Goal: Check status: Check status

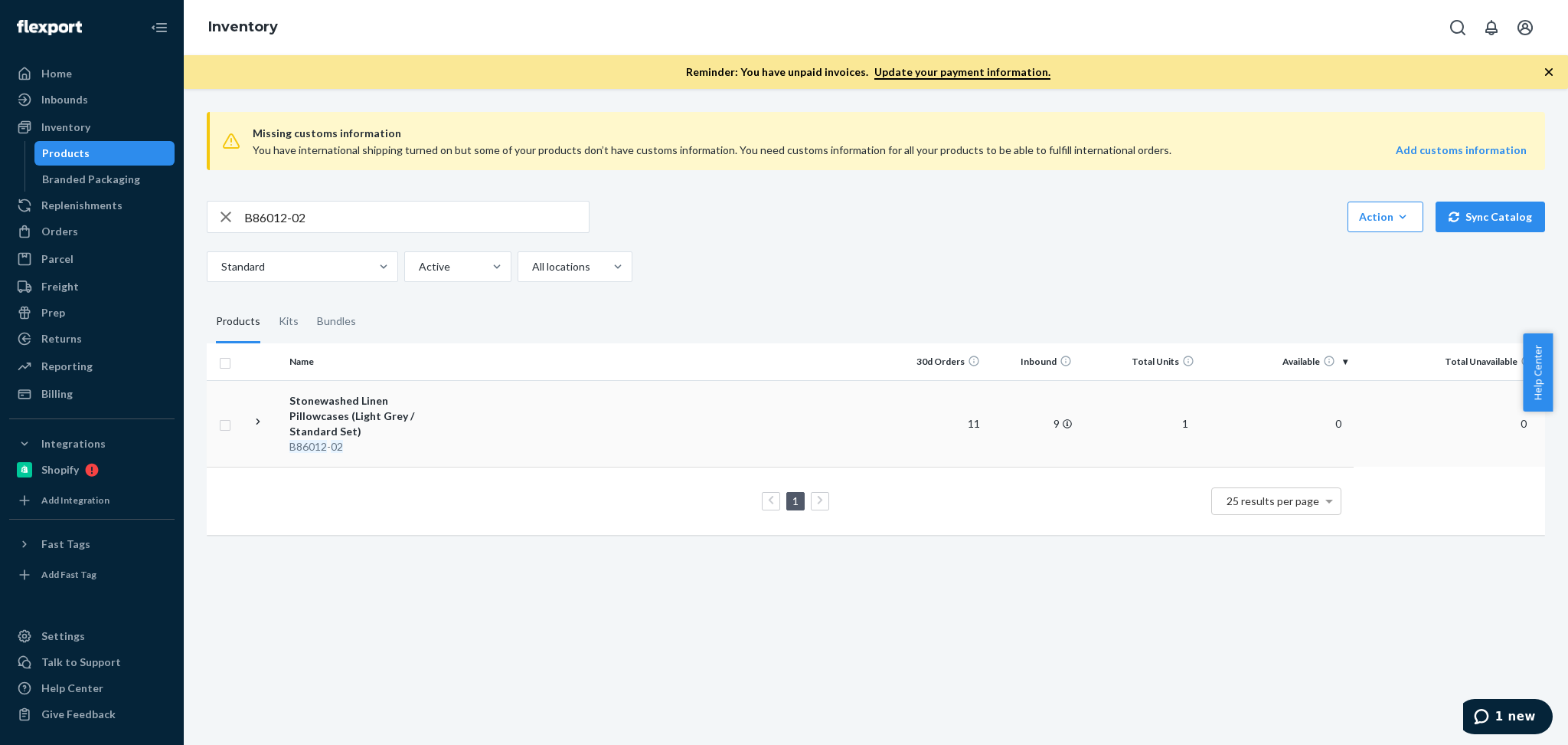
click at [467, 402] on td at bounding box center [675, 423] width 439 height 87
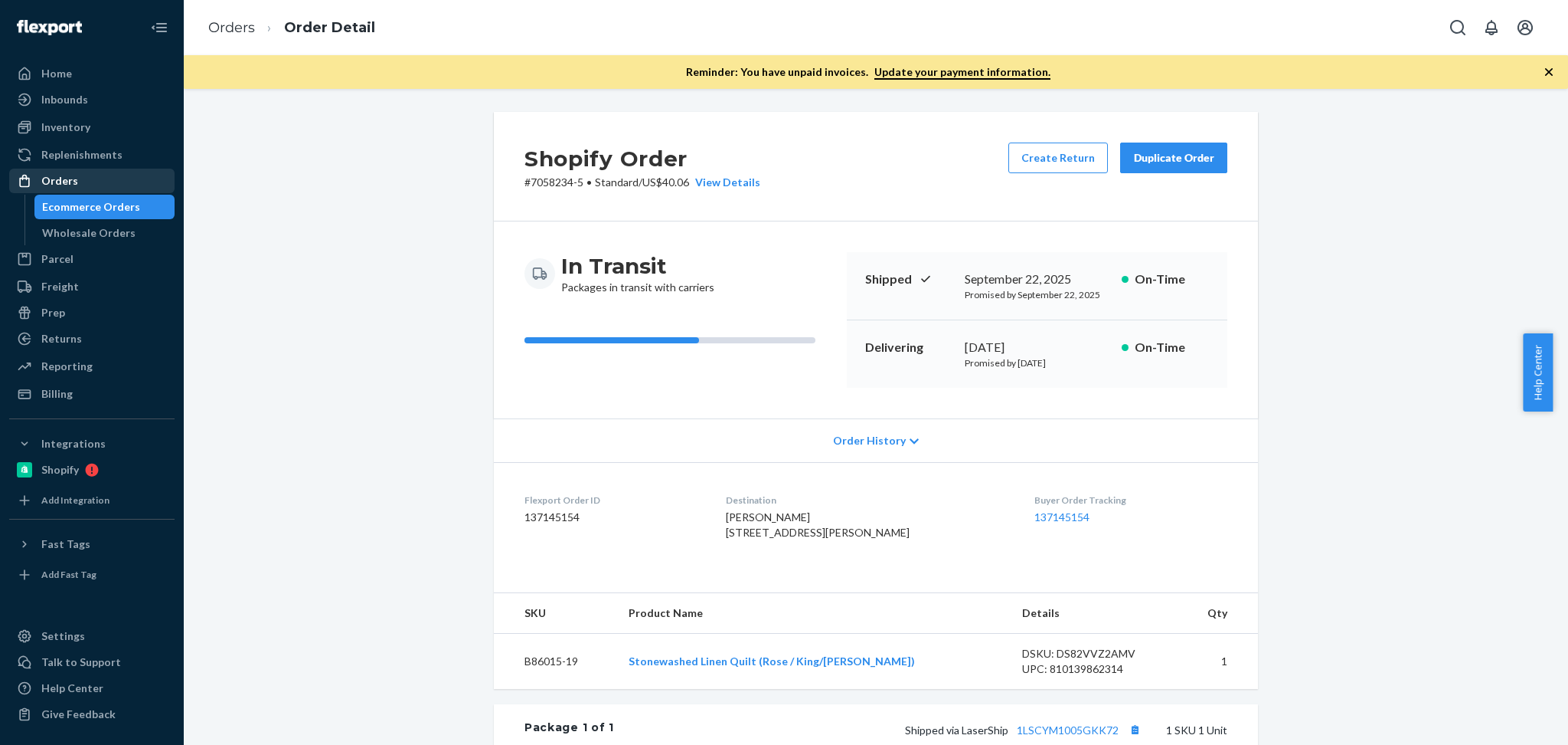
scroll to position [238, 0]
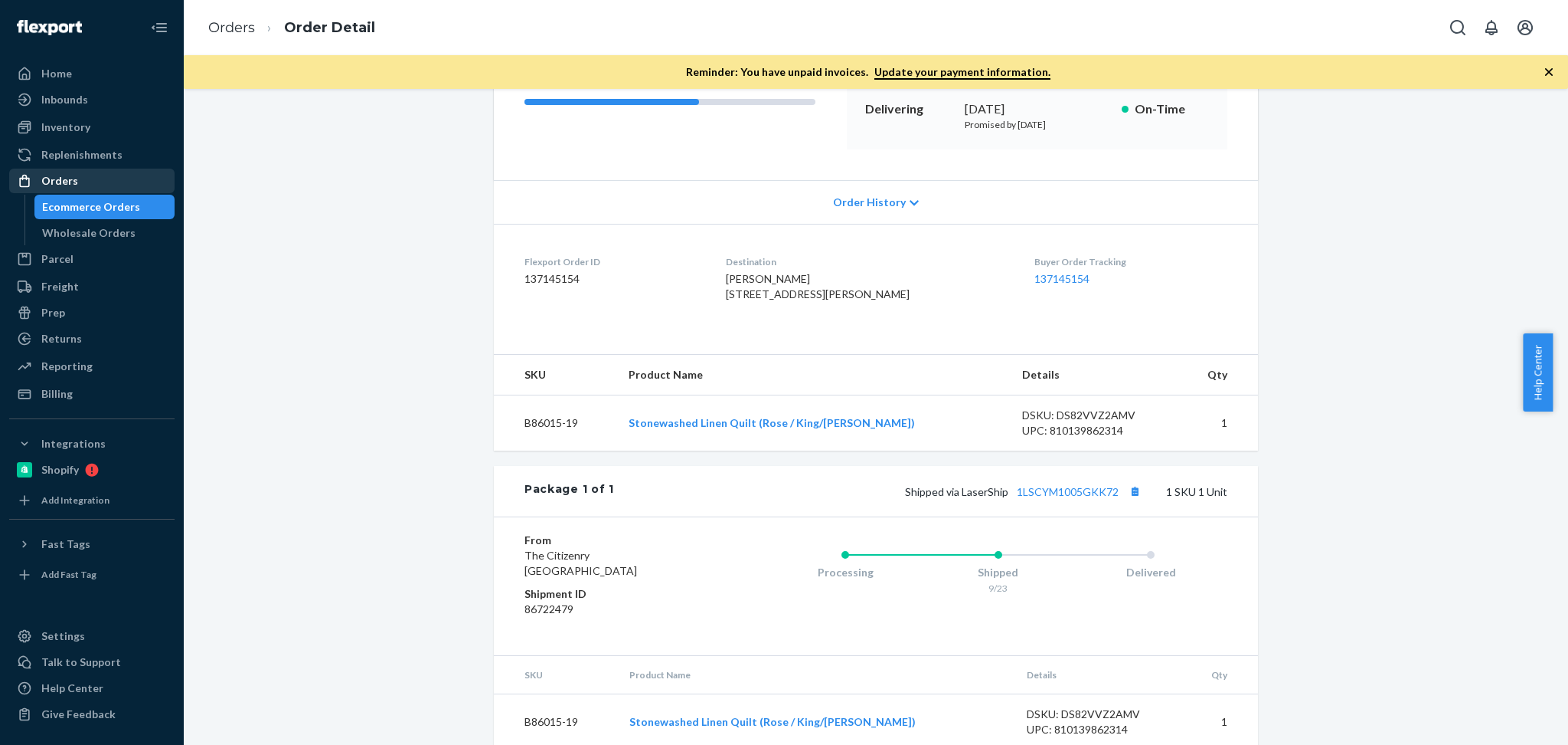
click at [91, 182] on div "Orders" at bounding box center [91, 180] width 162 height 21
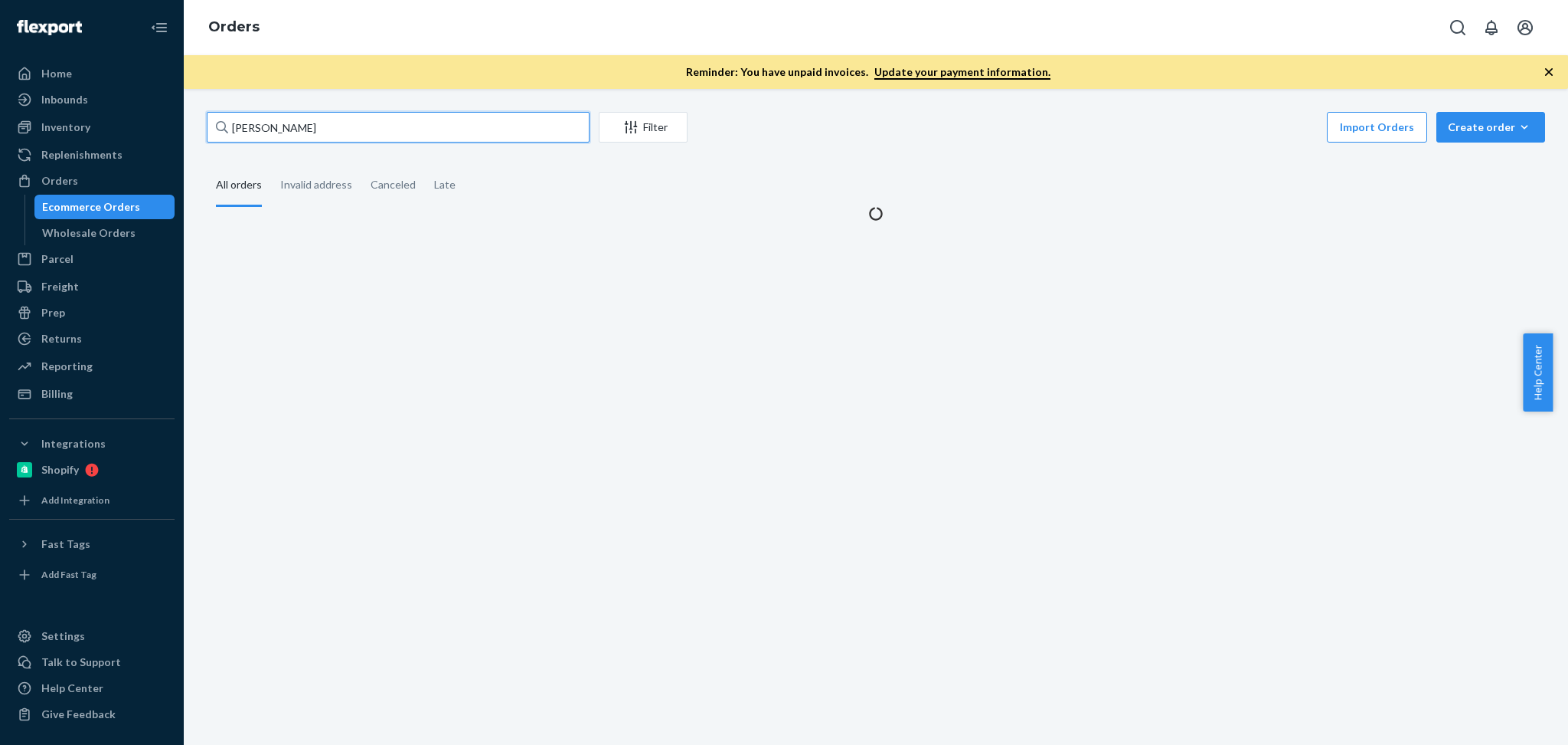
click at [387, 122] on input "[PERSON_NAME]" at bounding box center [398, 126] width 383 height 30
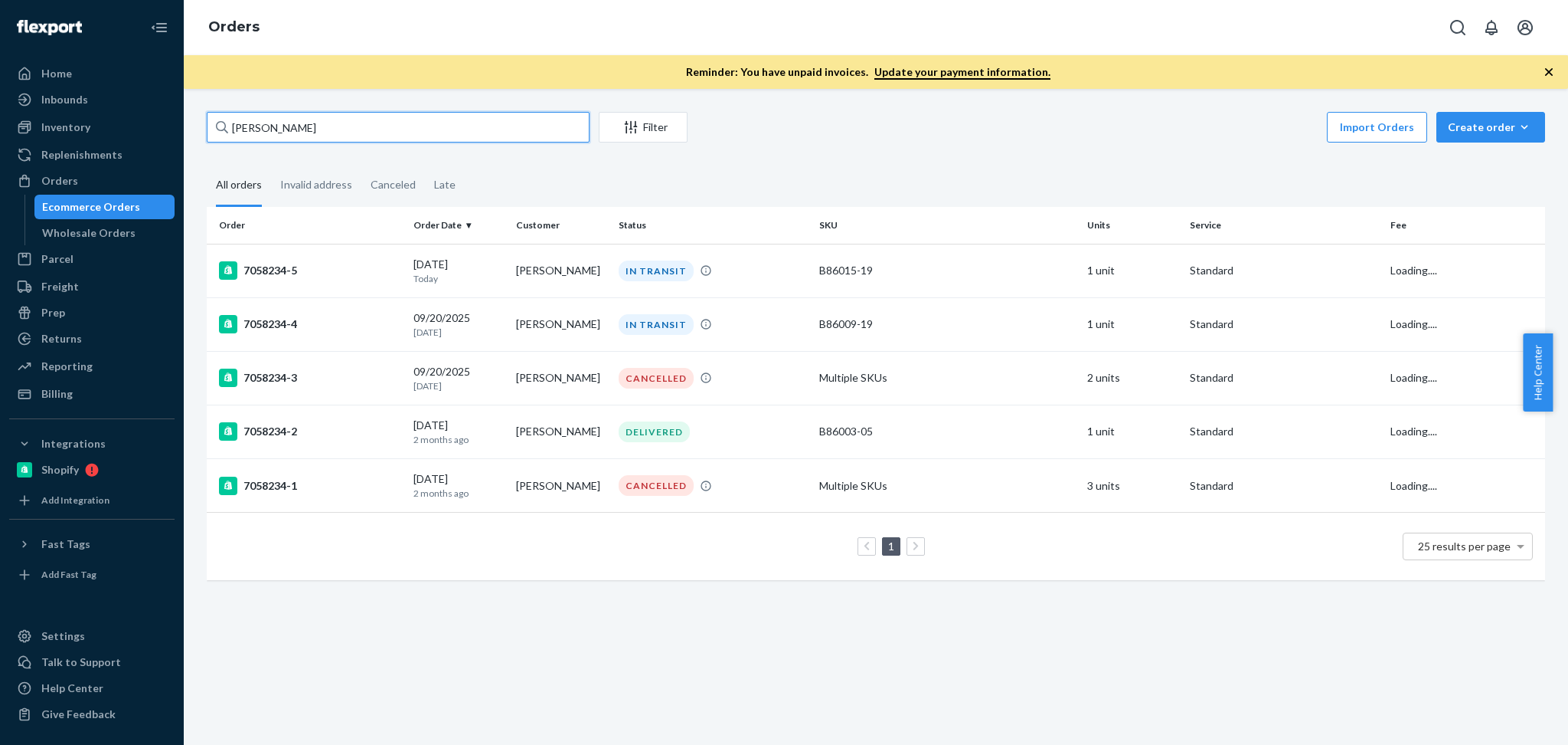
click at [387, 122] on input "[PERSON_NAME]" at bounding box center [398, 126] width 383 height 30
paste input "[PERSON_NAME]"
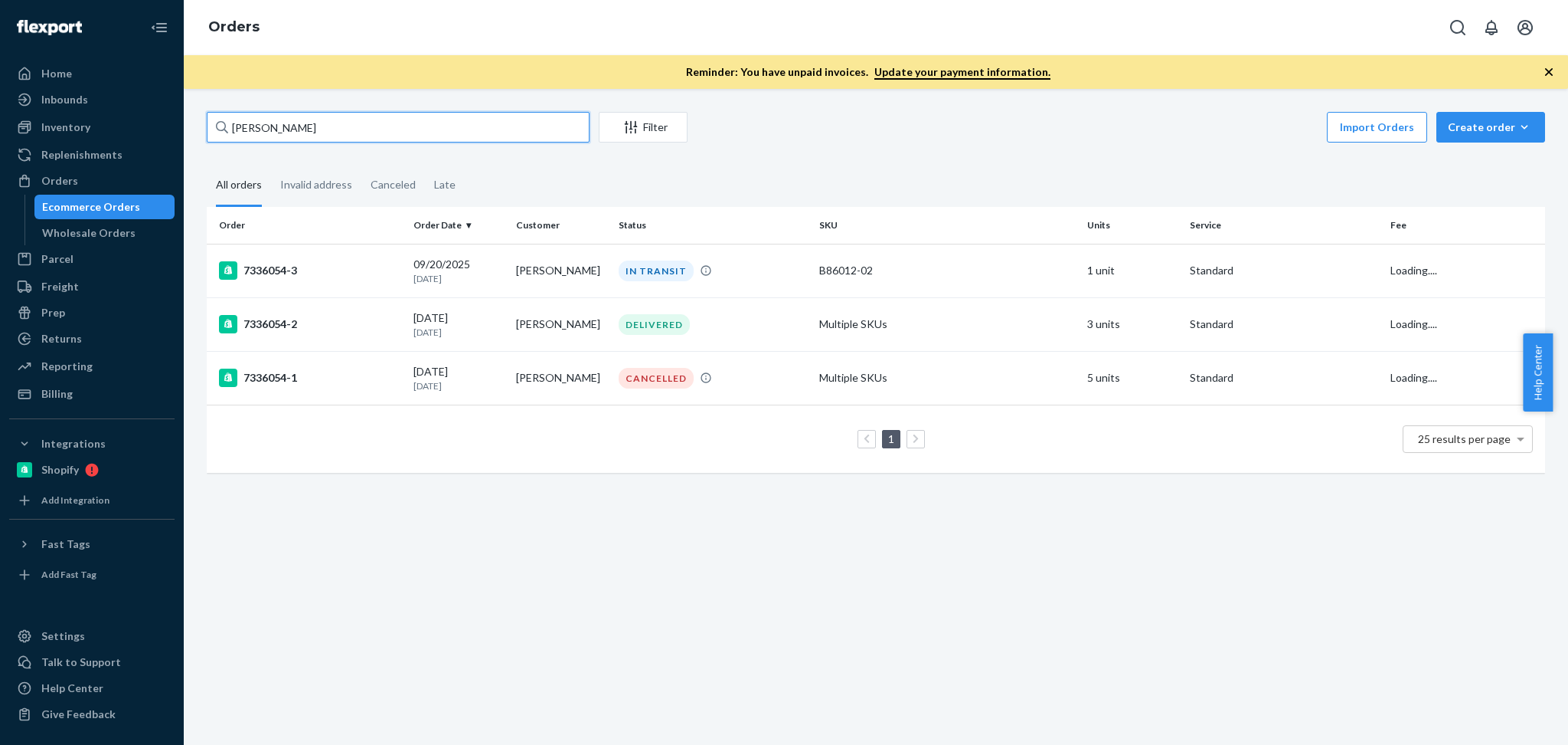
type input "[PERSON_NAME]"
click at [520, 277] on td "[PERSON_NAME]" at bounding box center [562, 270] width 102 height 54
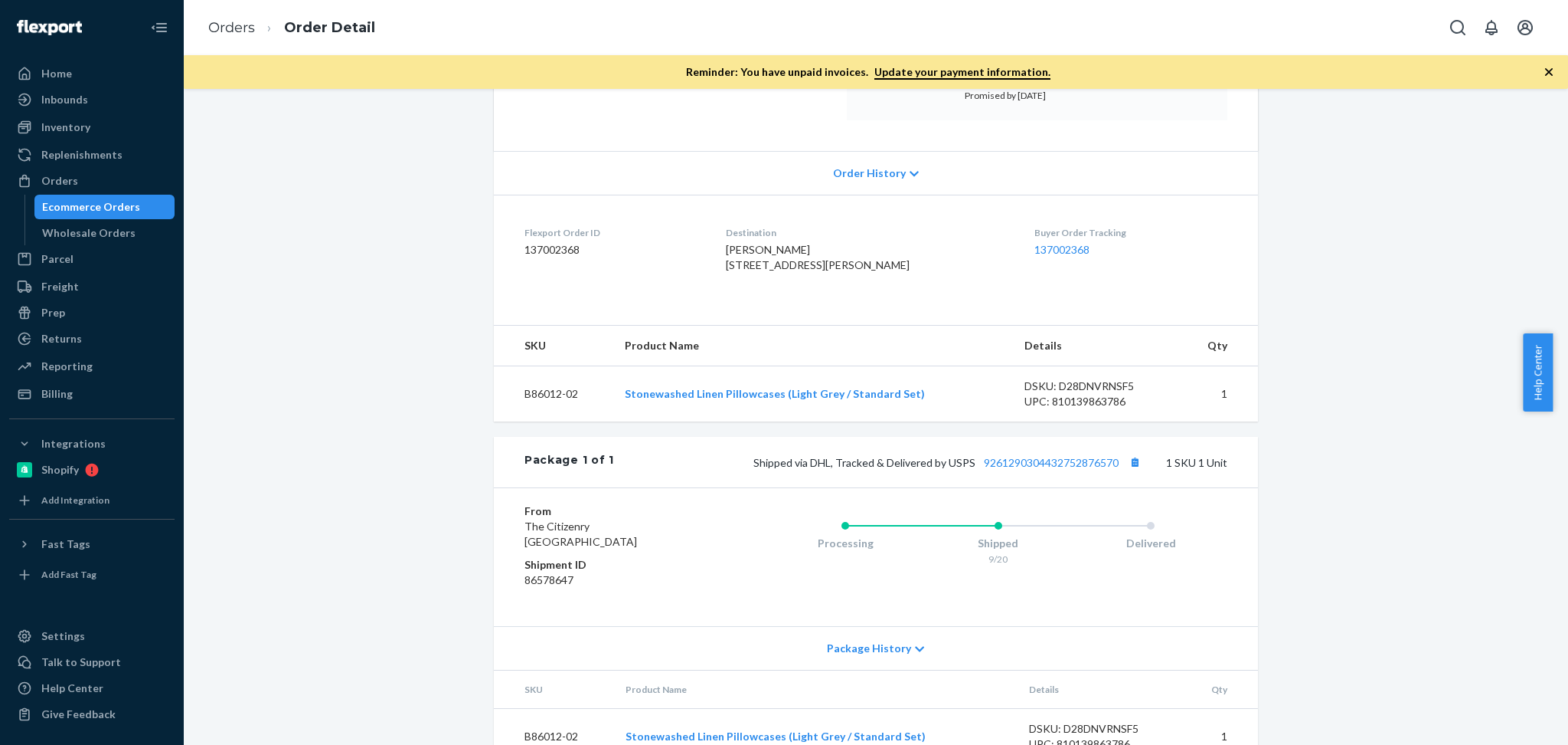
scroll to position [336, 0]
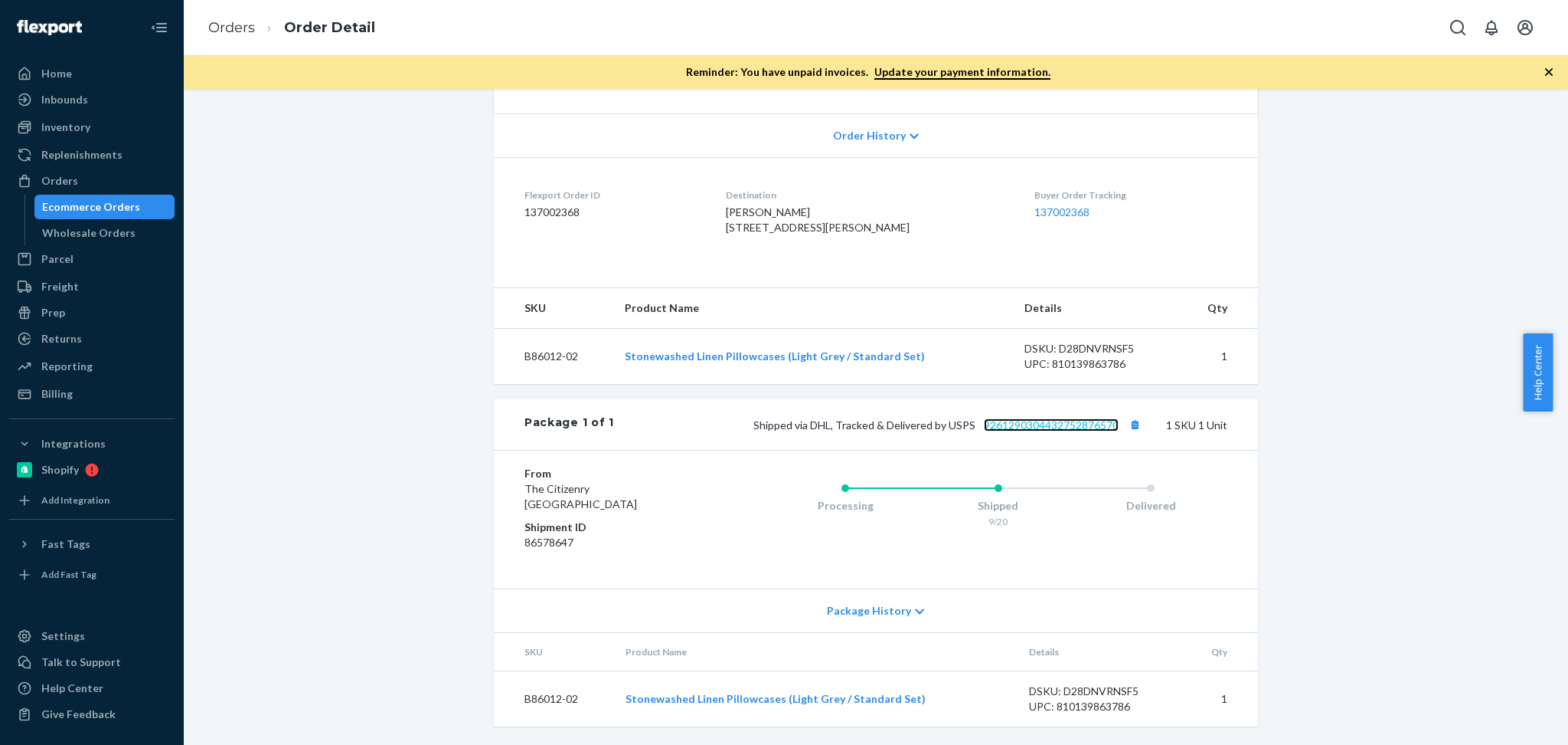
click at [1069, 420] on link "9261290304432752876570" at bounding box center [1051, 425] width 134 height 13
click at [79, 181] on div "Orders" at bounding box center [91, 180] width 162 height 21
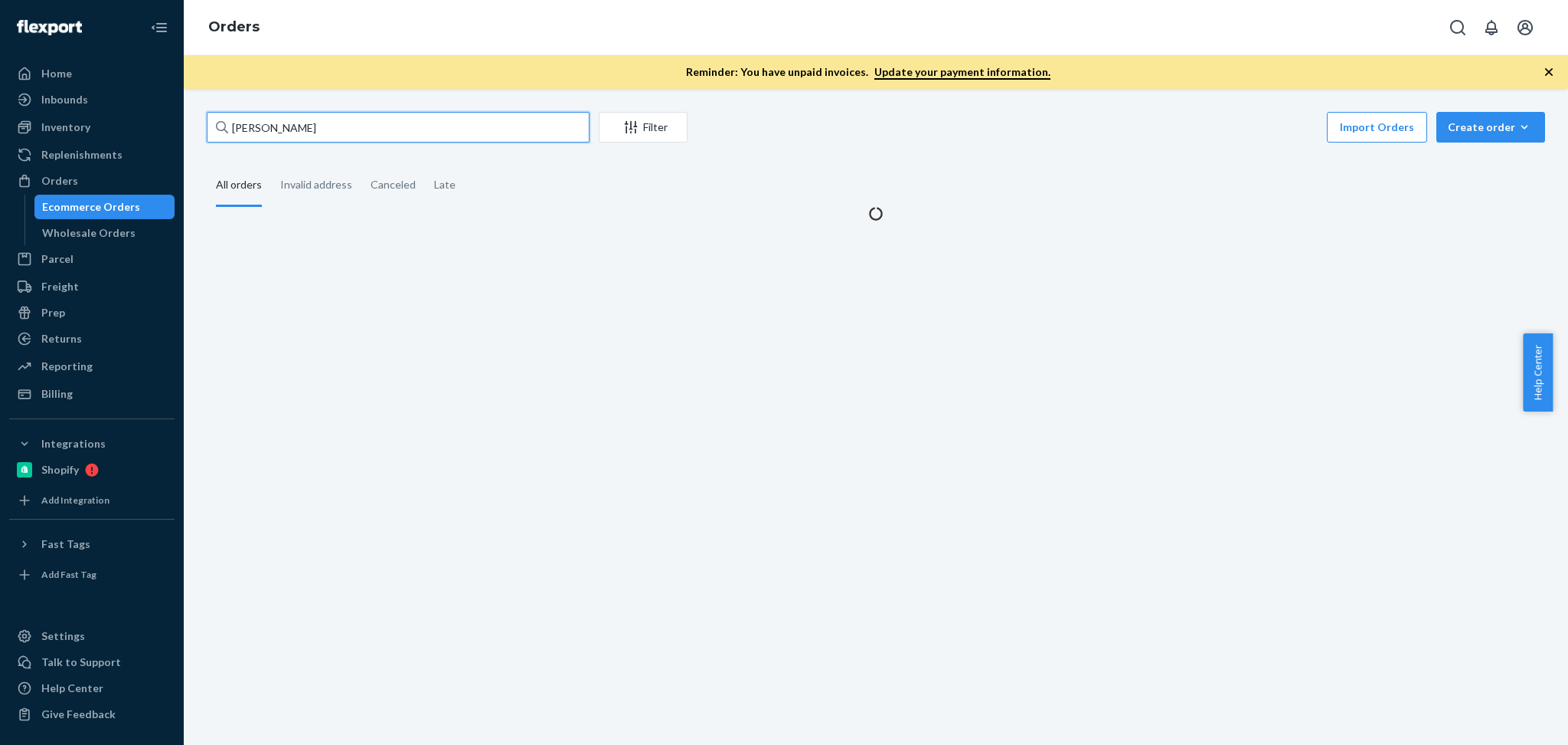
click at [371, 127] on input "Kara Huber" at bounding box center [398, 126] width 383 height 30
paste input "Yash Kankaria"
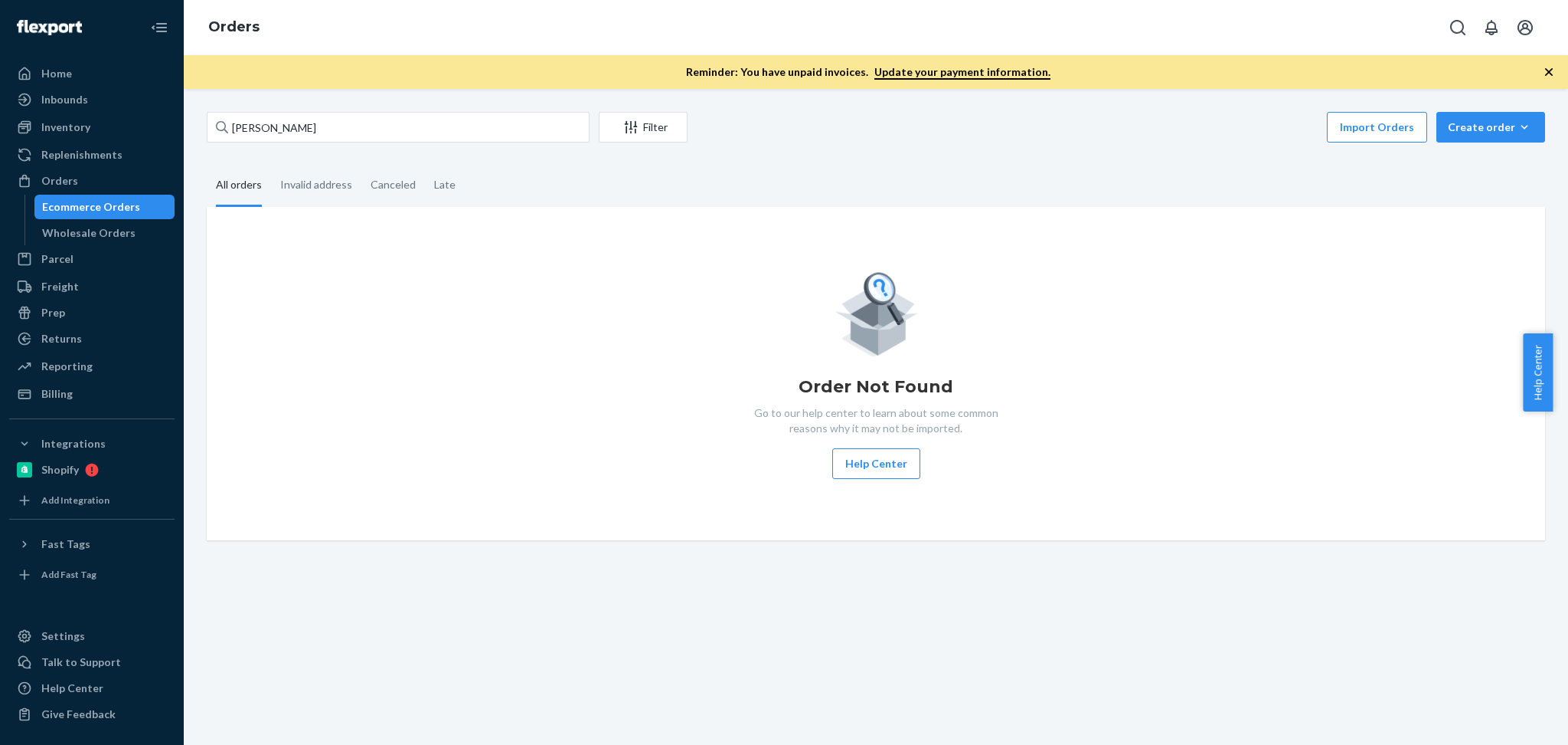
click at [522, 430] on div "Order Not Found Go to our help center to learn about some common reasons why it…" at bounding box center [875, 373] width 1315 height 211
click at [106, 179] on div "Orders" at bounding box center [91, 180] width 162 height 21
click at [59, 186] on div "Orders" at bounding box center [59, 180] width 37 height 16
click at [308, 113] on input "Yash Kankaria" at bounding box center [398, 126] width 383 height 30
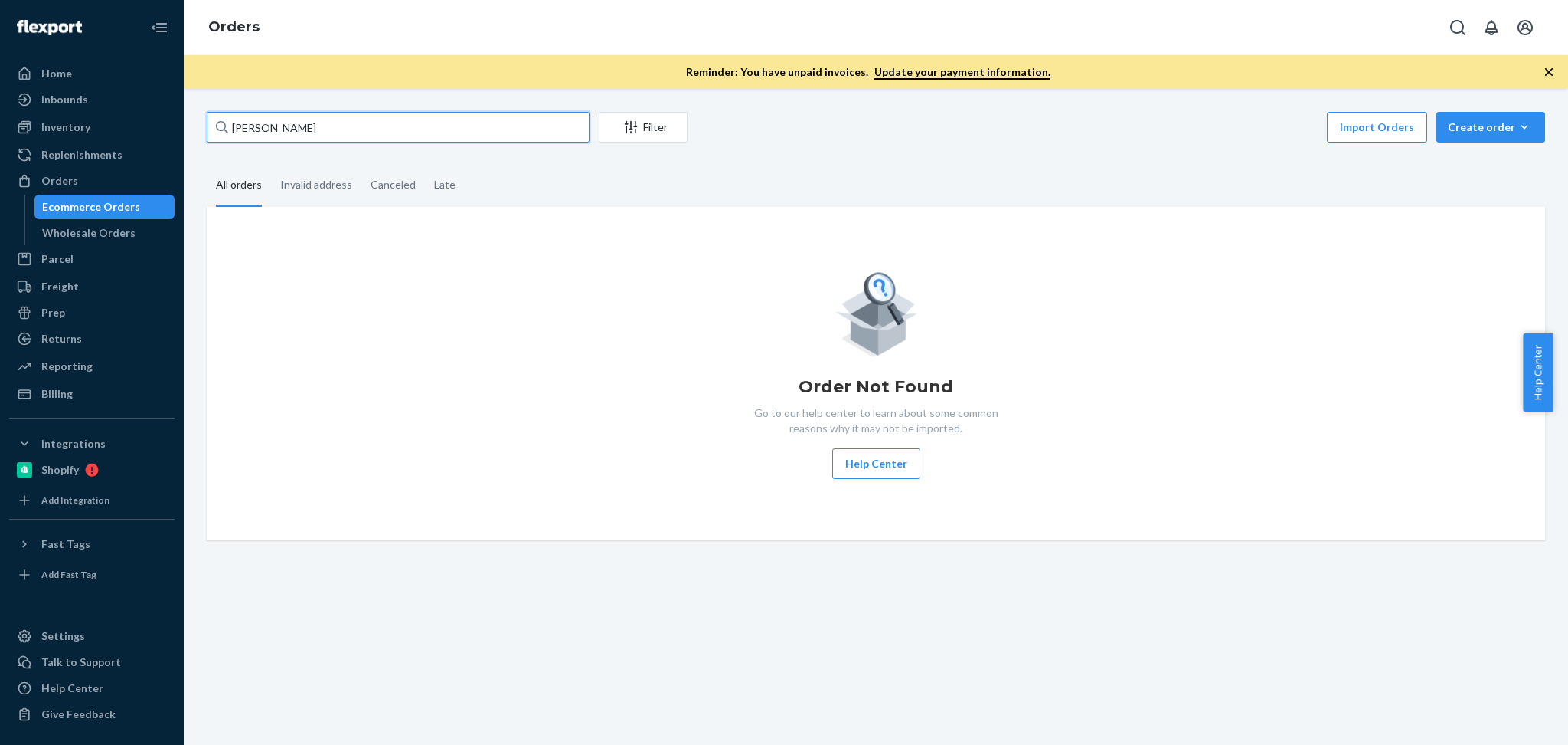
click at [308, 113] on input "Yash Kankaria" at bounding box center [398, 126] width 383 height 30
paste input "137005195"
type input "137005195"
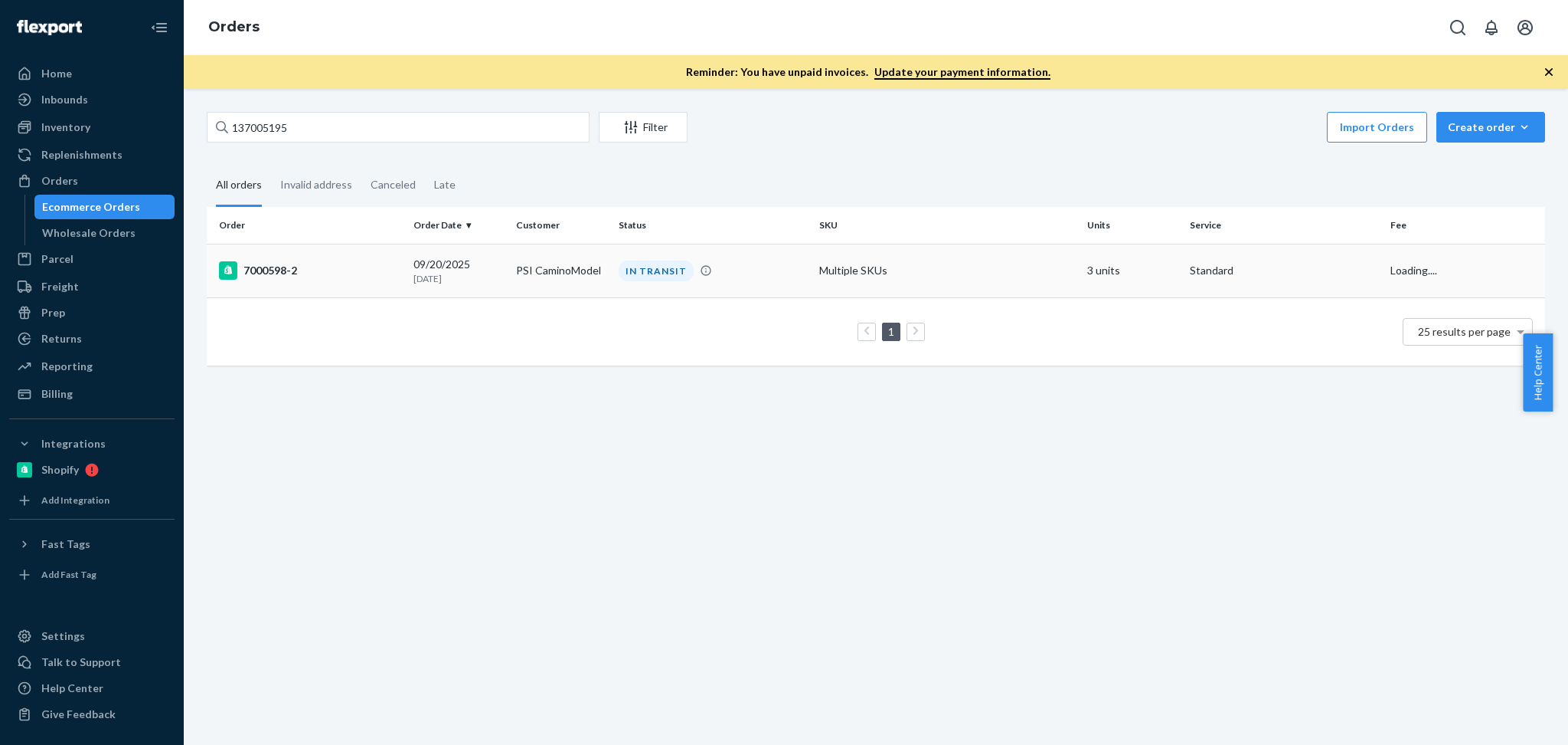
click at [478, 260] on div "09/20/2025 3 days ago" at bounding box center [458, 270] width 91 height 28
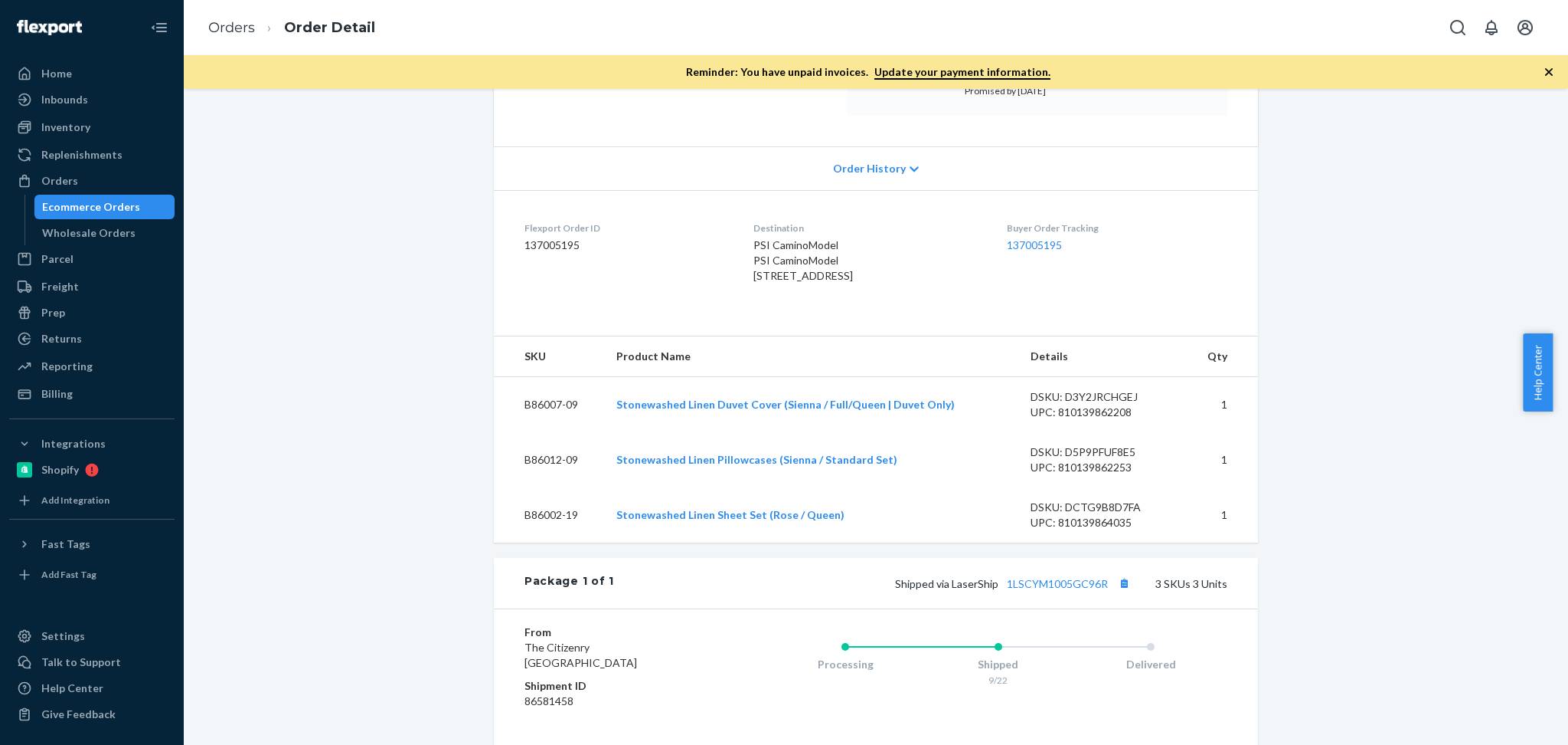
scroll to position [408, 0]
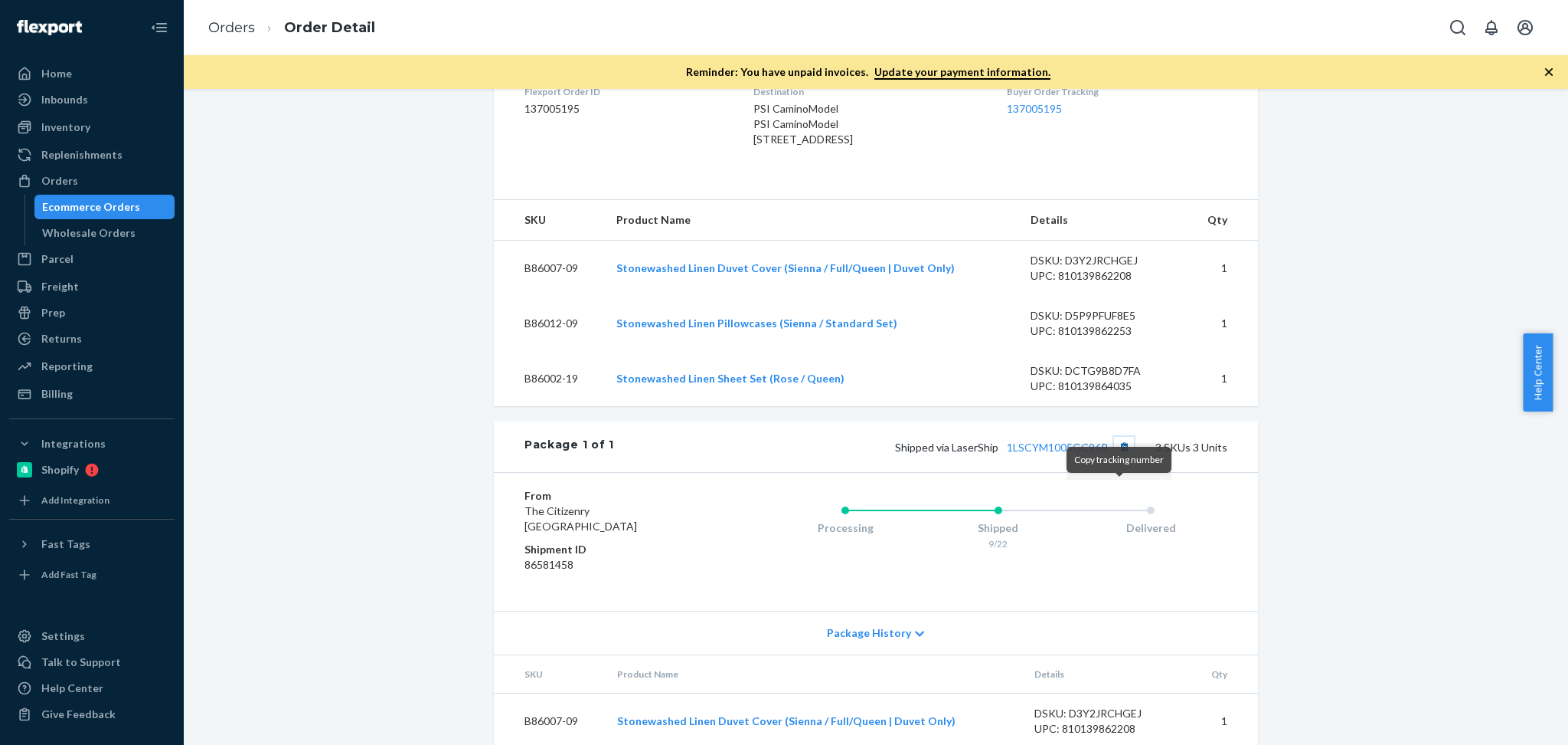
click at [1114, 457] on button "Copy tracking number" at bounding box center [1124, 447] width 20 height 20
click at [87, 183] on div "Orders" at bounding box center [91, 180] width 162 height 21
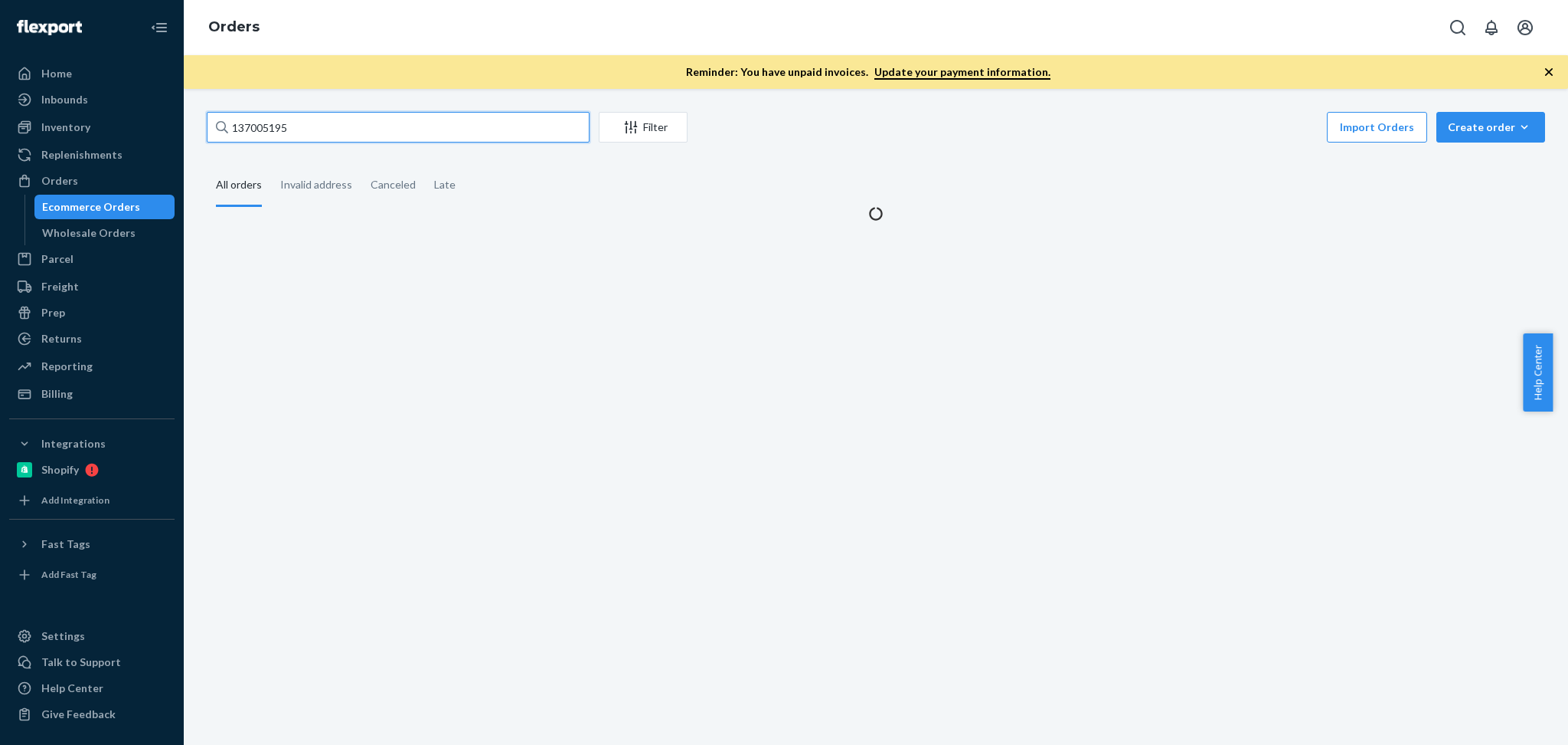
click at [338, 127] on input "137005195" at bounding box center [398, 126] width 383 height 30
paste input "2626"
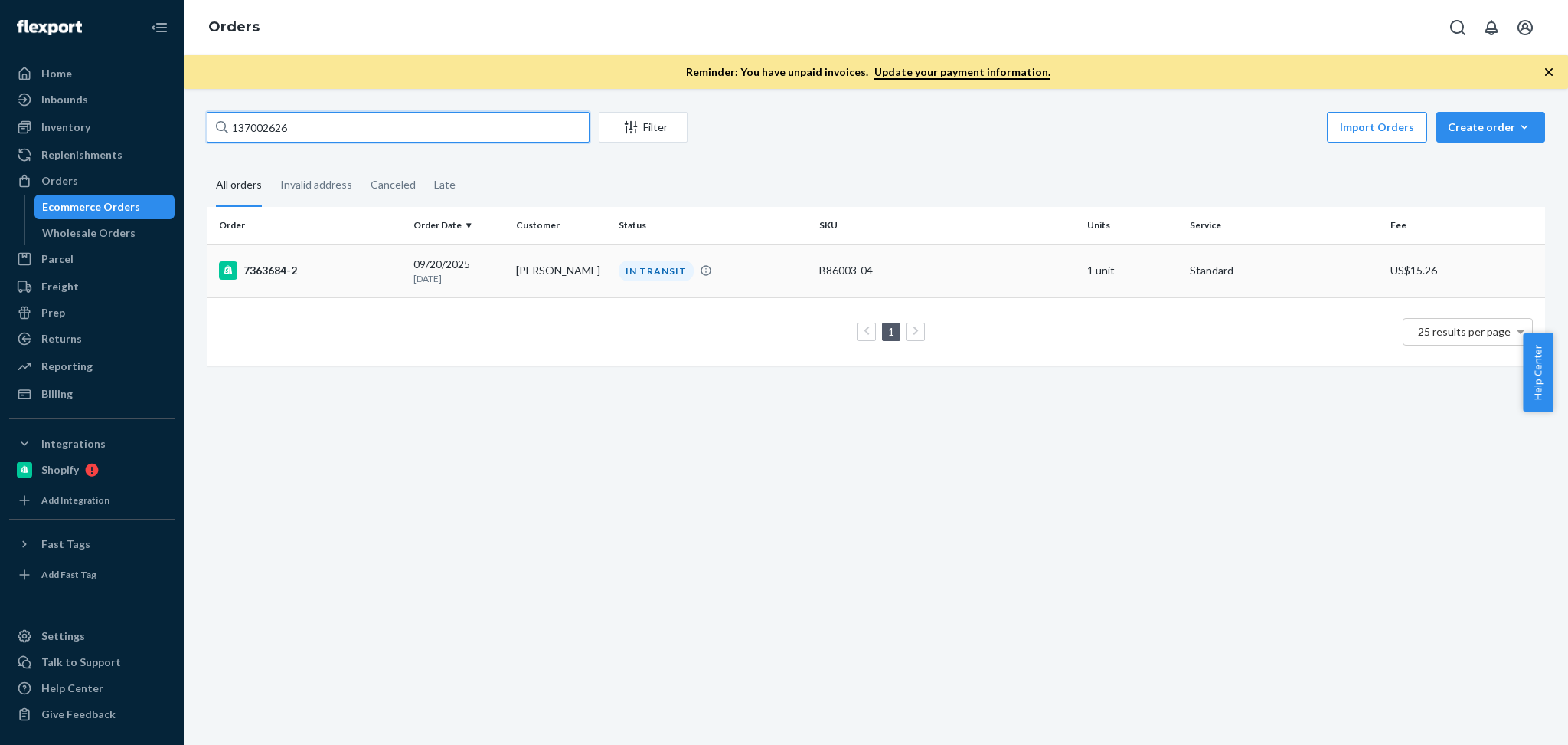
type input "137002626"
click at [762, 281] on td "IN TRANSIT" at bounding box center [713, 270] width 200 height 54
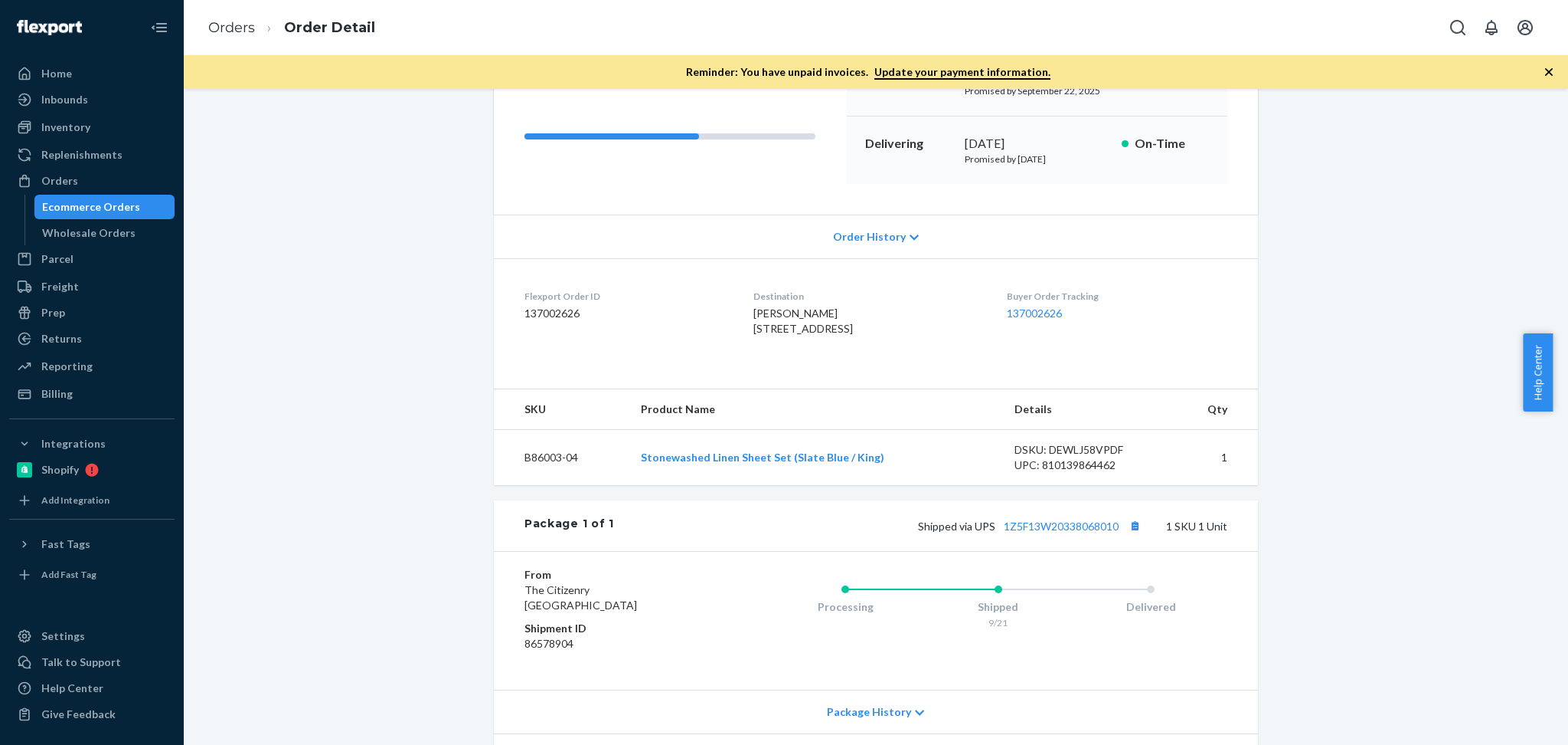
scroll to position [204, 0]
click at [1125, 535] on button "Copy tracking number" at bounding box center [1135, 525] width 20 height 20
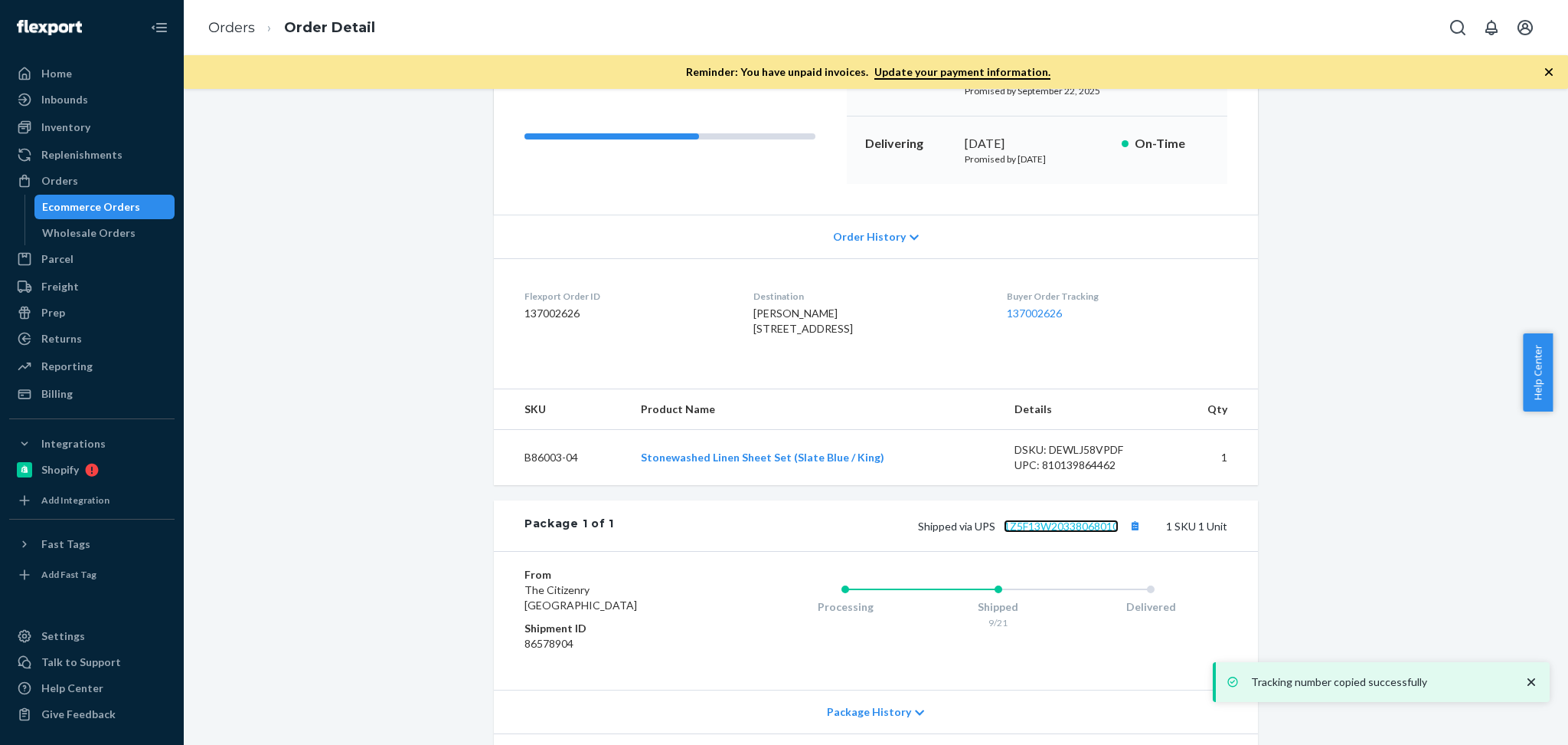
click at [1029, 533] on link "1Z5F13W20338068010" at bounding box center [1061, 526] width 115 height 13
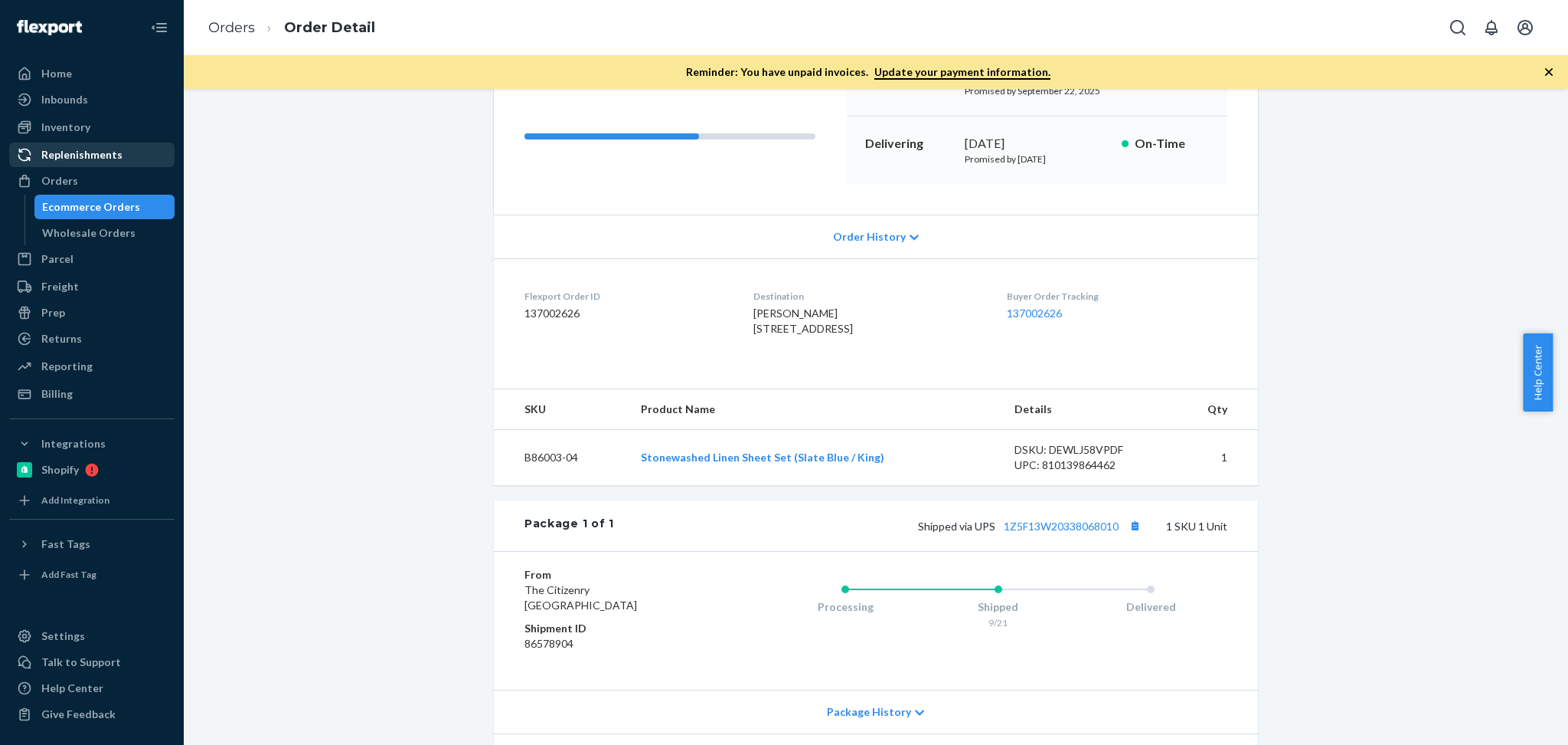
click at [79, 166] on div "Replenishments" at bounding box center [91, 154] width 162 height 21
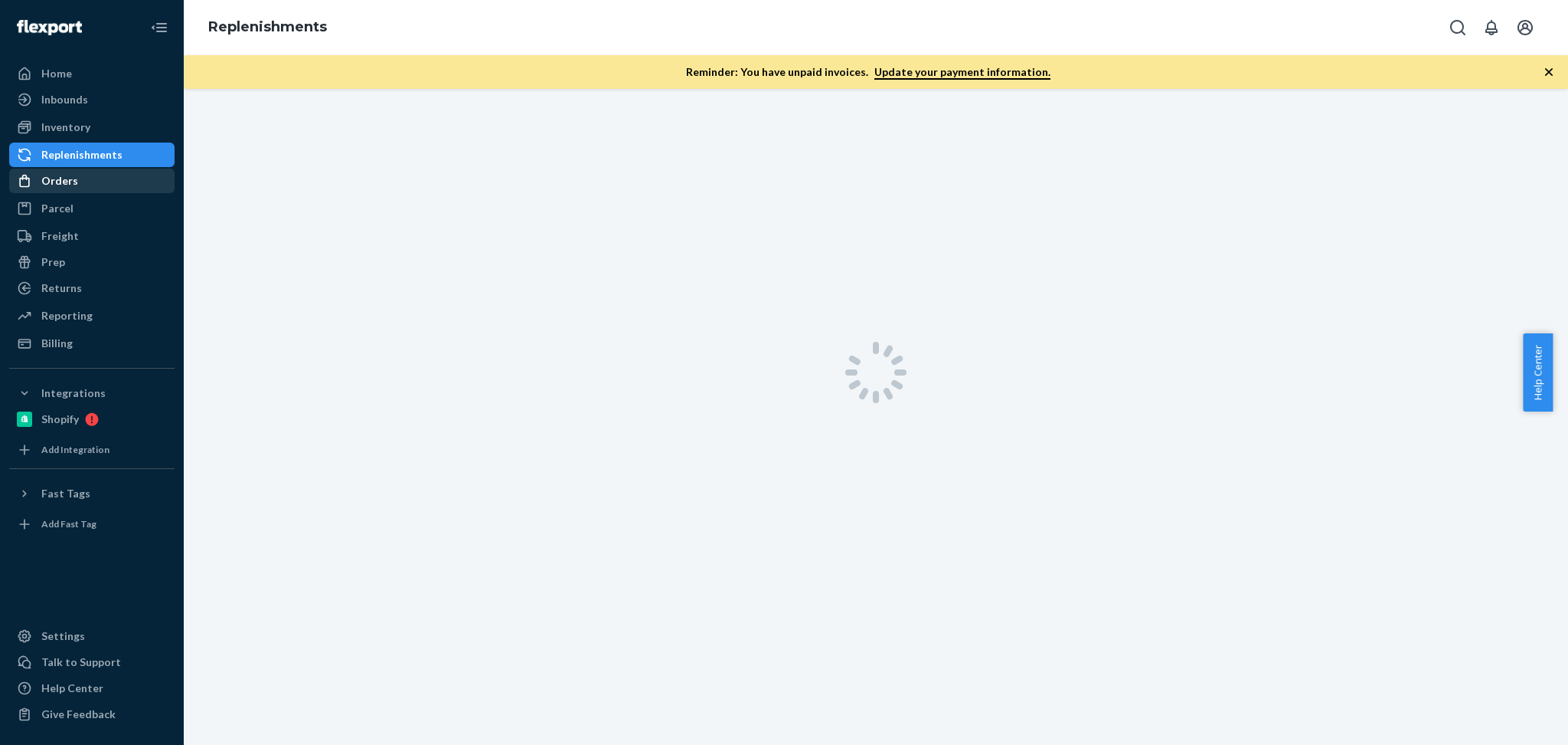
click at [81, 186] on div "Orders" at bounding box center [91, 180] width 162 height 21
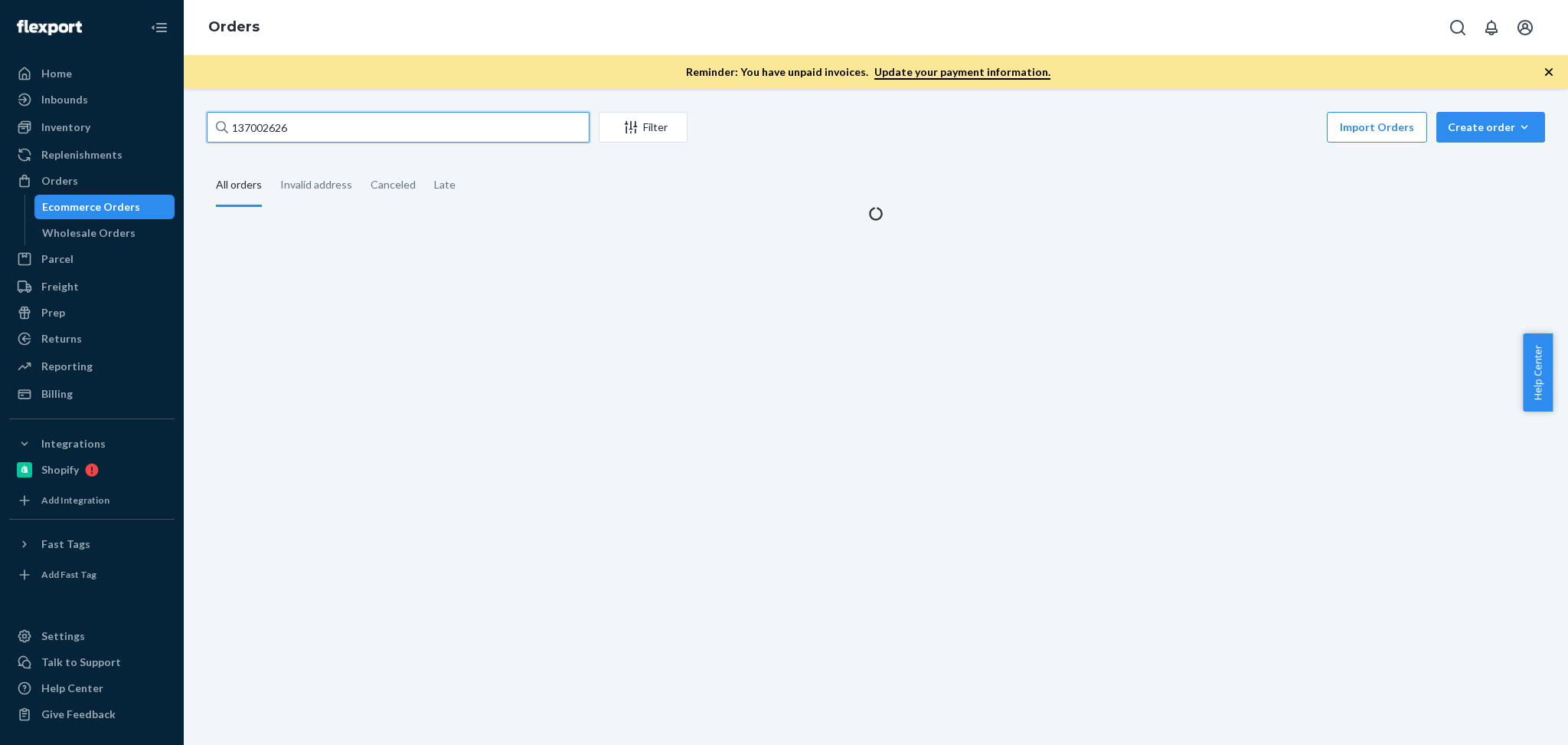
click at [322, 118] on input "137002626" at bounding box center [398, 126] width 383 height 30
paste input "728"
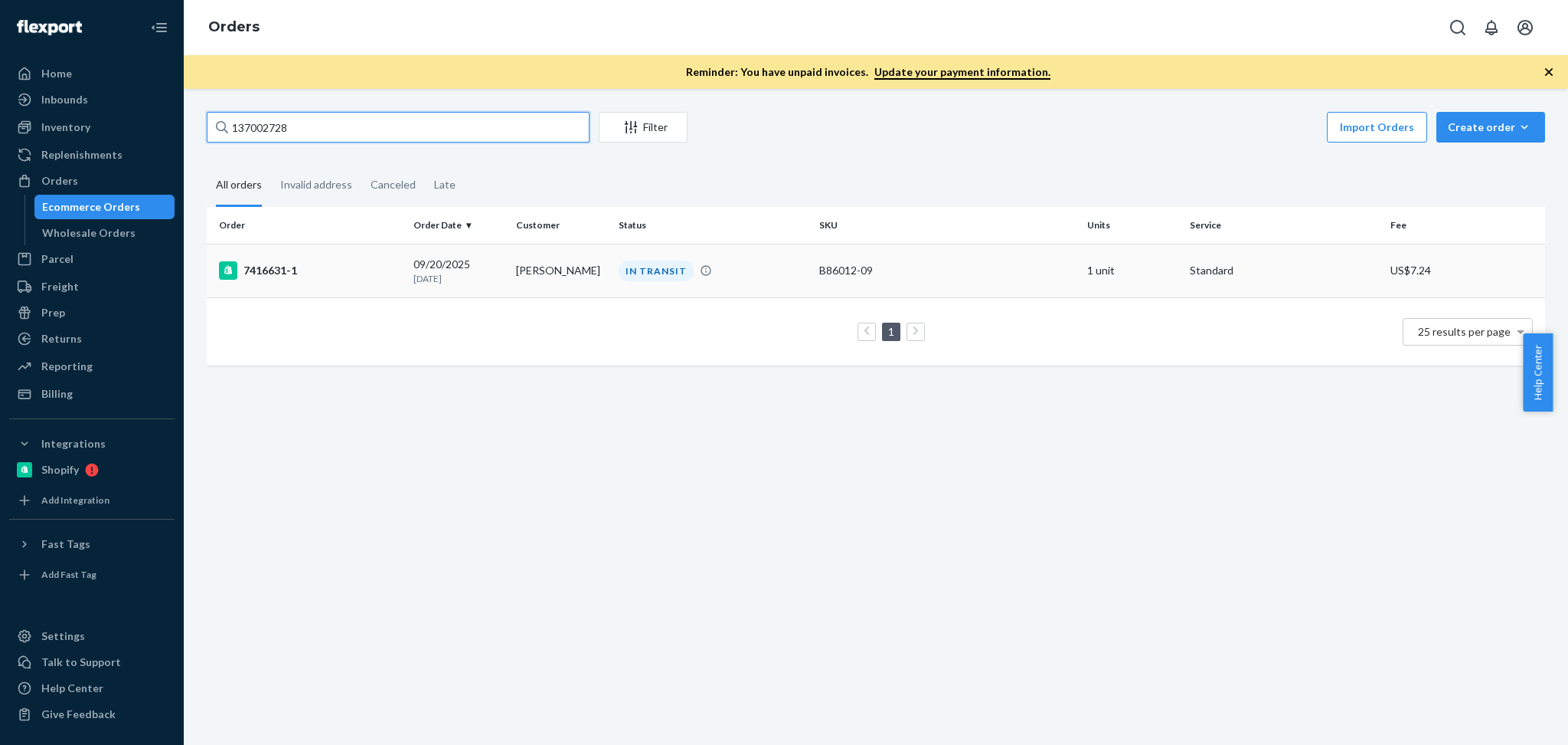
type input "137002728"
click at [522, 263] on td "Stacy Schoolen" at bounding box center [562, 270] width 102 height 54
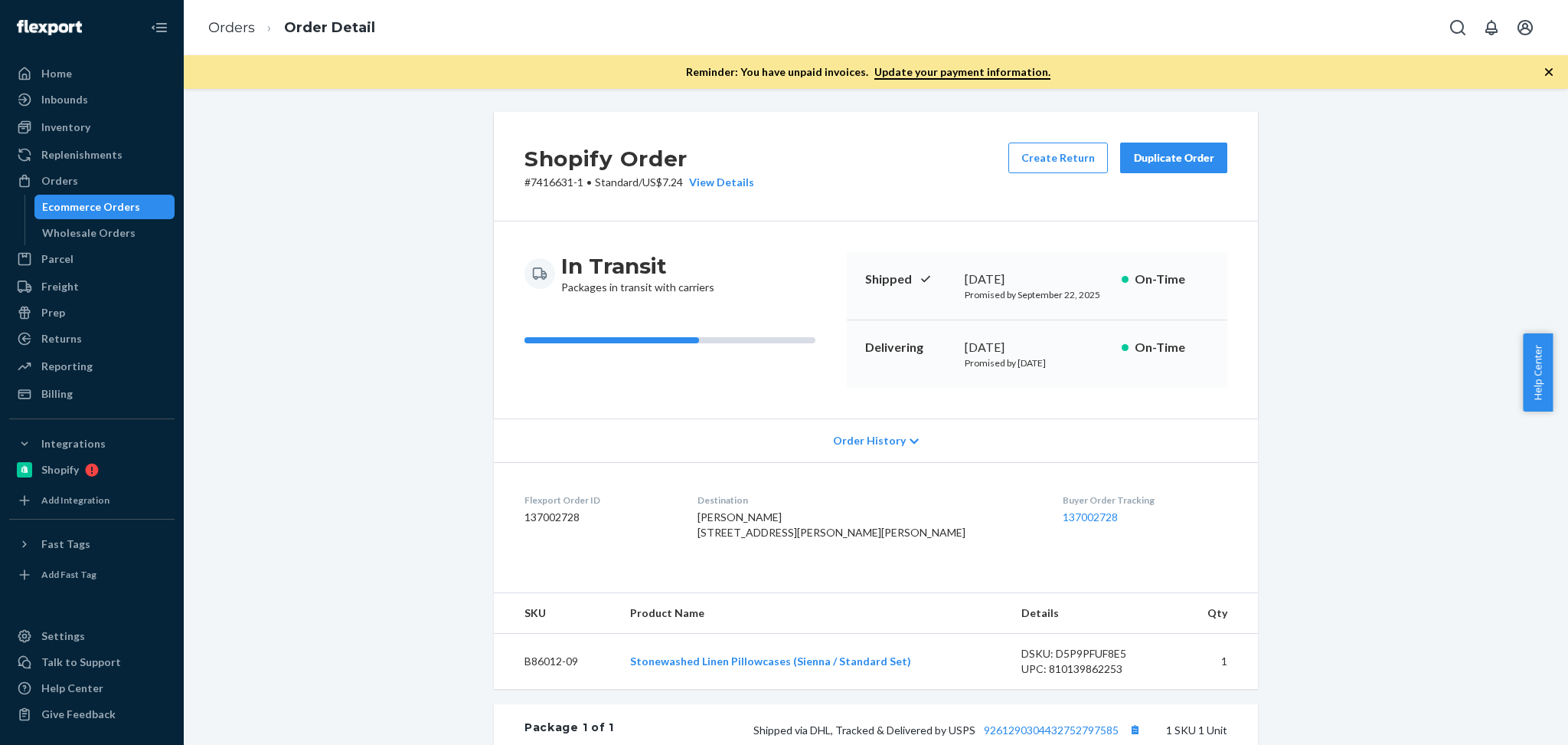
scroll to position [68, 0]
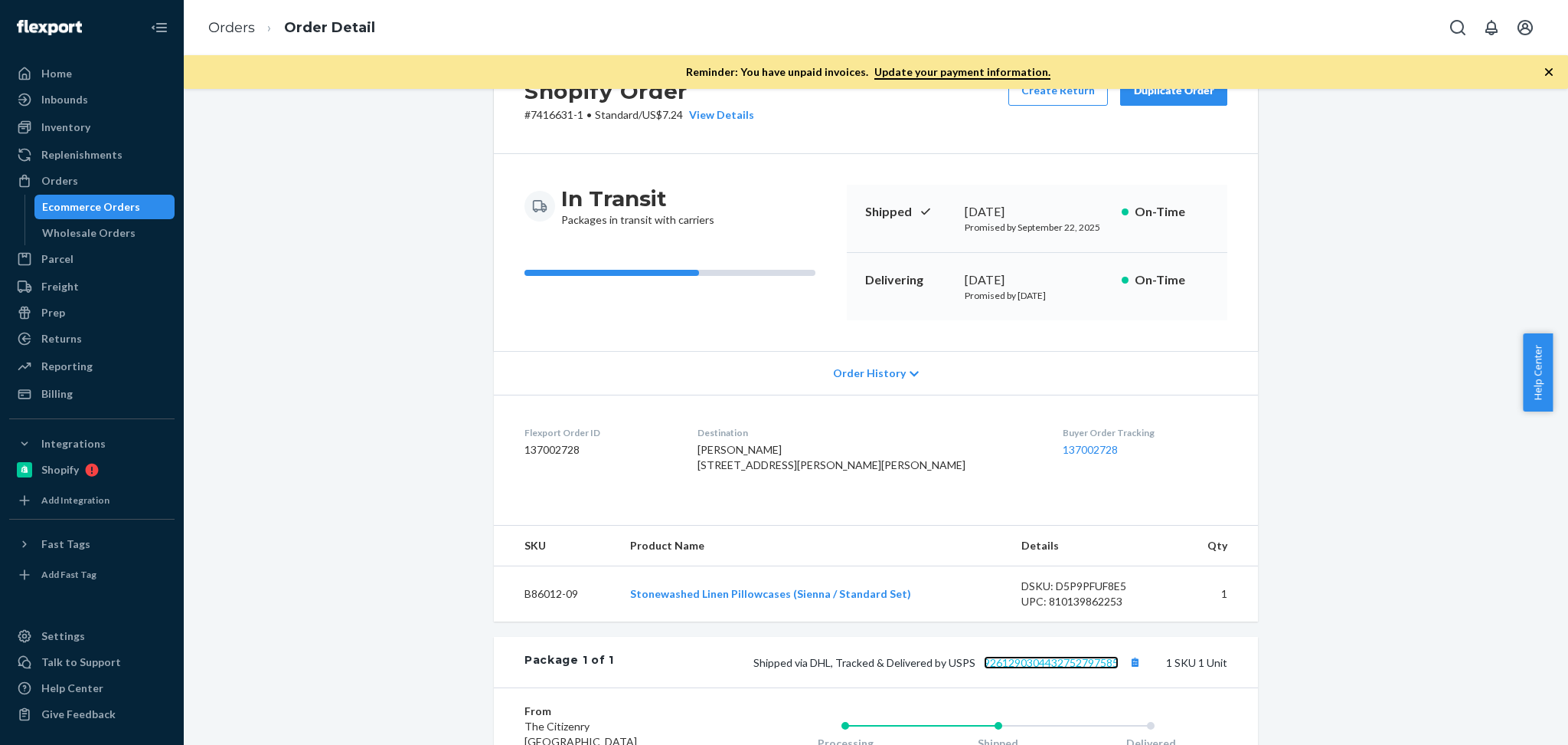
click at [1086, 669] on link "9261290304432752797585" at bounding box center [1051, 663] width 134 height 13
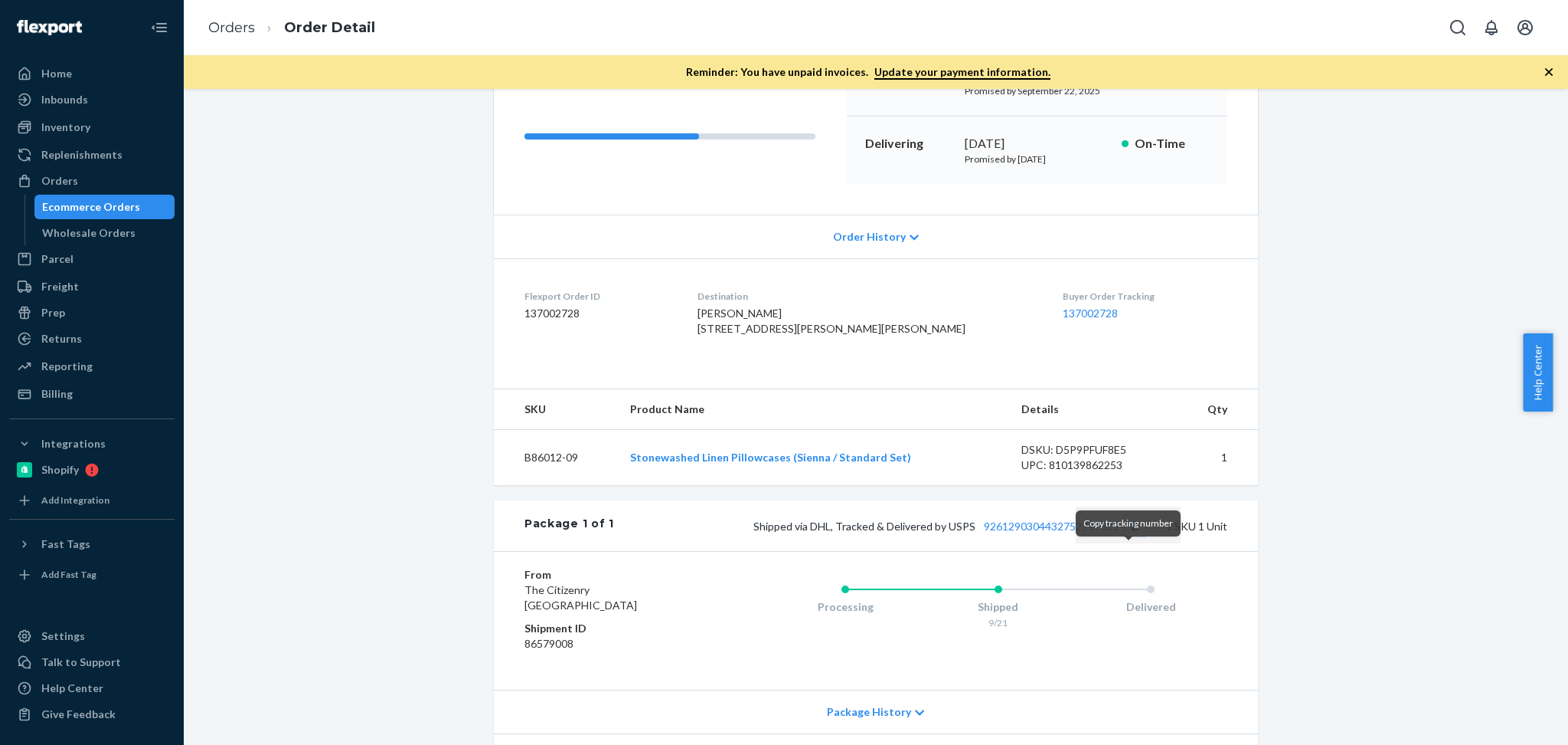
click at [1128, 535] on button "Copy tracking number" at bounding box center [1135, 525] width 20 height 20
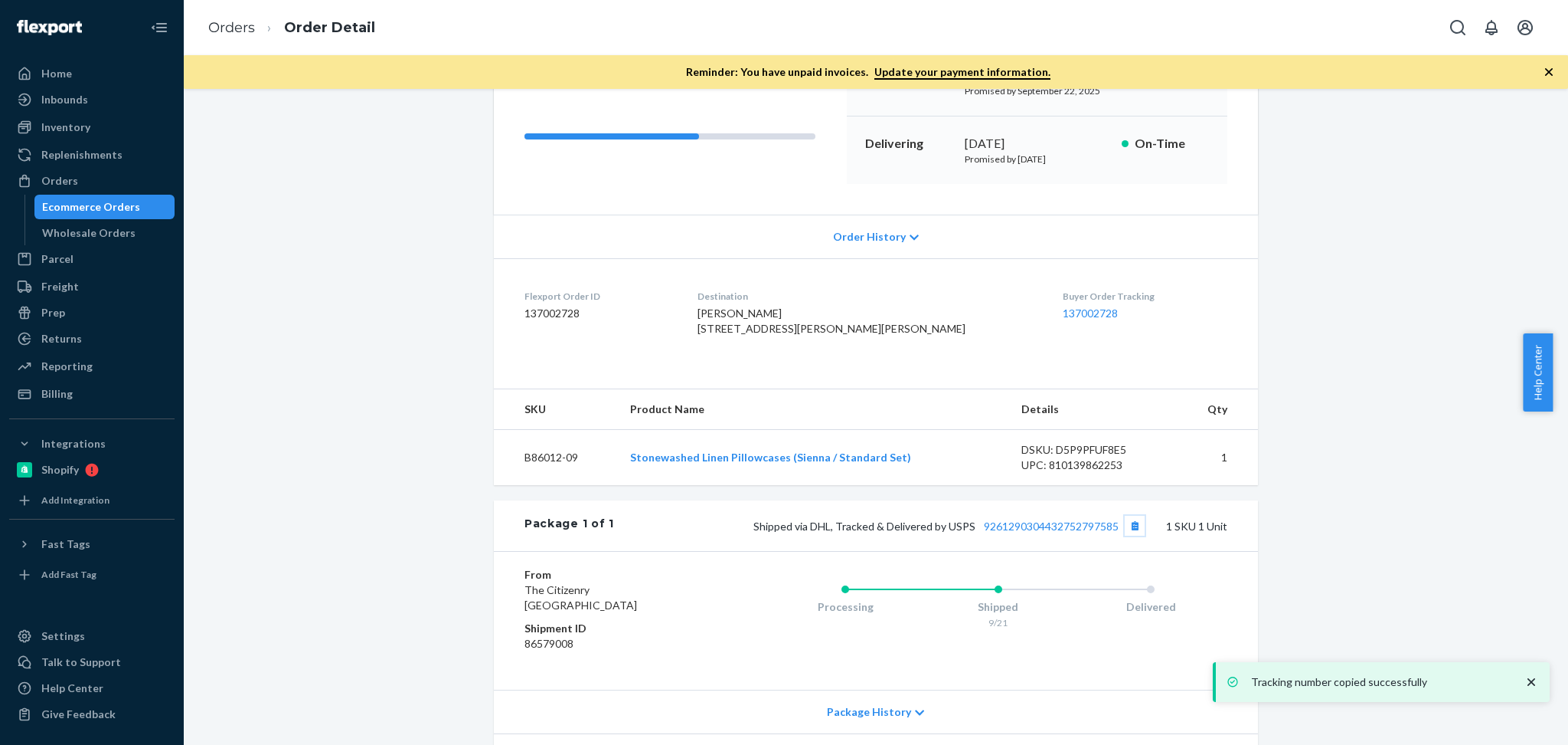
scroll to position [336, 0]
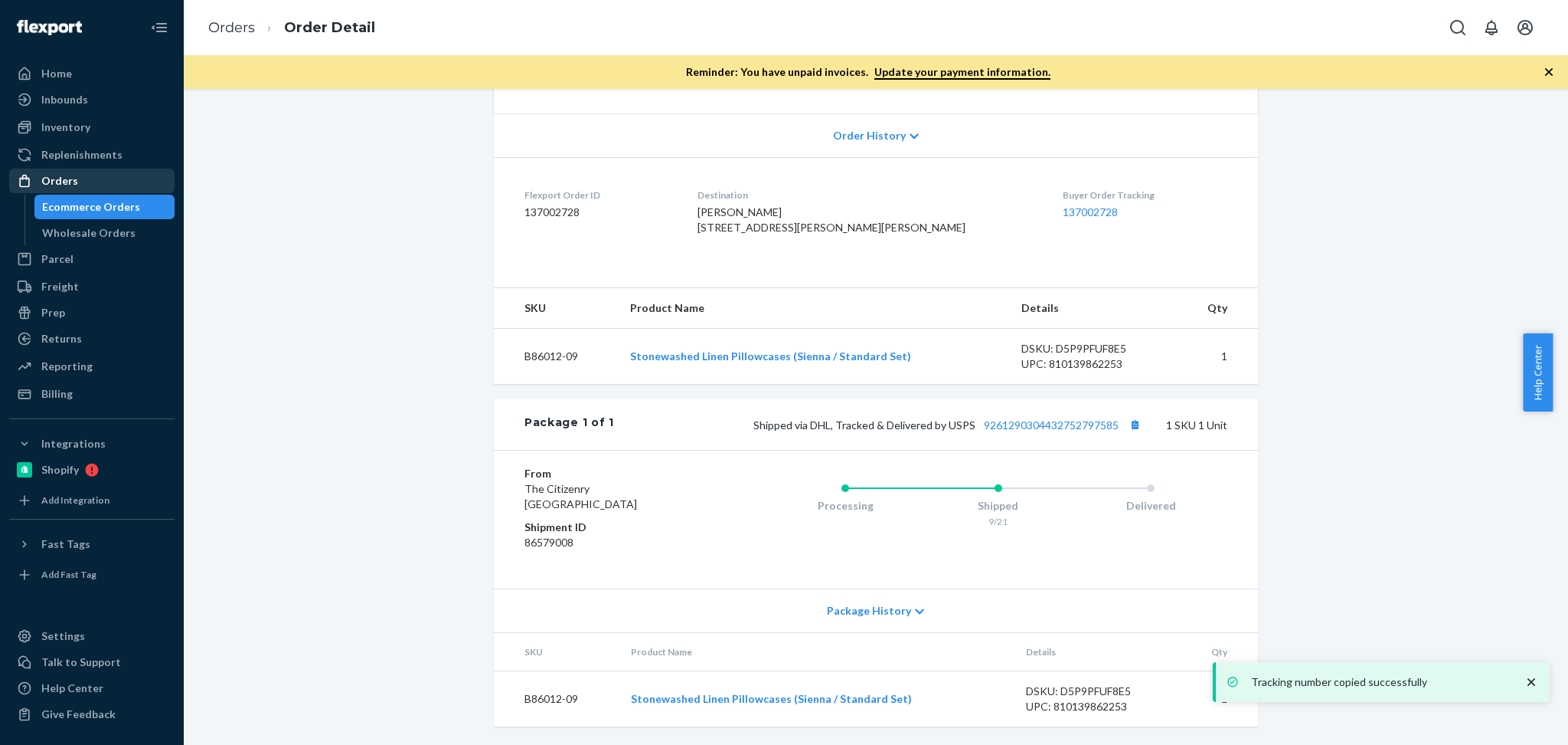
click at [104, 177] on div "Orders" at bounding box center [91, 180] width 162 height 21
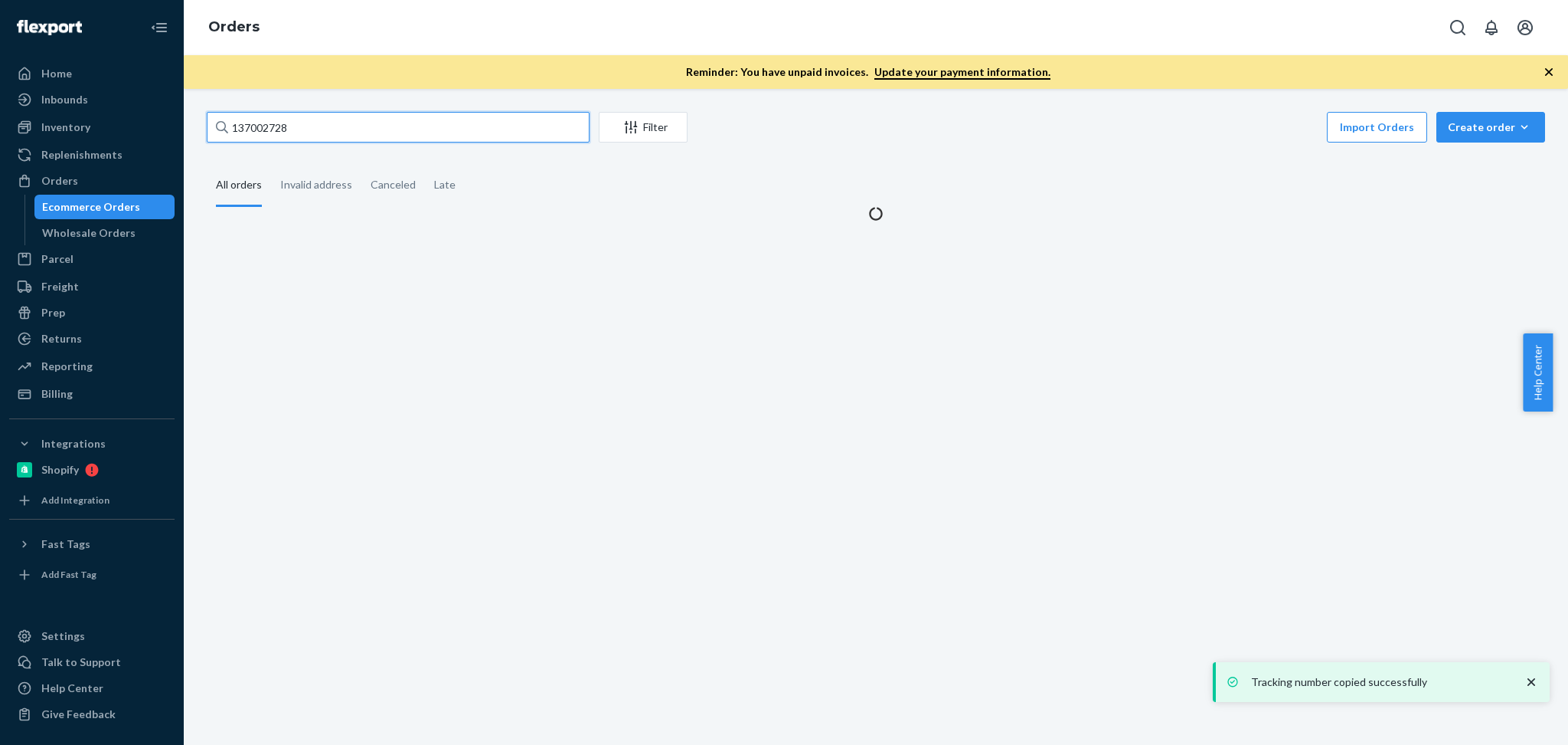
click at [357, 127] on input "137002728" at bounding box center [398, 126] width 383 height 30
paste input "1875"
type input "137001875"
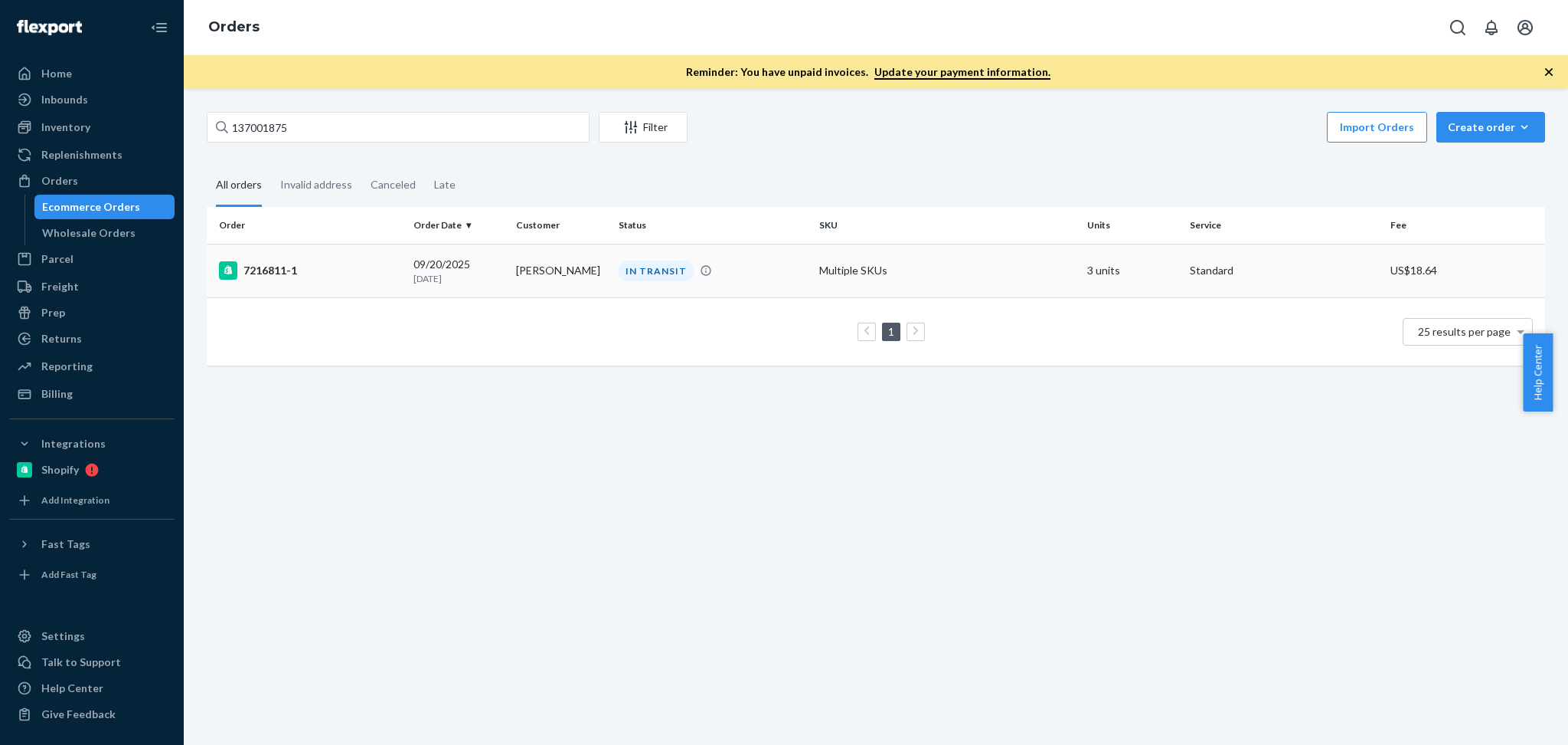
click at [534, 273] on td "Jen Leone" at bounding box center [562, 270] width 102 height 54
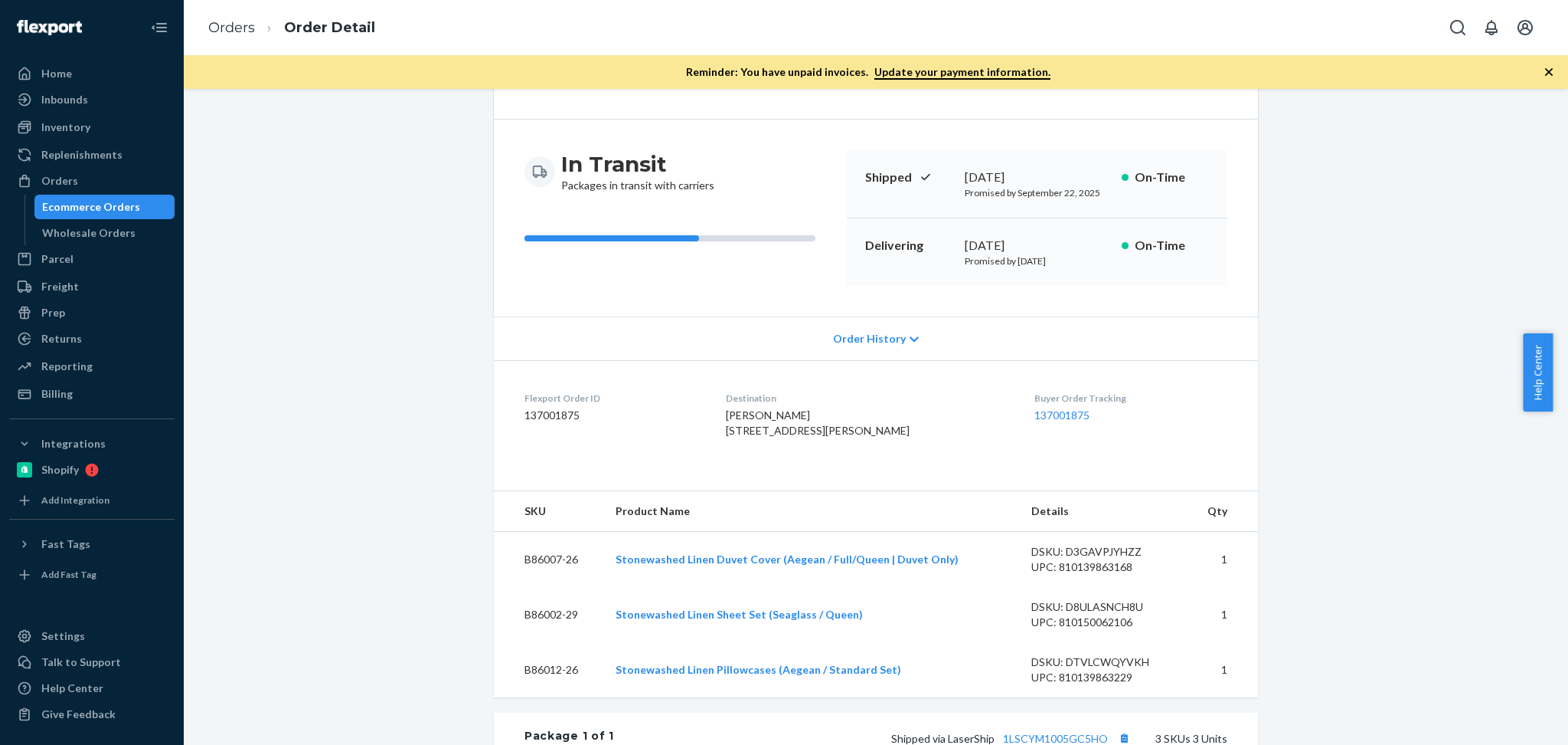
scroll to position [204, 0]
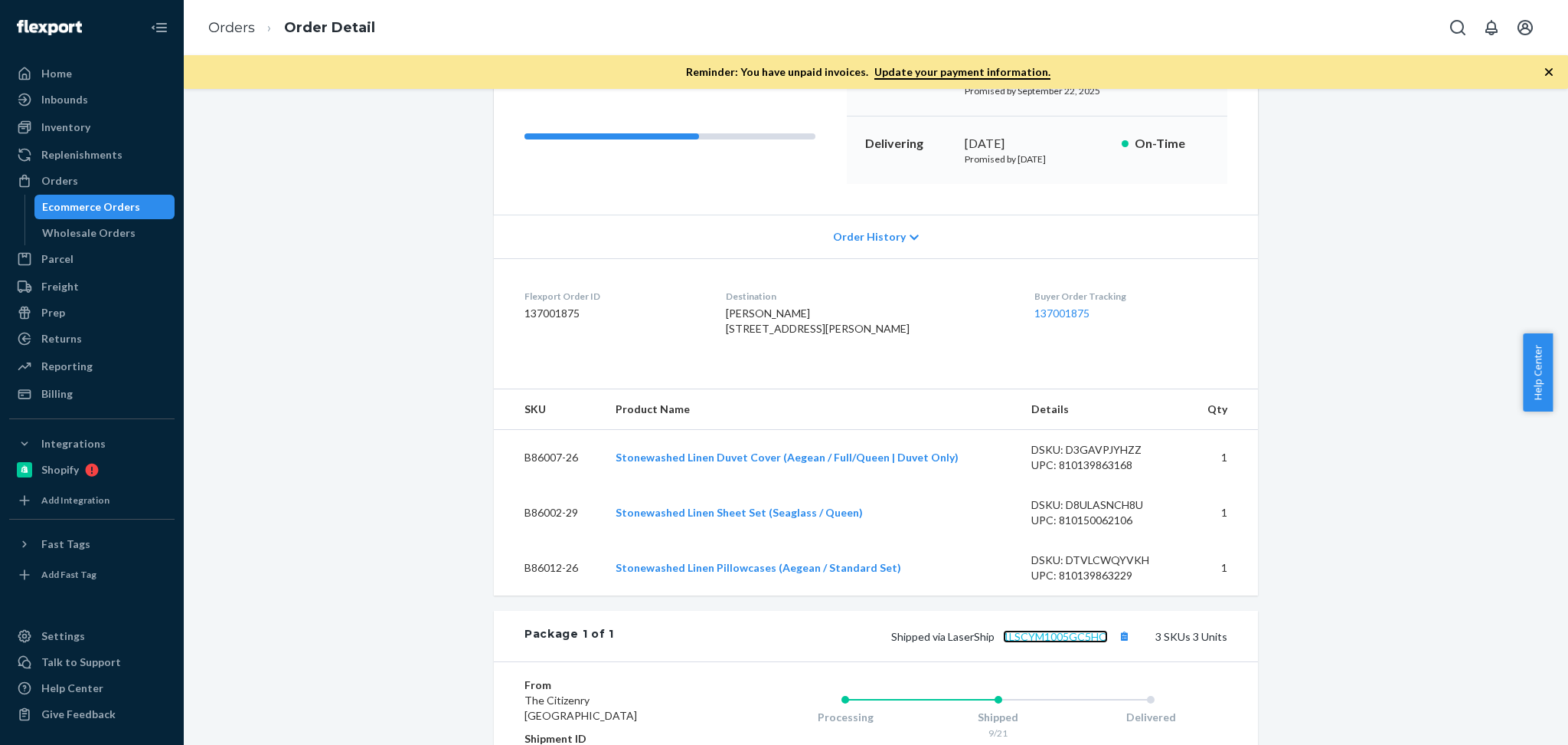
click at [1061, 642] on link "1LSCYM1005GC5HO" at bounding box center [1056, 636] width 105 height 13
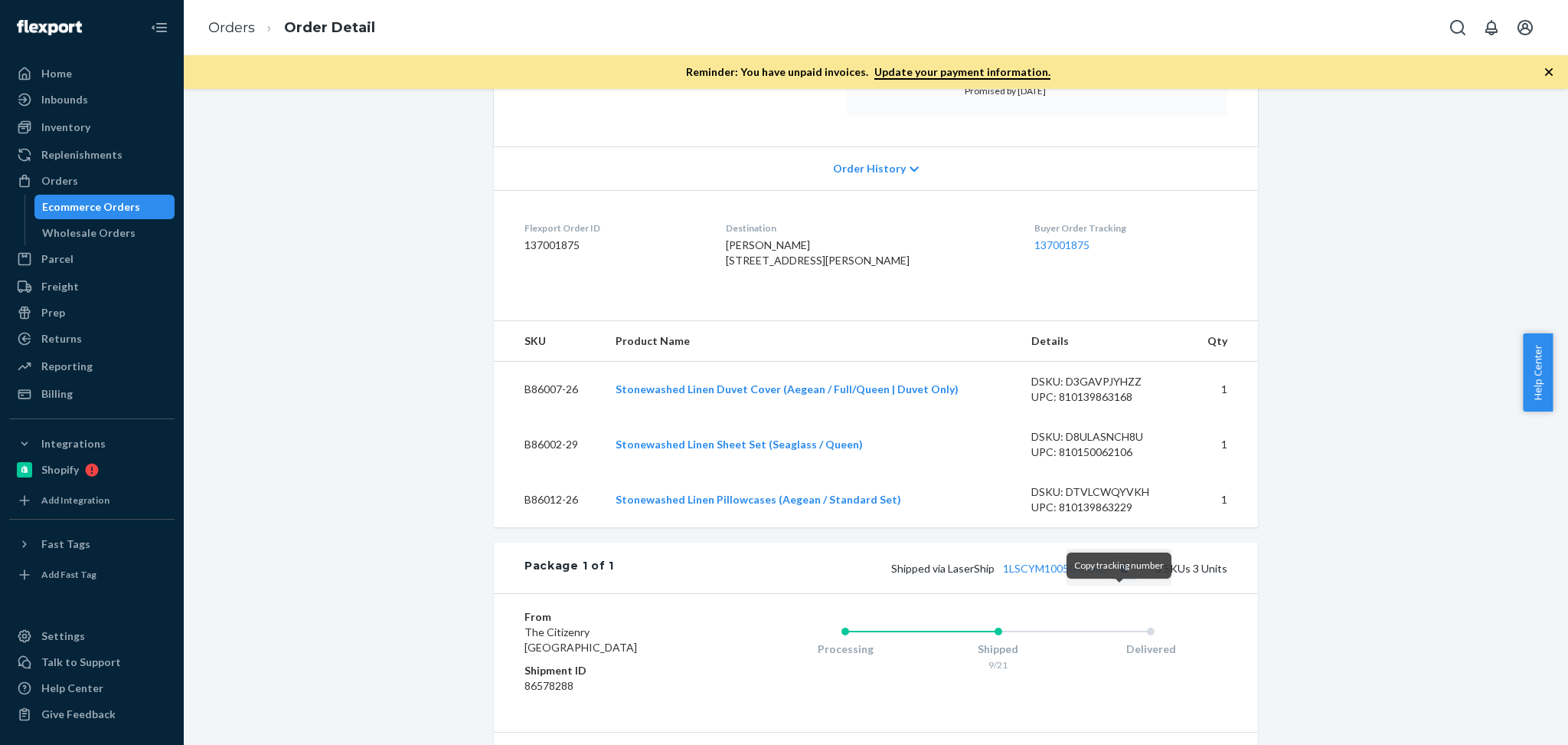
click at [1117, 578] on button "Copy tracking number" at bounding box center [1124, 567] width 20 height 20
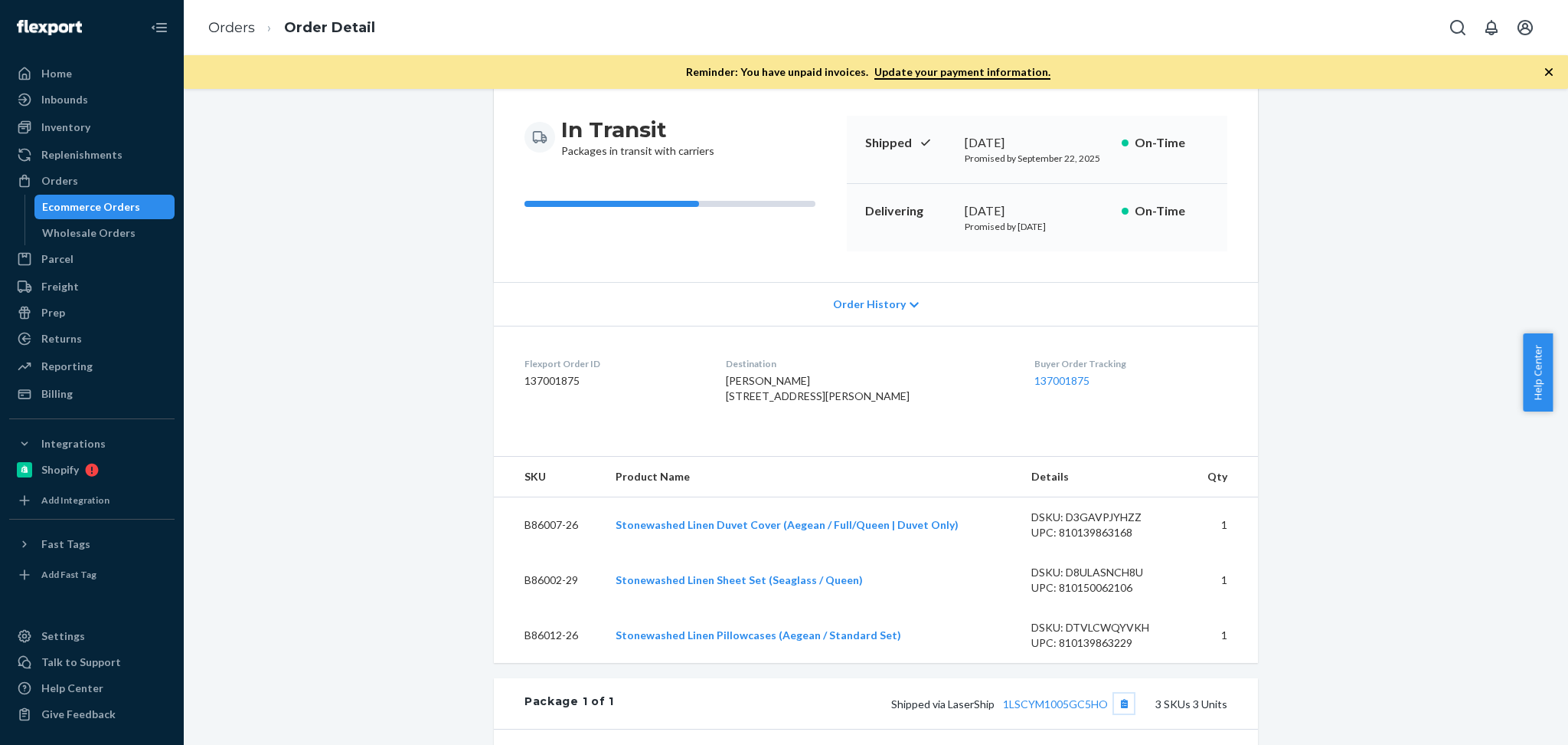
scroll to position [169, 0]
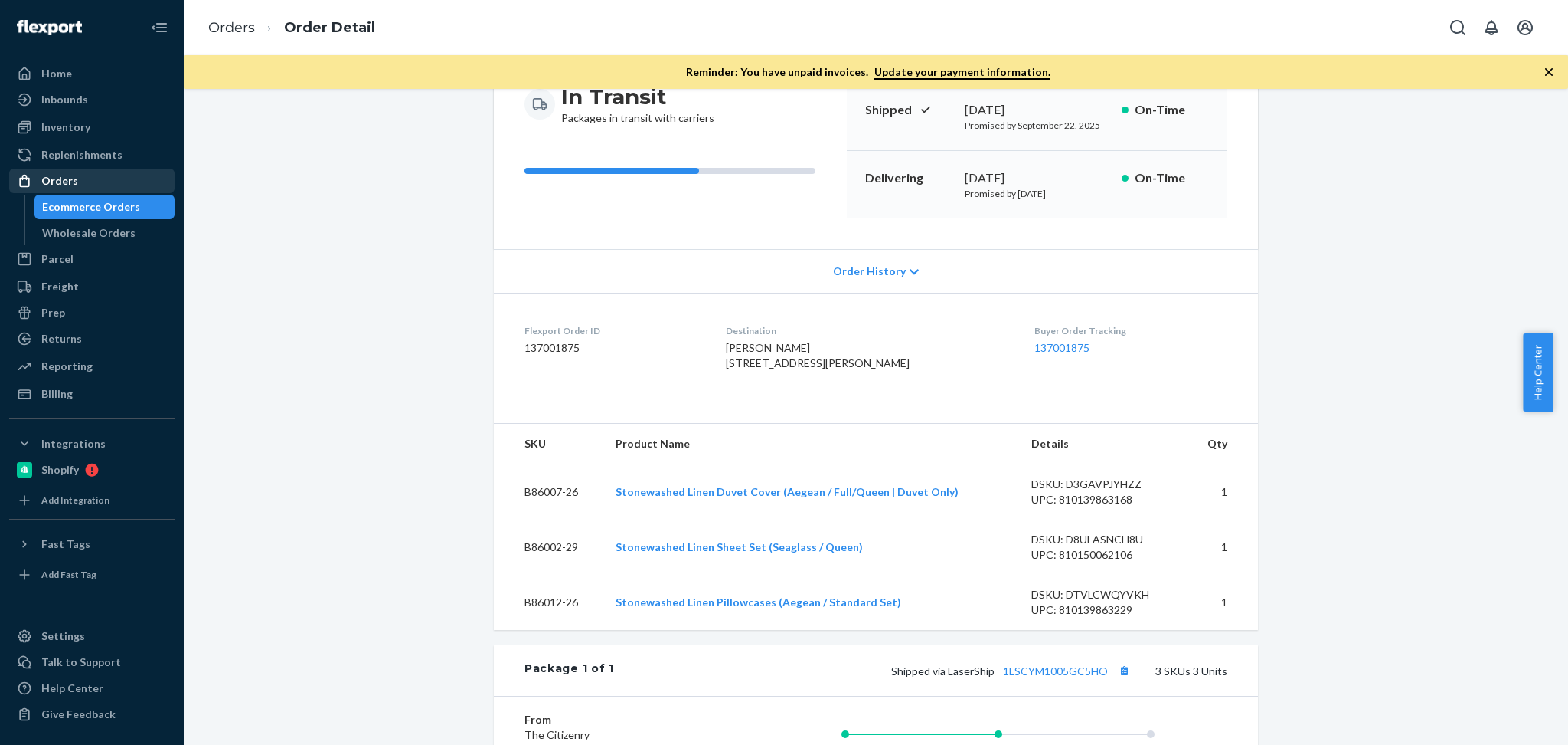
click at [120, 181] on div "Orders" at bounding box center [91, 180] width 162 height 21
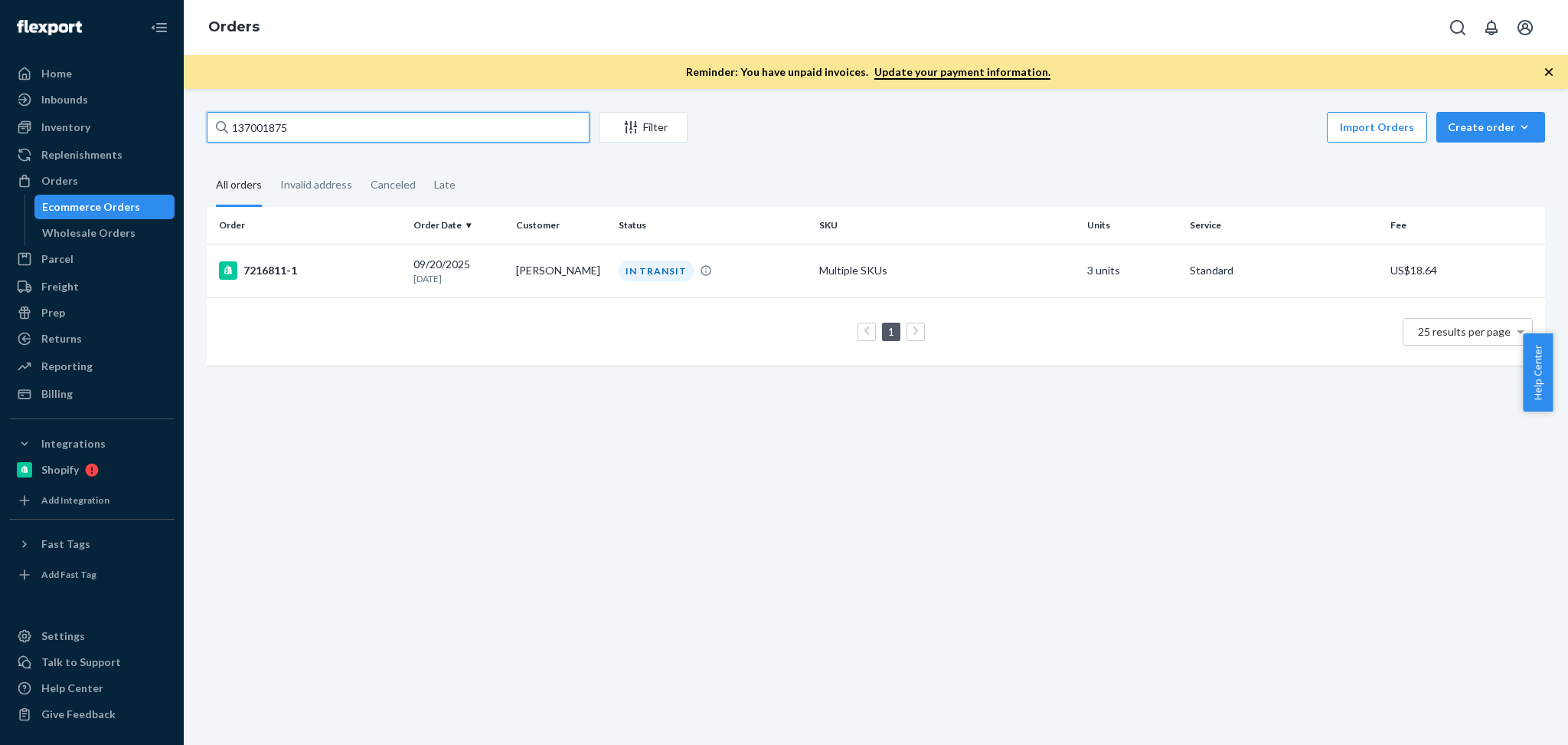
click at [300, 135] on input "137001875" at bounding box center [398, 126] width 383 height 30
paste input "Yoshiaki Mochizuki"
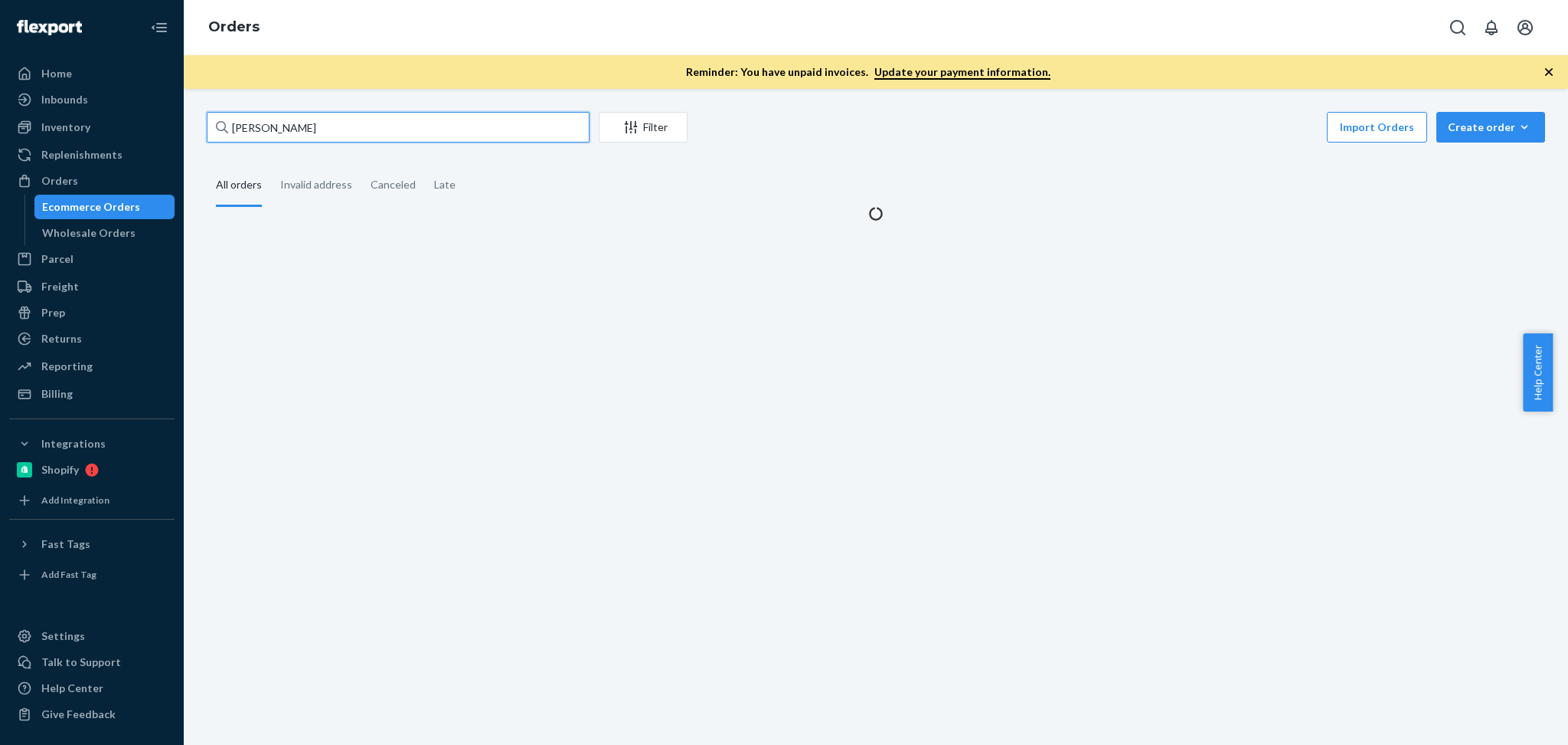
type input "Yoshiaki Mochizuki"
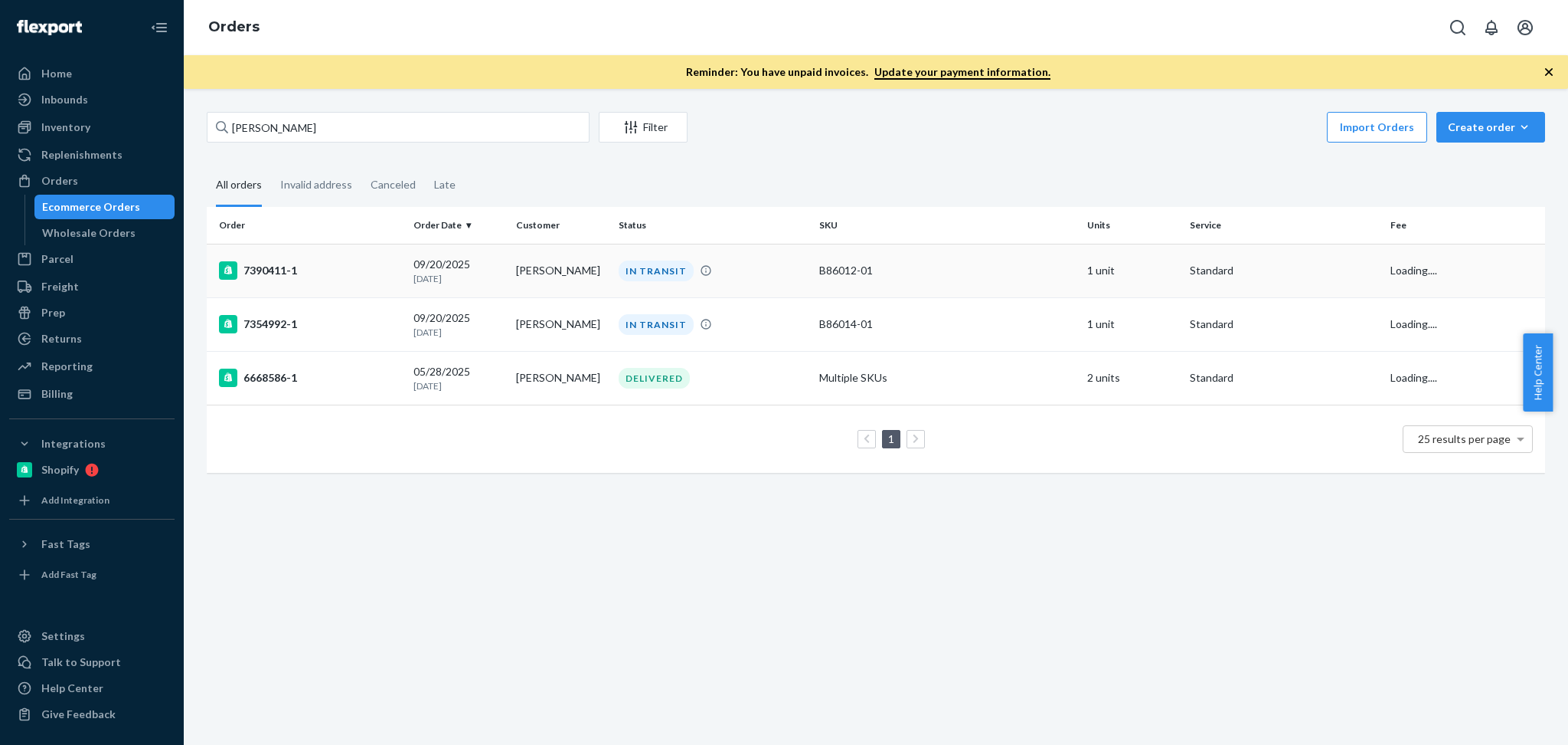
click at [511, 264] on td "Yoshiaki Mochizuki" at bounding box center [562, 270] width 102 height 54
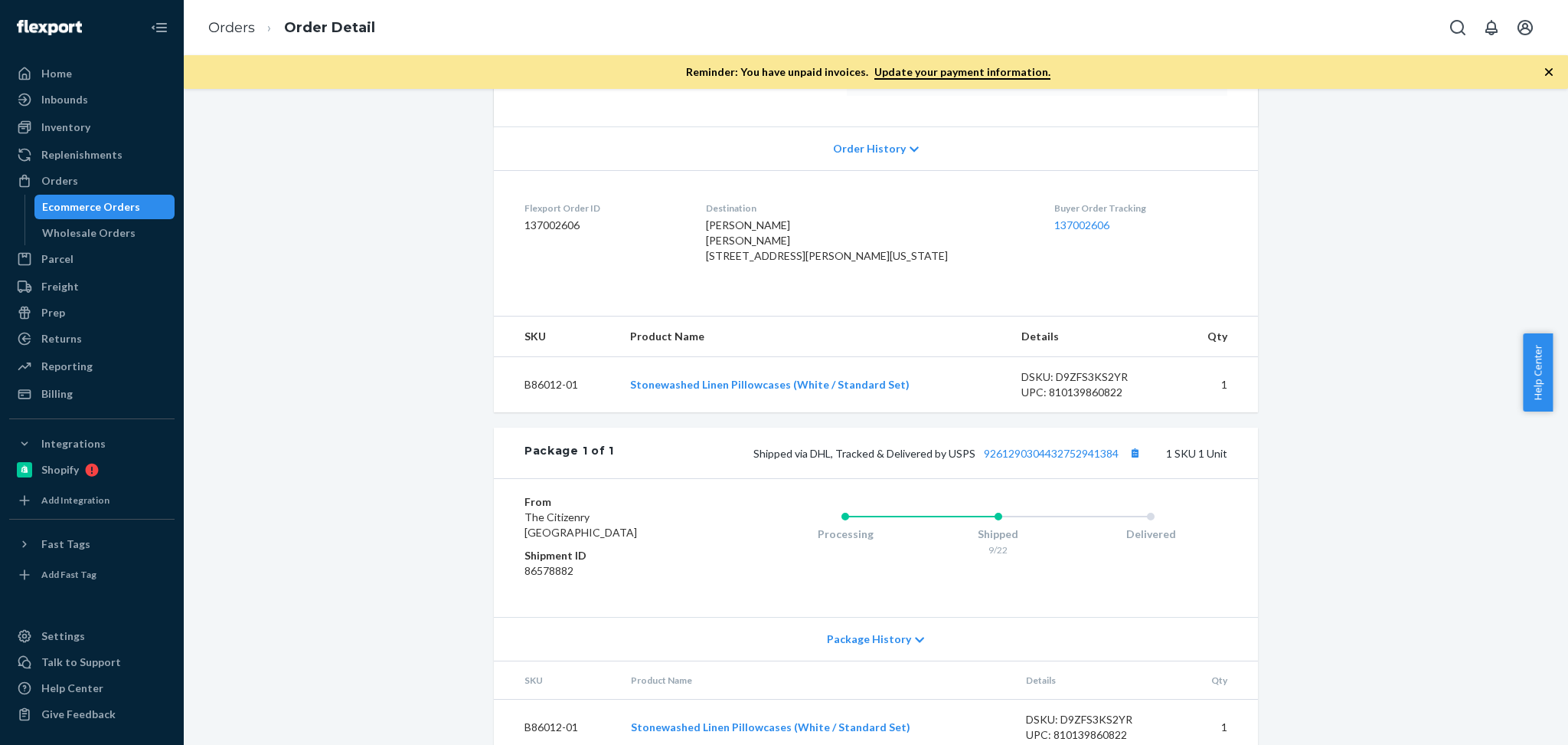
scroll to position [351, 0]
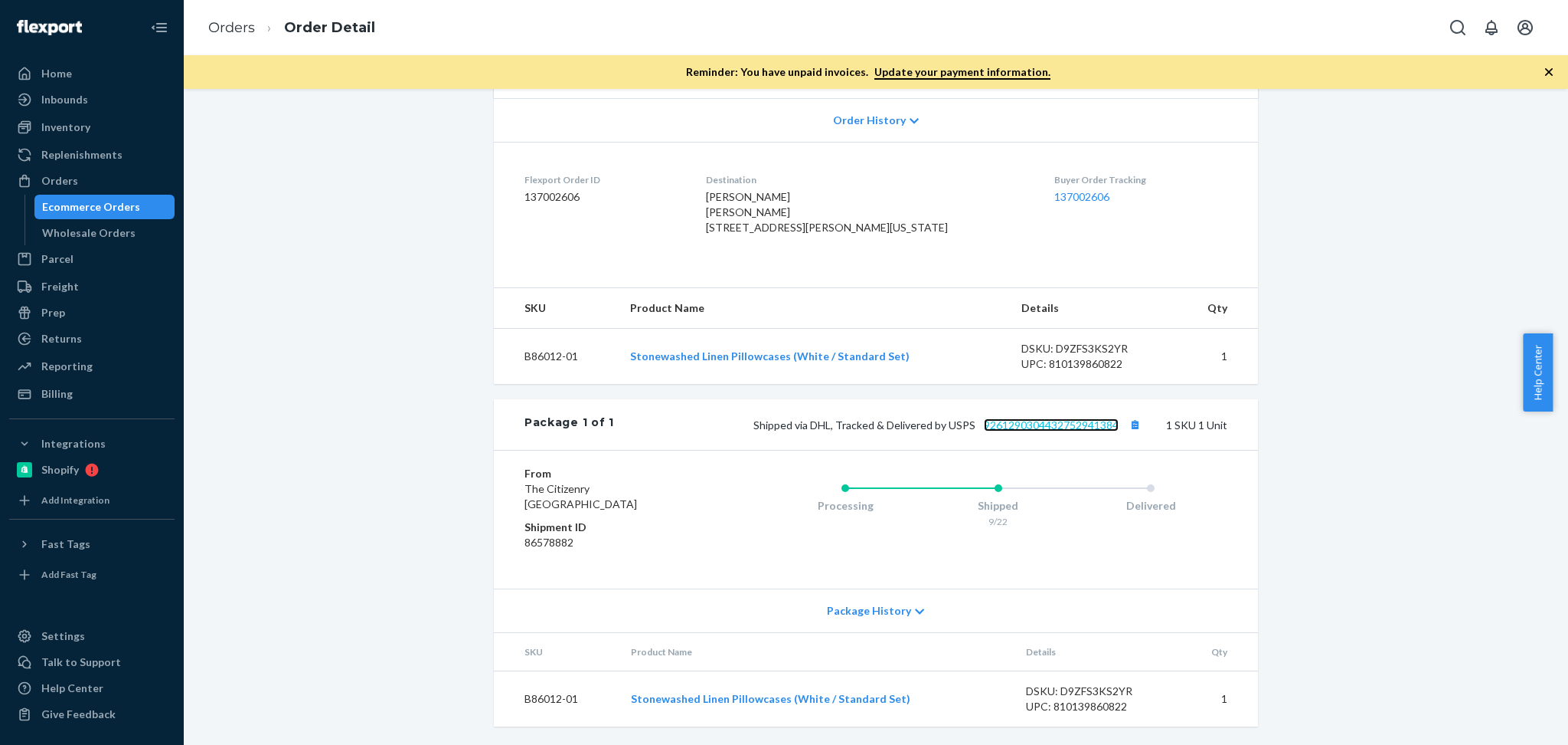
click at [1077, 431] on link "9261290304432752941384" at bounding box center [1051, 425] width 134 height 13
click at [125, 186] on div "Orders" at bounding box center [91, 180] width 162 height 21
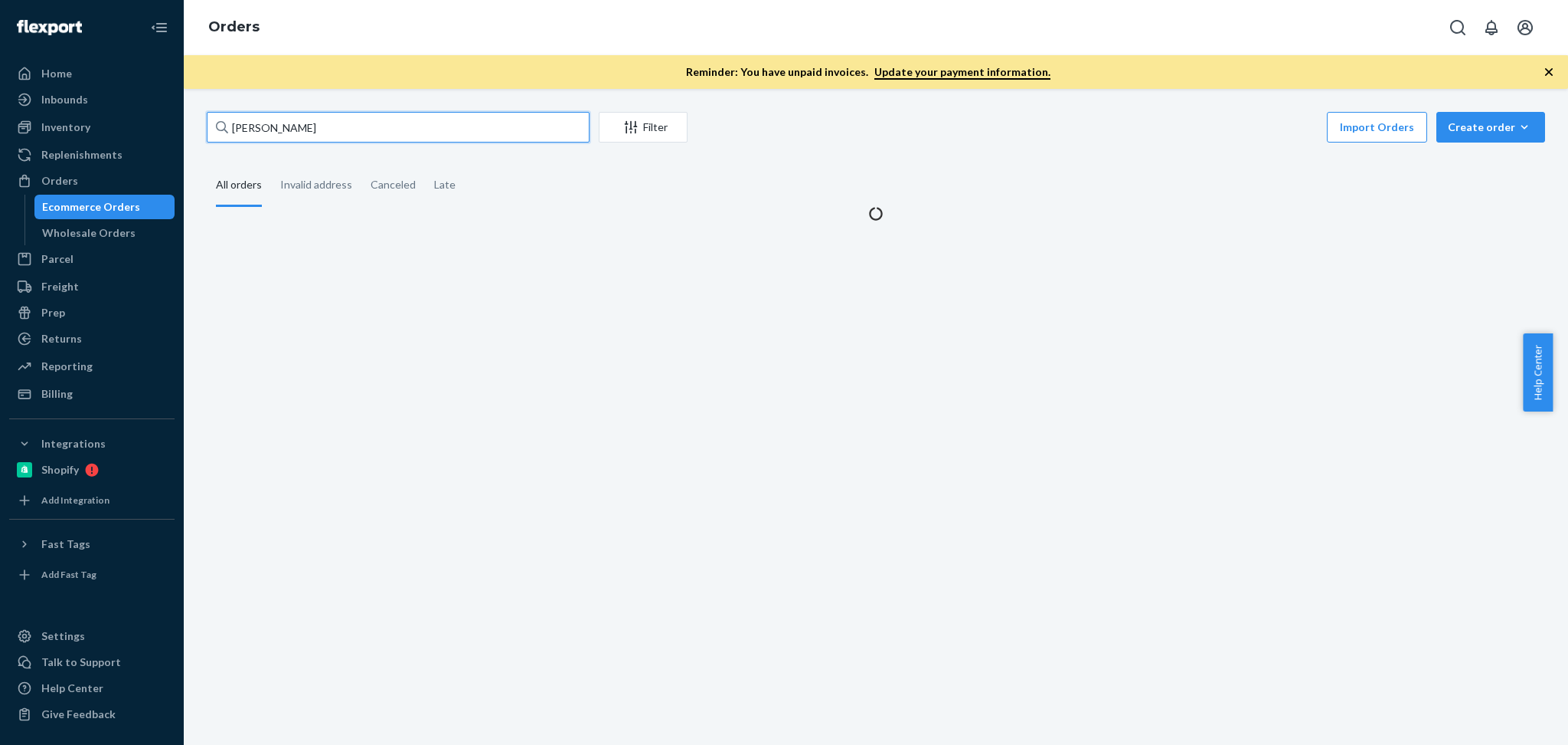
click at [381, 134] on input "Yoshiaki Mochizuki" at bounding box center [398, 126] width 383 height 30
paste input "Kimberly Nevermann"
type input "Kimberly Nevermann"
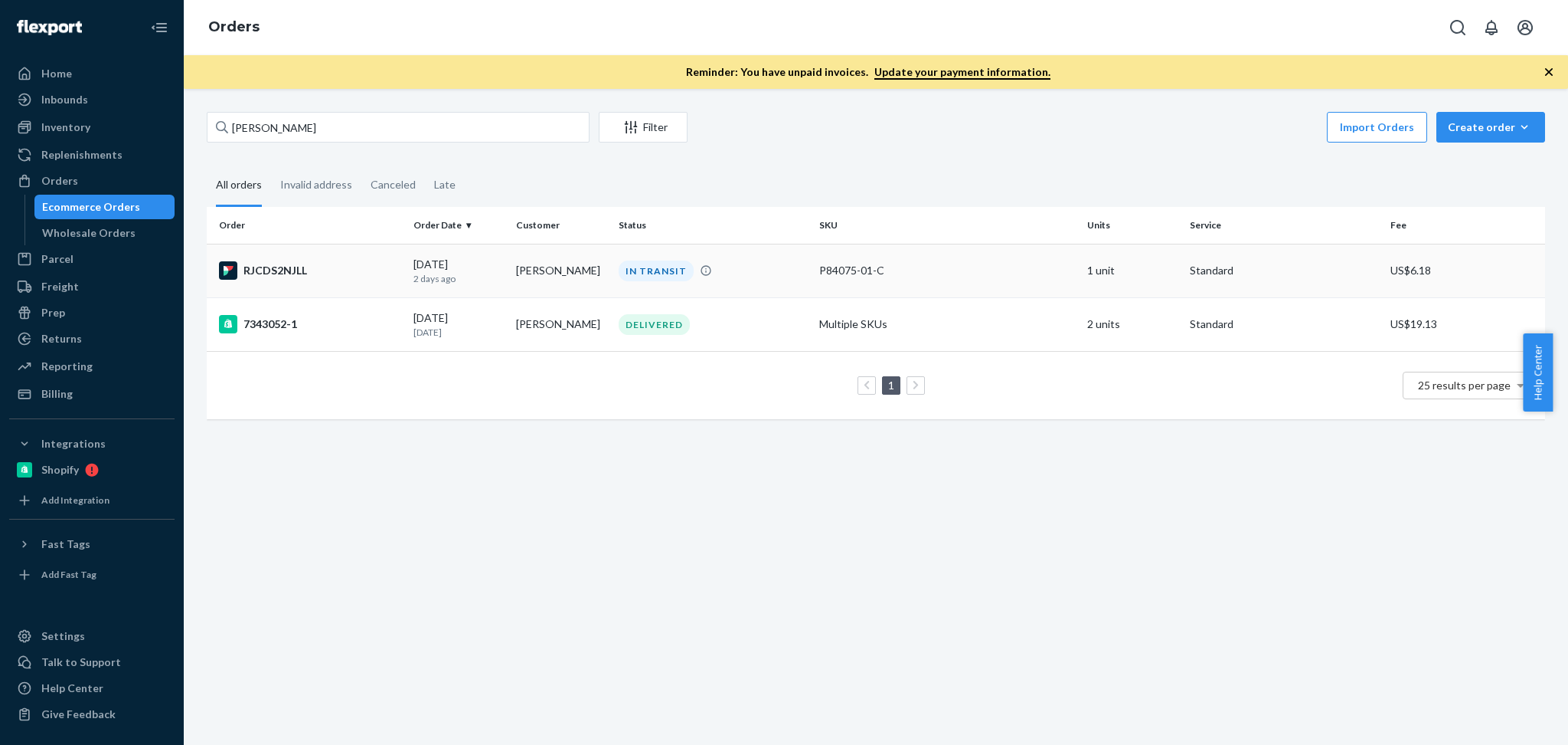
click at [479, 260] on div "09/21/2025 2 days ago" at bounding box center [458, 270] width 91 height 28
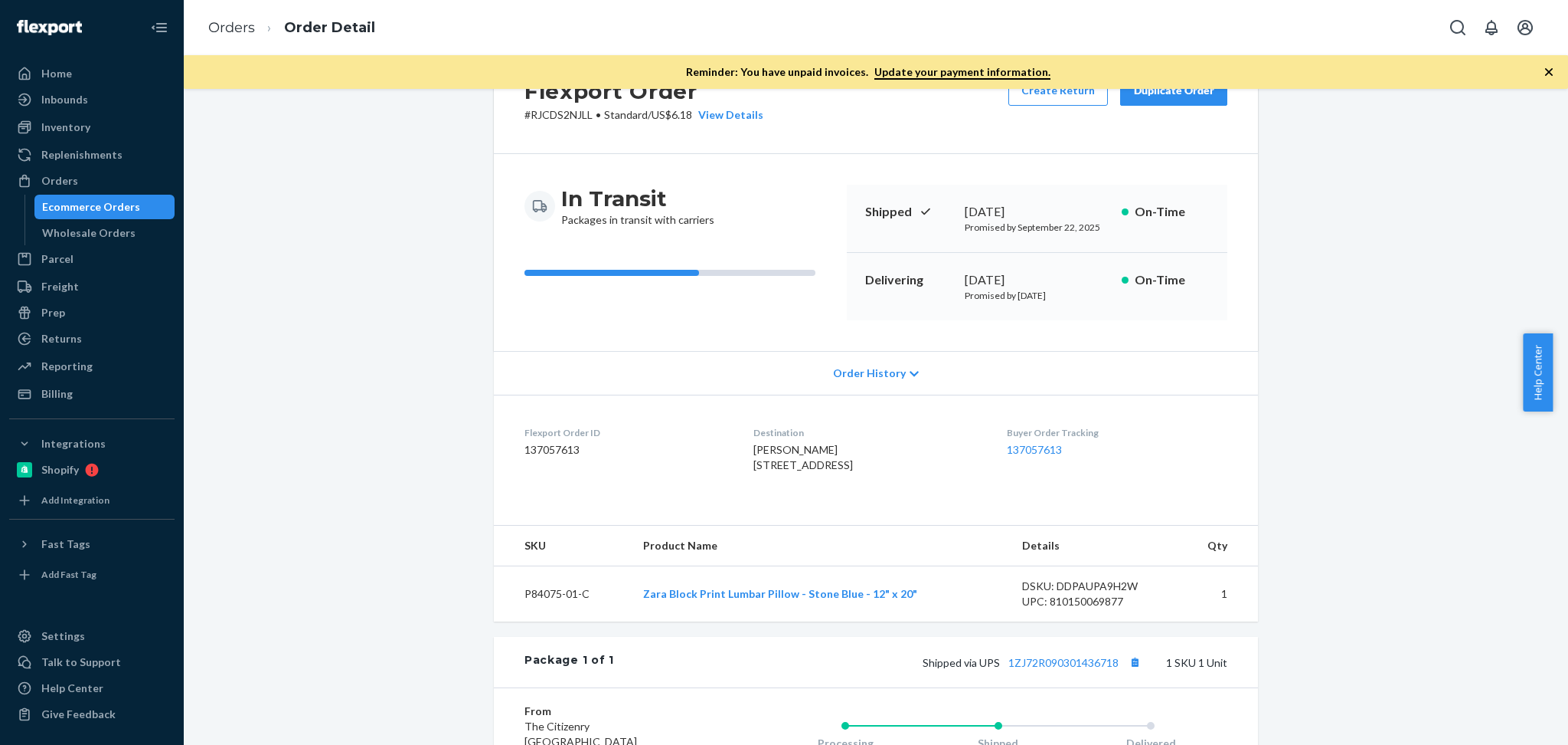
scroll to position [238, 0]
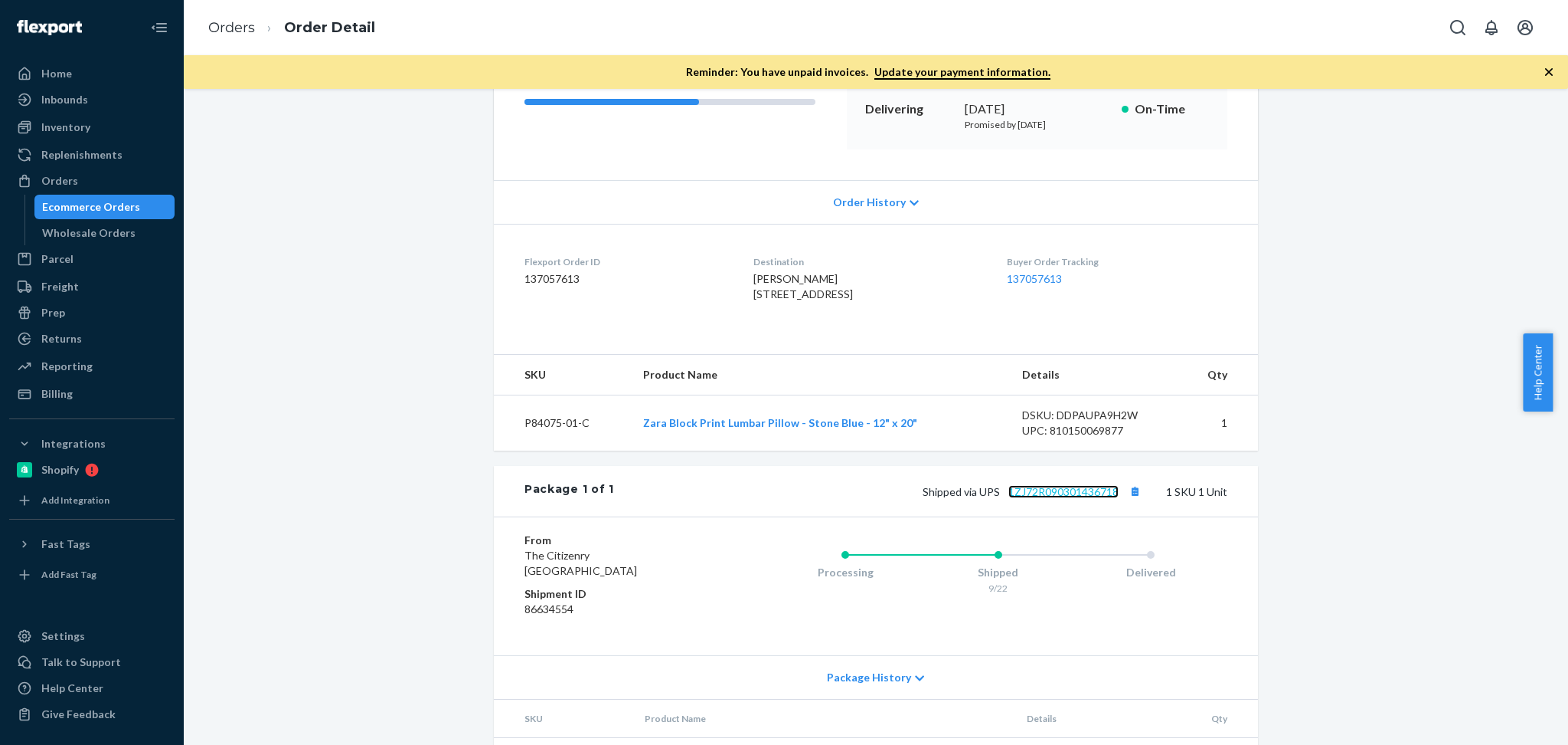
click at [1052, 498] on link "1ZJ72R090301436718" at bounding box center [1064, 491] width 111 height 13
click at [1128, 501] on button "Copy tracking number" at bounding box center [1135, 491] width 20 height 20
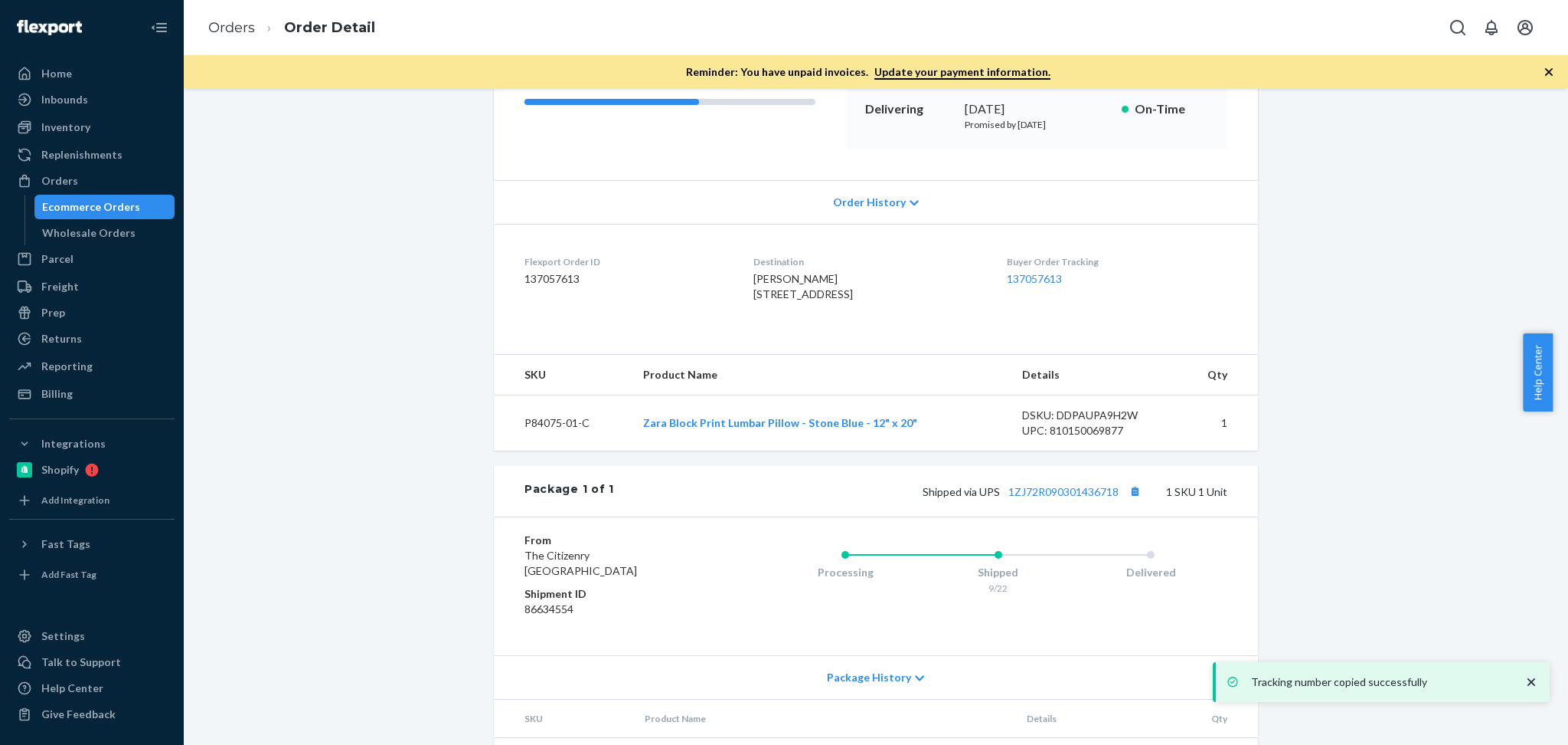
drag, startPoint x: 88, startPoint y: 177, endPoint x: 458, endPoint y: 92, distance: 379.6
click at [88, 177] on div "Orders" at bounding box center [91, 180] width 162 height 21
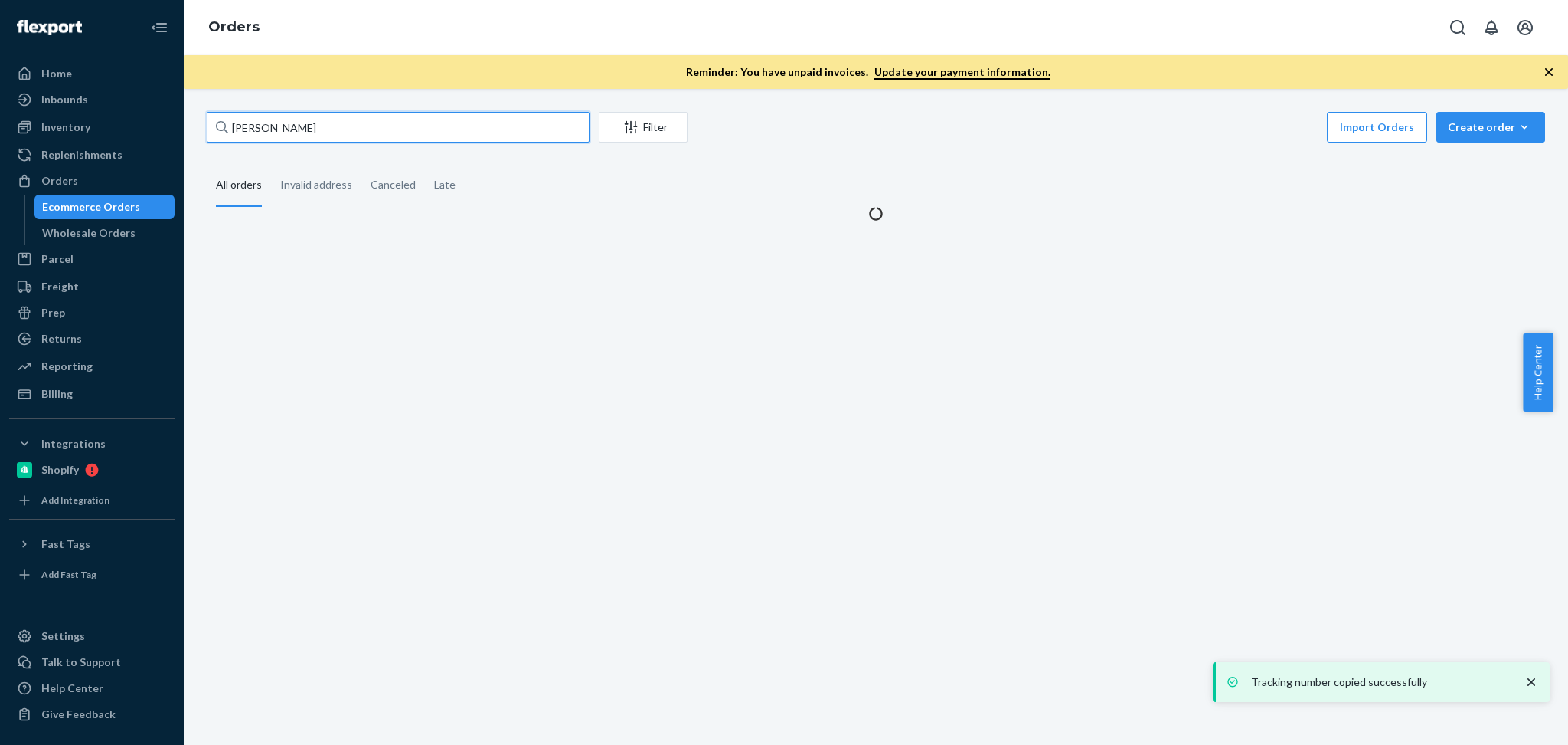
click at [450, 132] on input "Kimberly Nevermann" at bounding box center [398, 126] width 383 height 30
paste input "137002447"
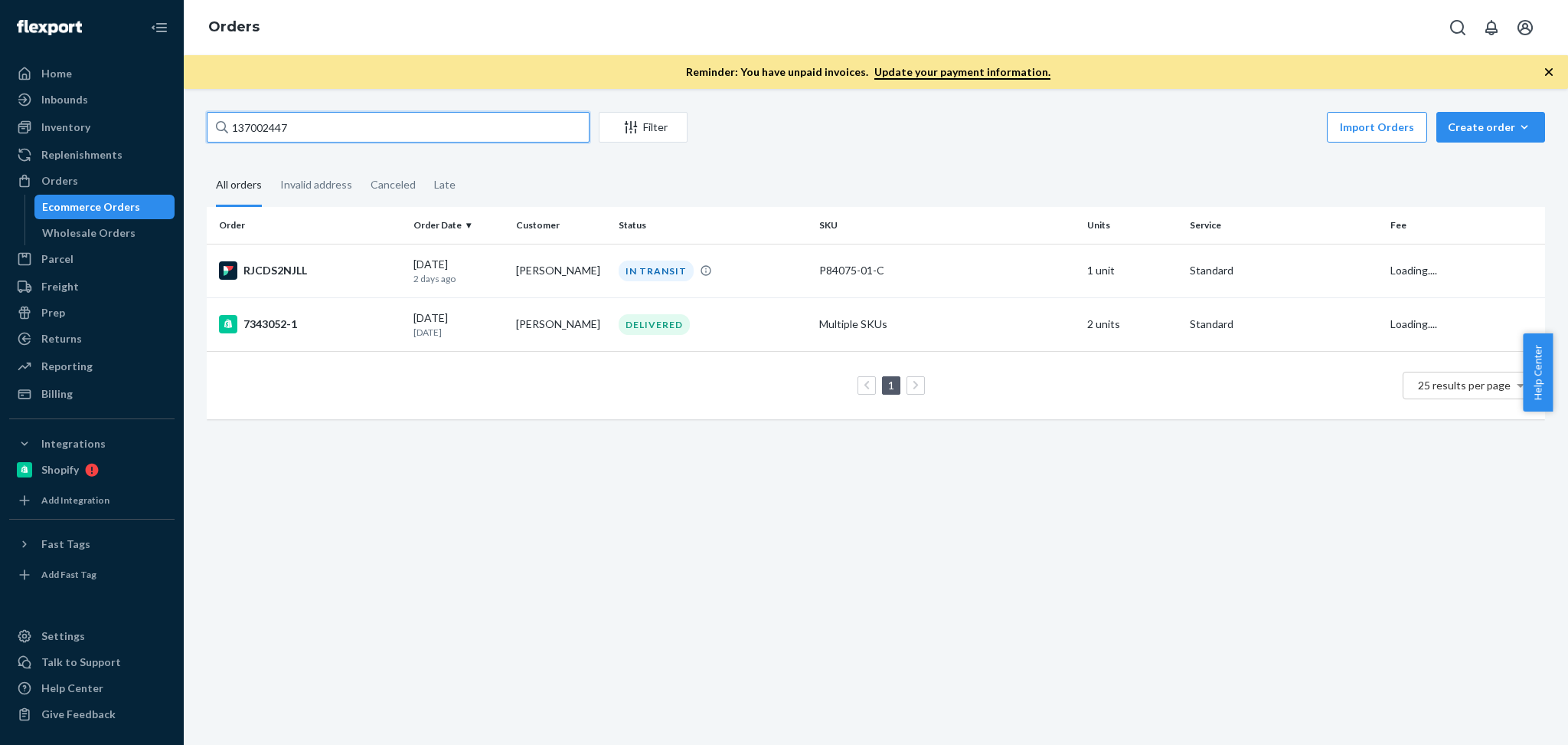
type input "137002447"
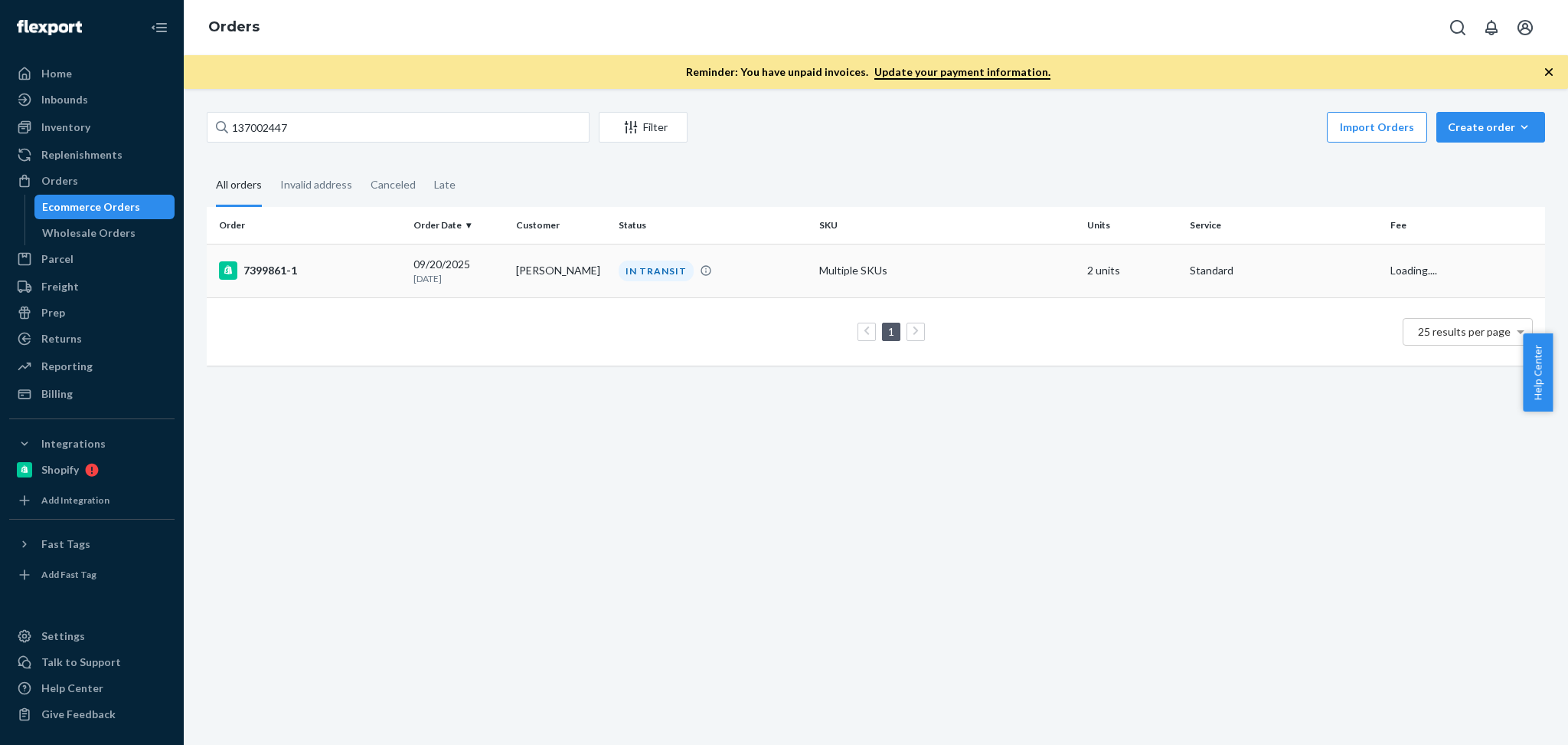
click at [521, 276] on td "Kathryn Messerman" at bounding box center [562, 270] width 102 height 54
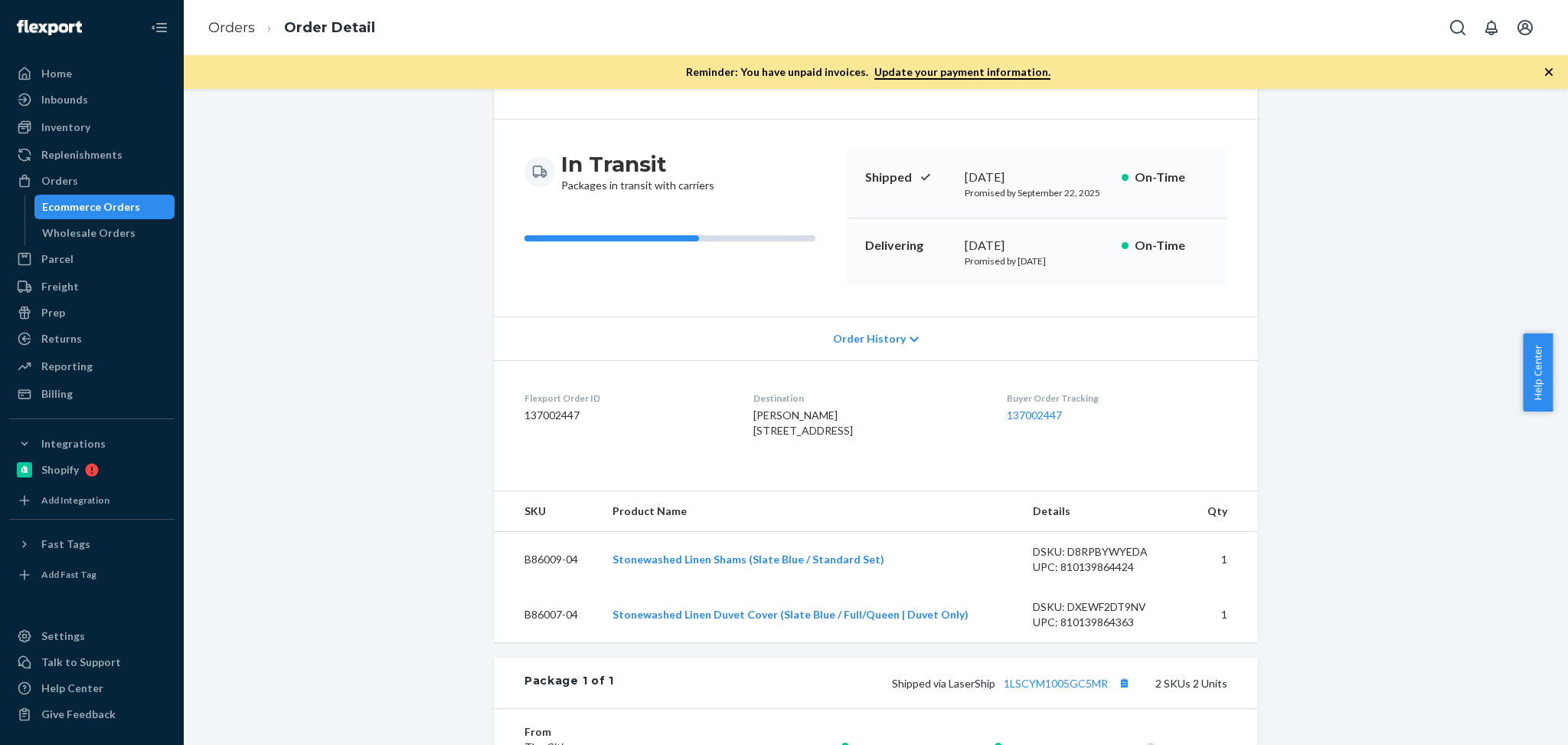
scroll to position [169, 0]
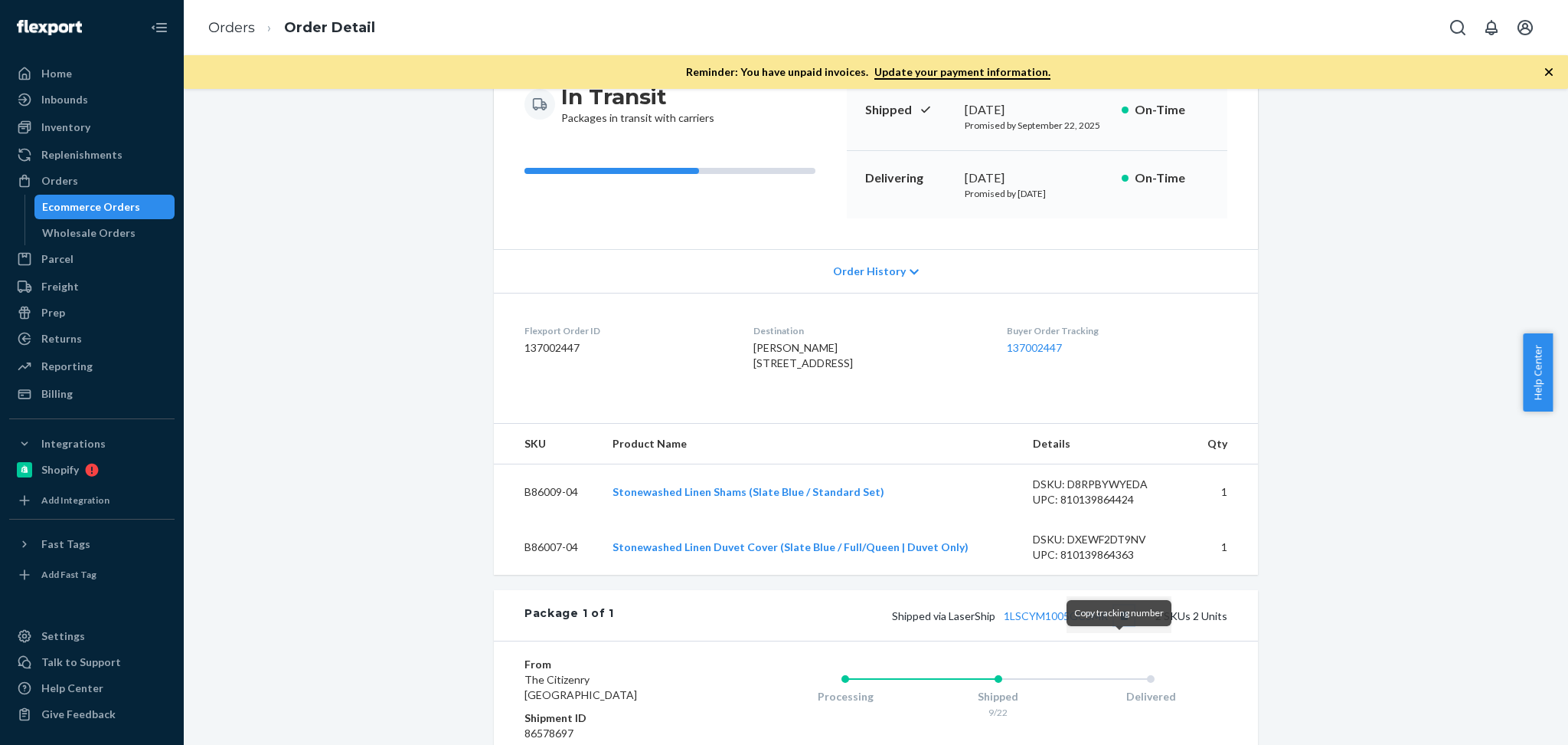
click at [1122, 625] on button "Copy tracking number" at bounding box center [1124, 615] width 20 height 20
click at [1046, 622] on link "1LSCYM1005GC5MR" at bounding box center [1056, 616] width 104 height 13
click at [106, 186] on div "Orders" at bounding box center [91, 180] width 162 height 21
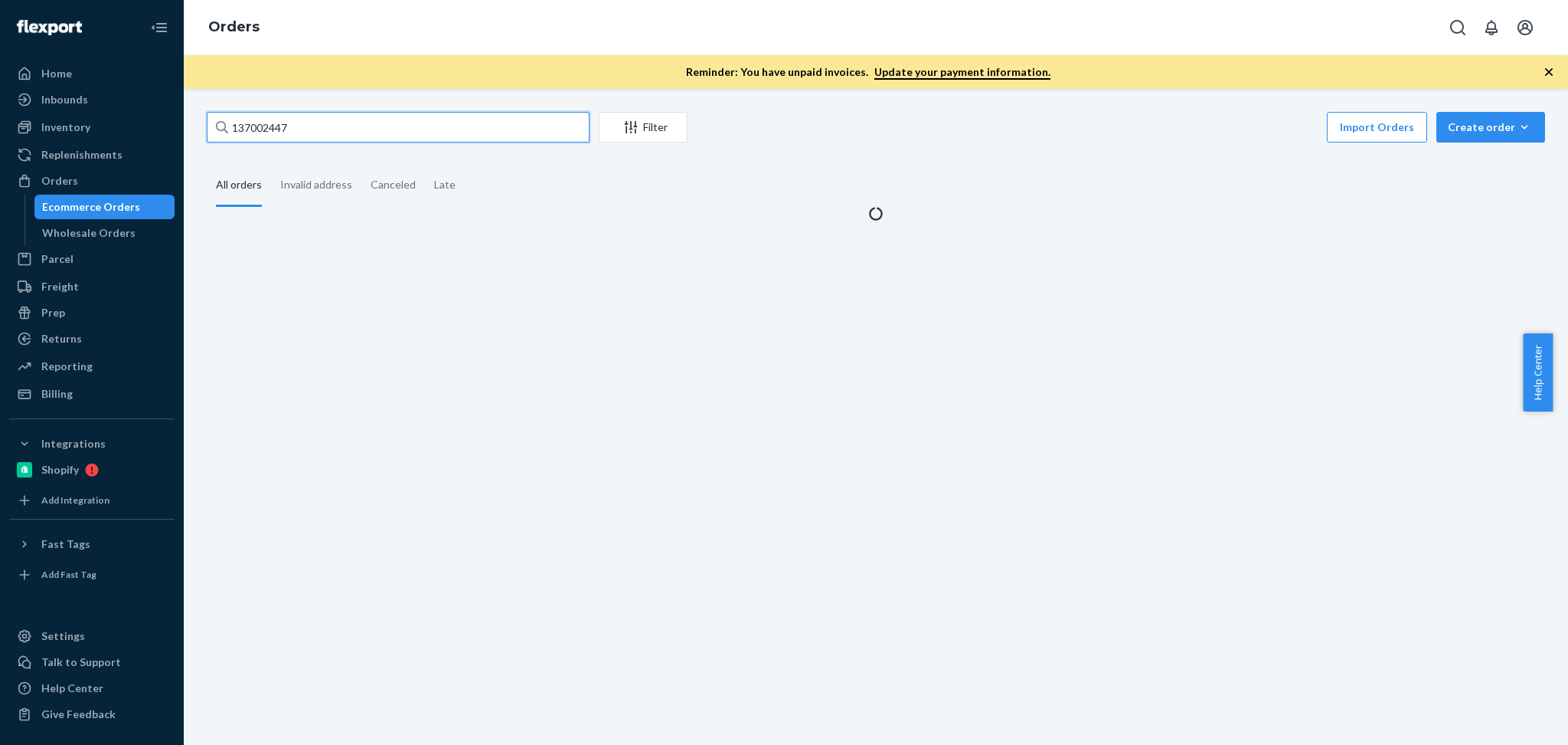
click at [316, 135] on input "137002447" at bounding box center [398, 126] width 383 height 30
paste input "382"
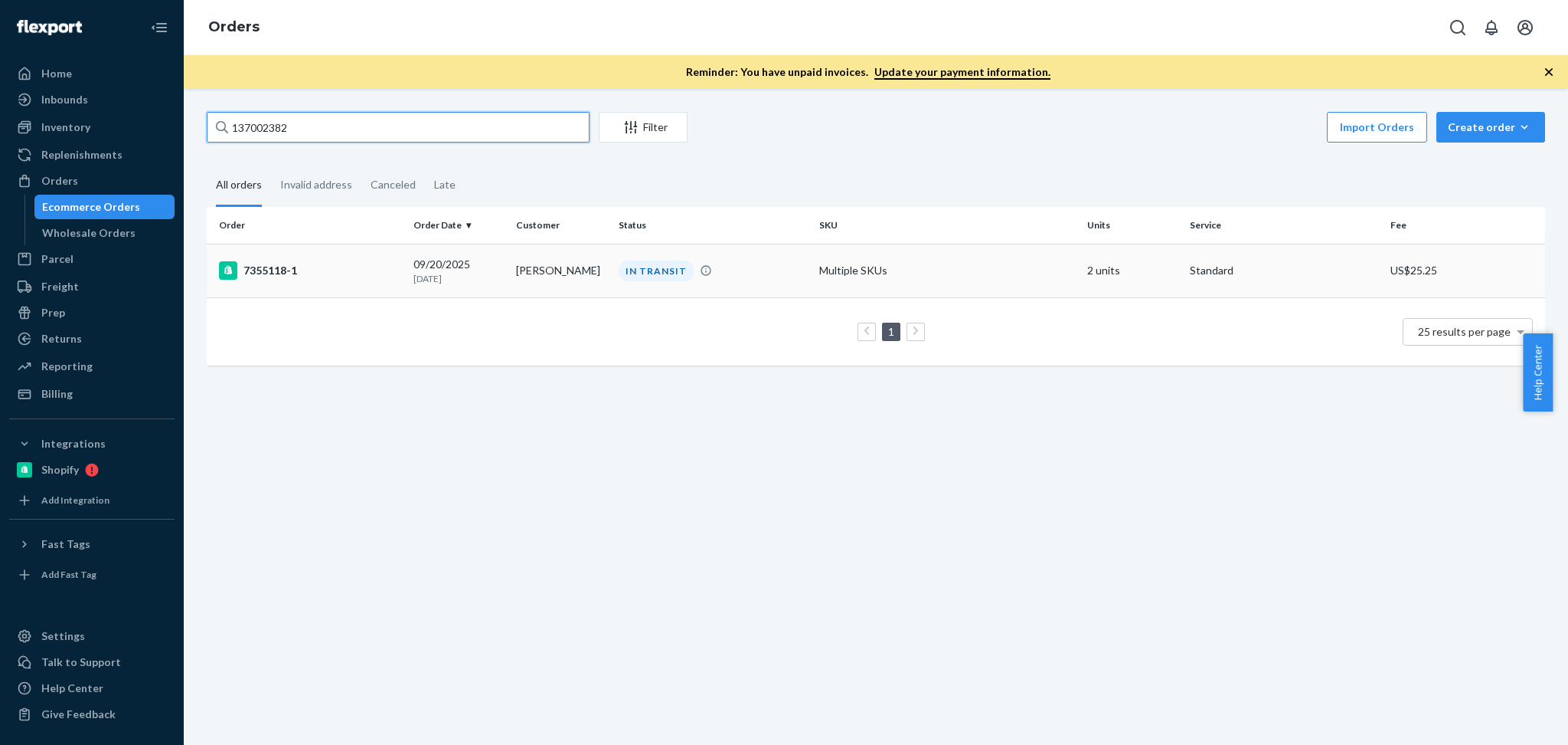
type input "137002382"
click at [486, 274] on p "3 days ago" at bounding box center [458, 278] width 91 height 13
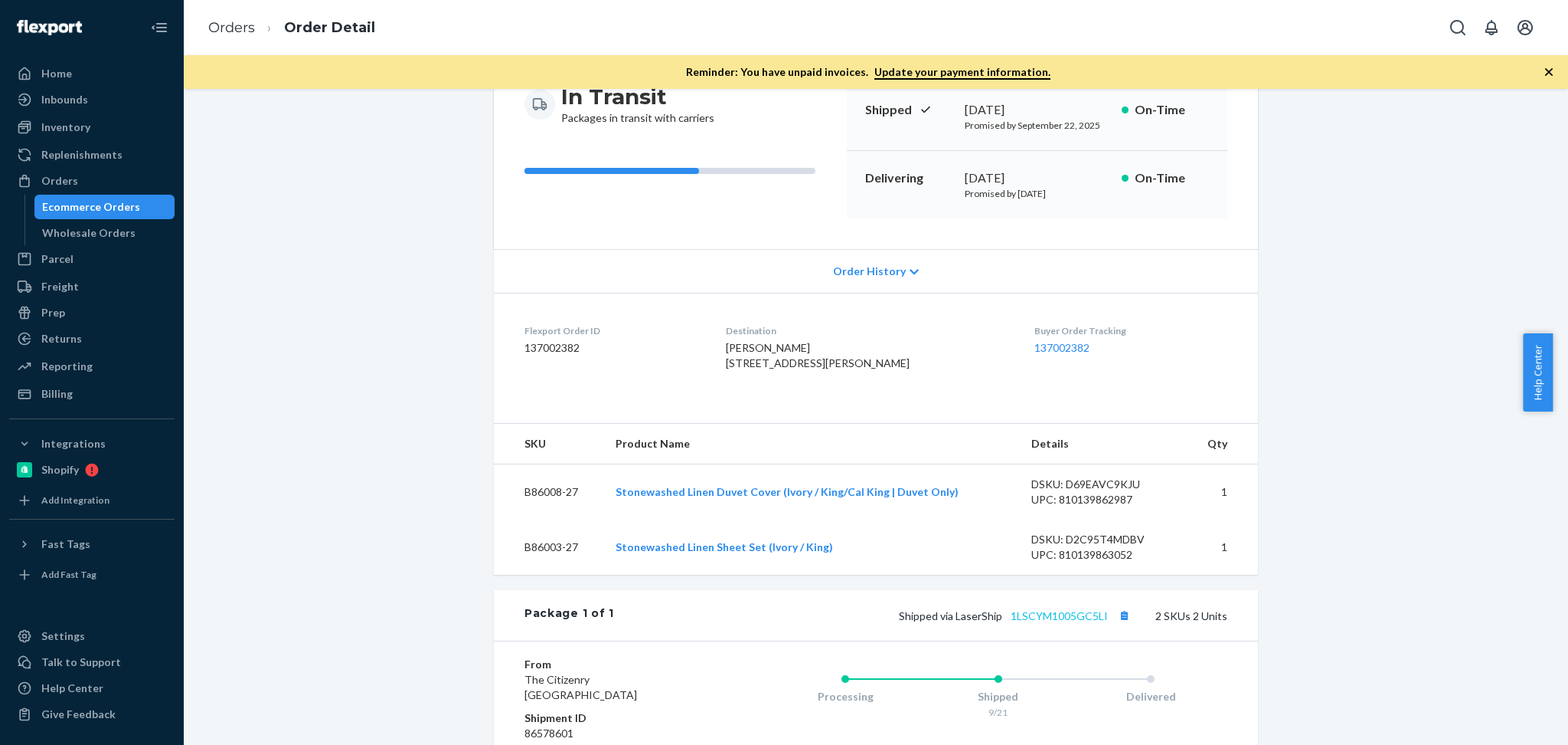
scroll to position [272, 0]
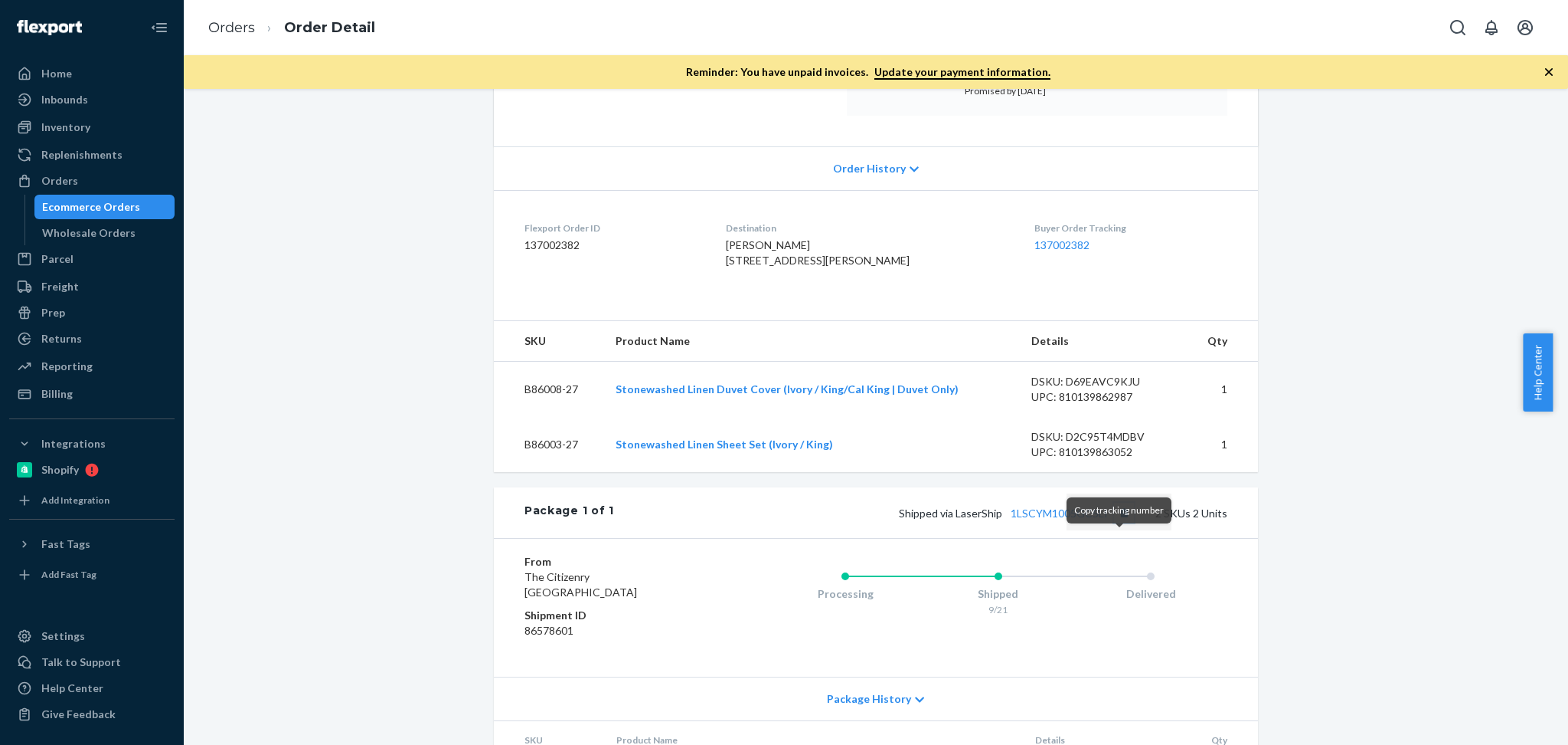
click at [1124, 523] on button "Copy tracking number" at bounding box center [1124, 513] width 20 height 20
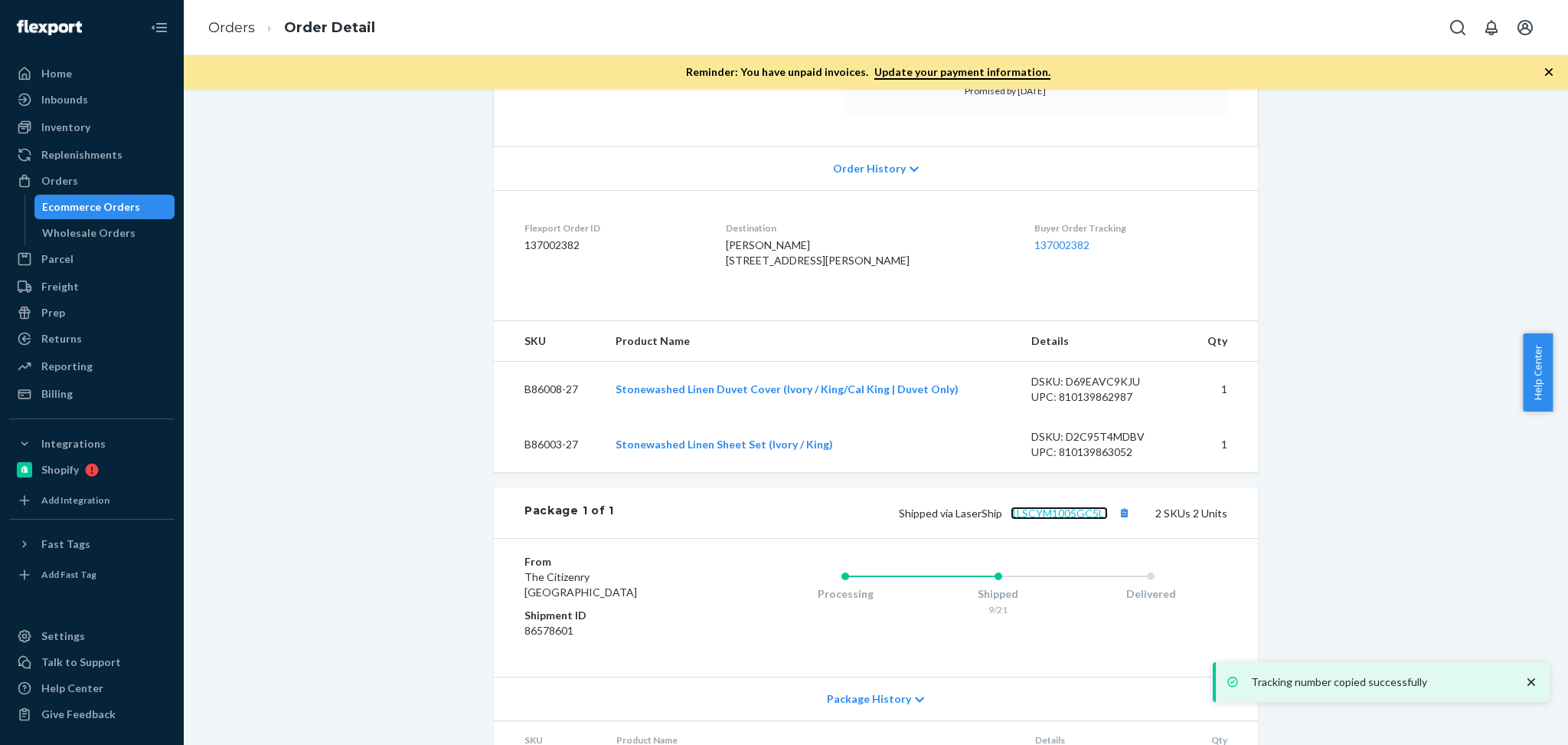
click at [1071, 520] on link "1LSCYM1005GC5LI" at bounding box center [1059, 513] width 97 height 13
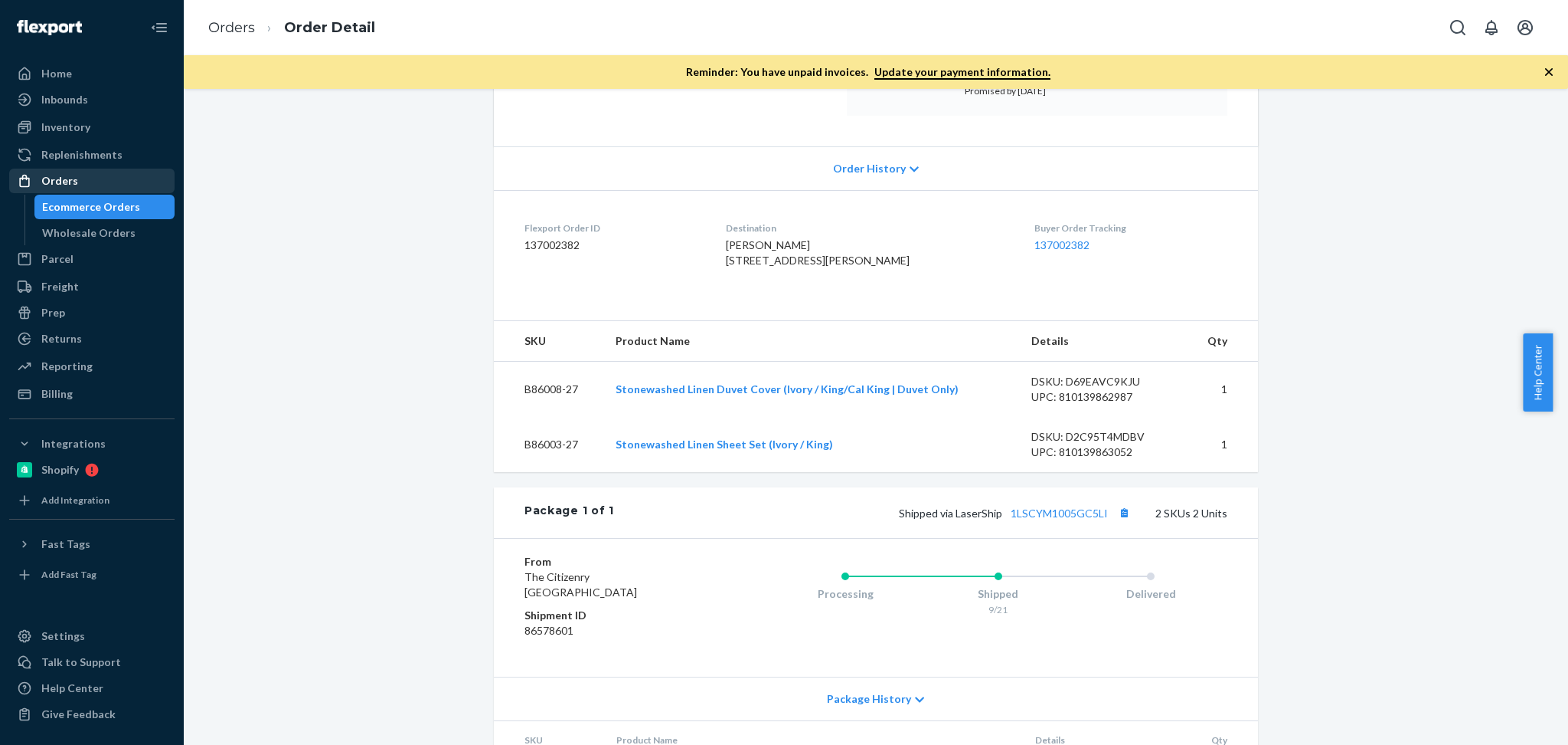
click at [91, 187] on div "Orders" at bounding box center [91, 180] width 162 height 21
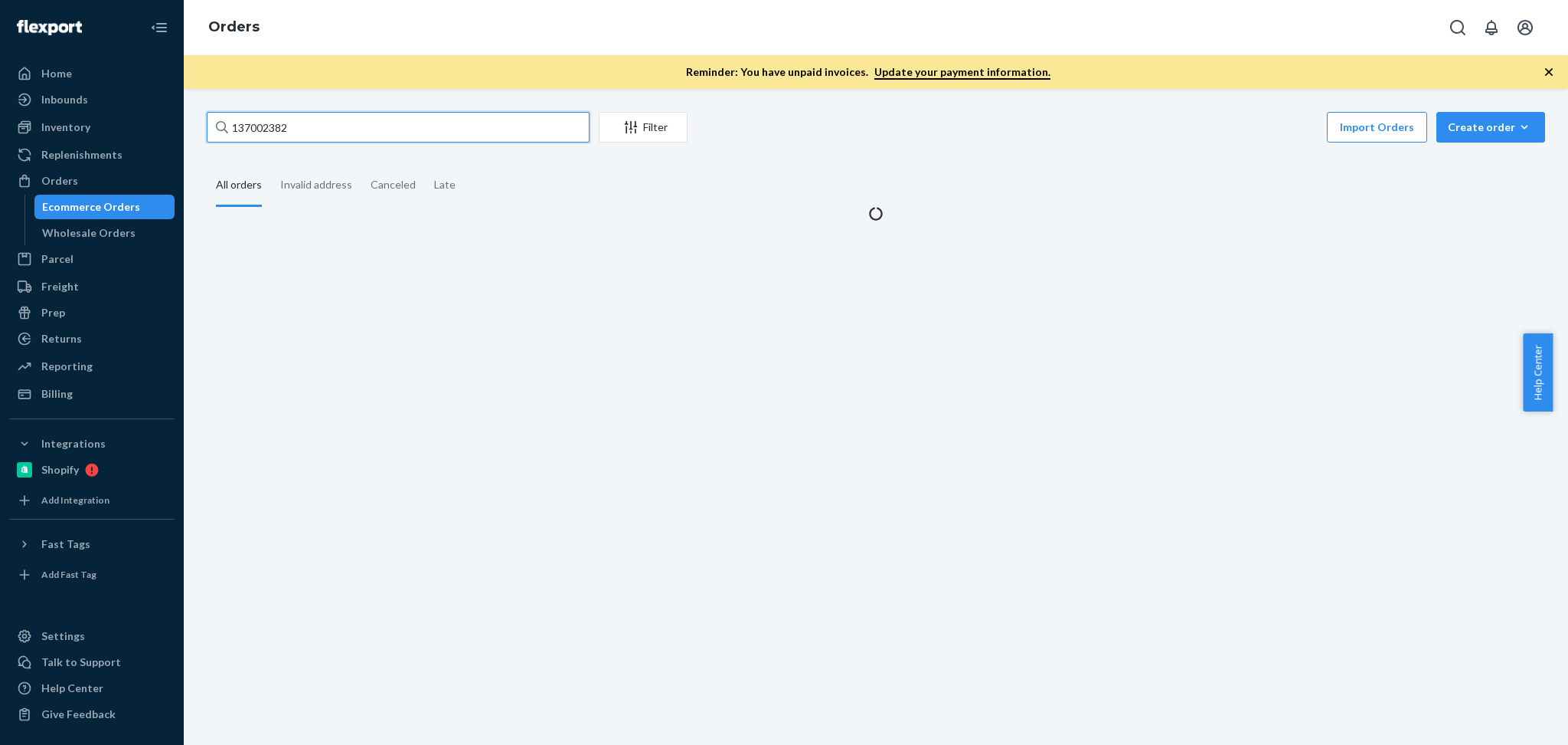
click at [356, 133] on input "137002382" at bounding box center [398, 126] width 383 height 30
click at [357, 133] on input "137002382" at bounding box center [398, 126] width 383 height 30
paste input "42736"
type input "137042736"
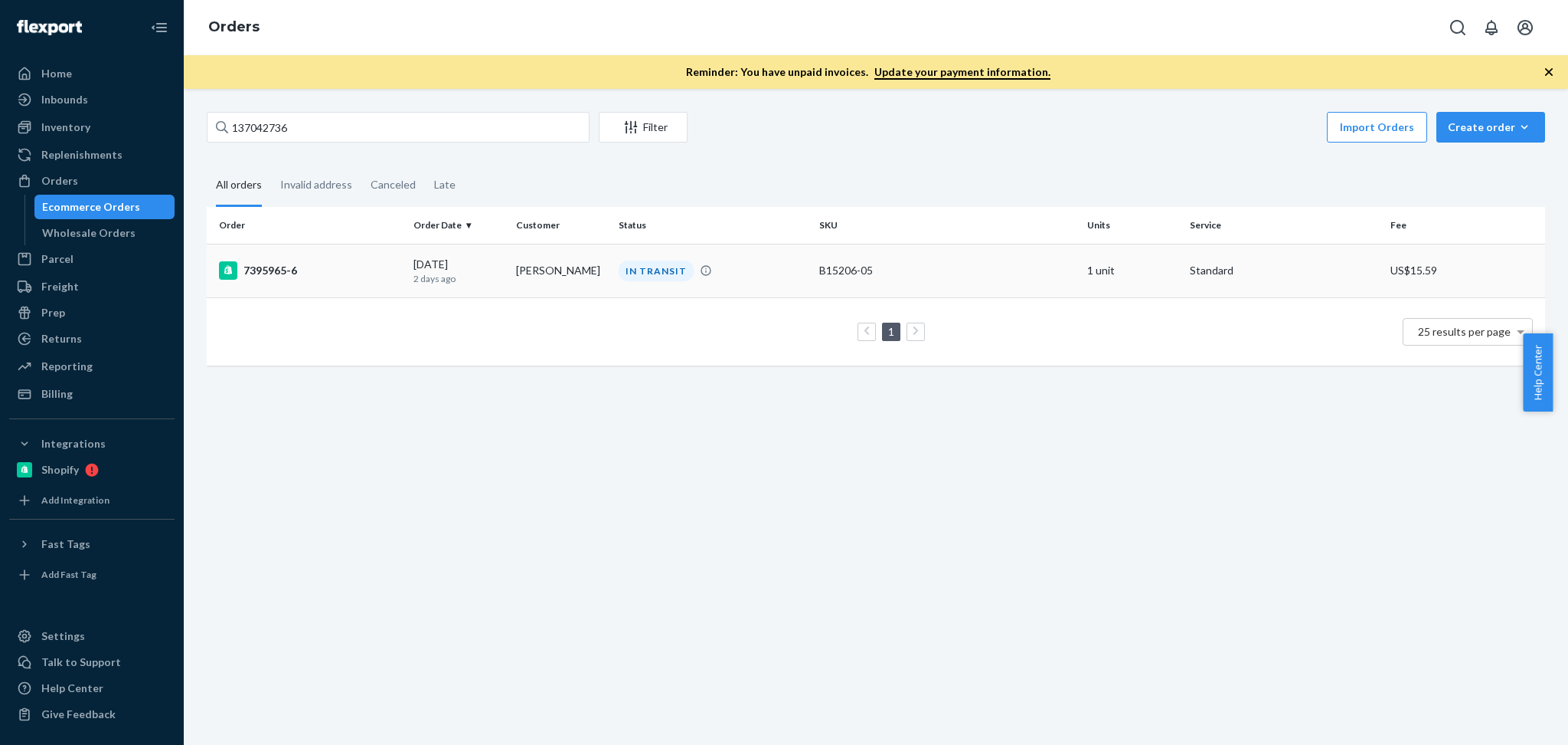
click at [487, 265] on div "09/21/2025 2 days ago" at bounding box center [458, 270] width 91 height 28
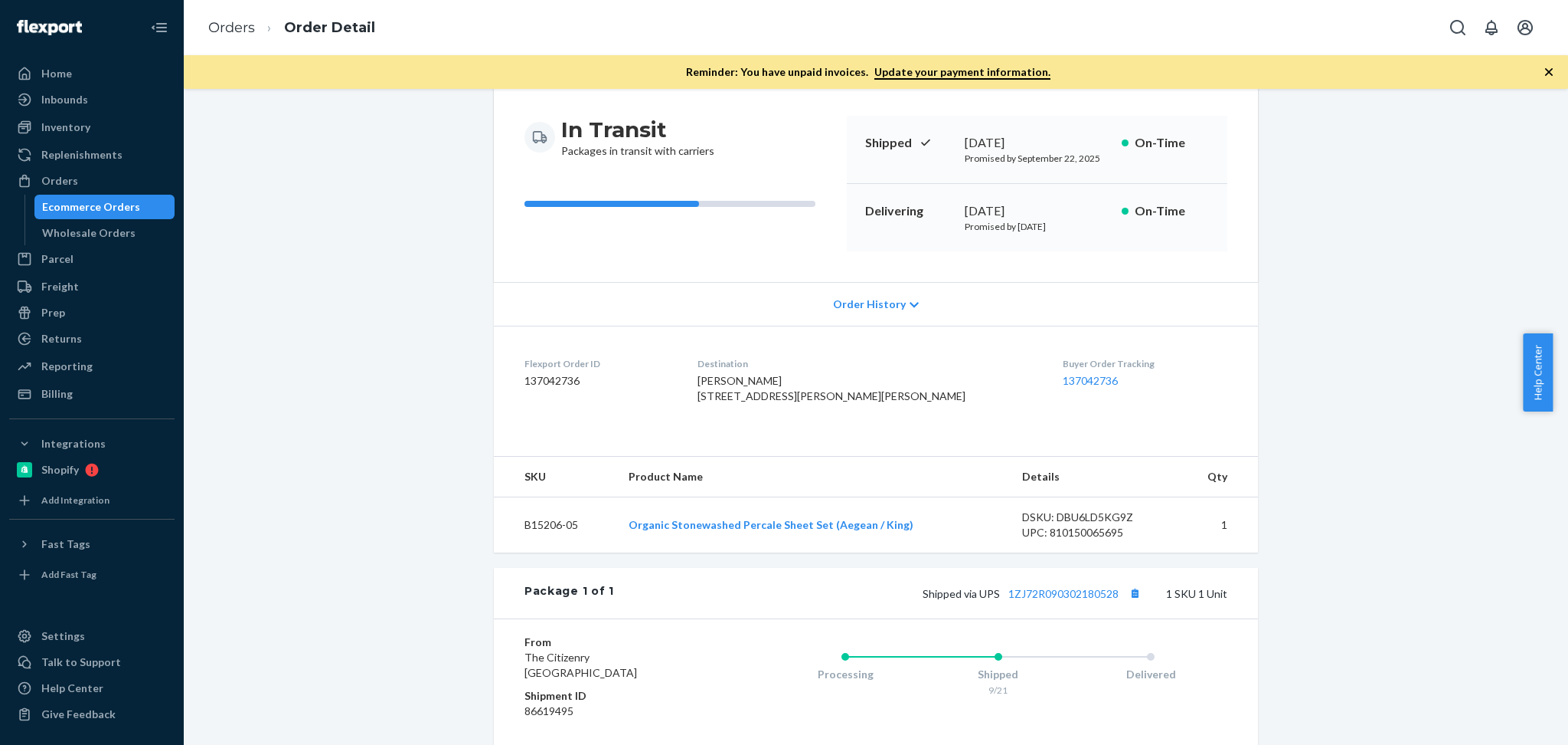
scroll to position [169, 0]
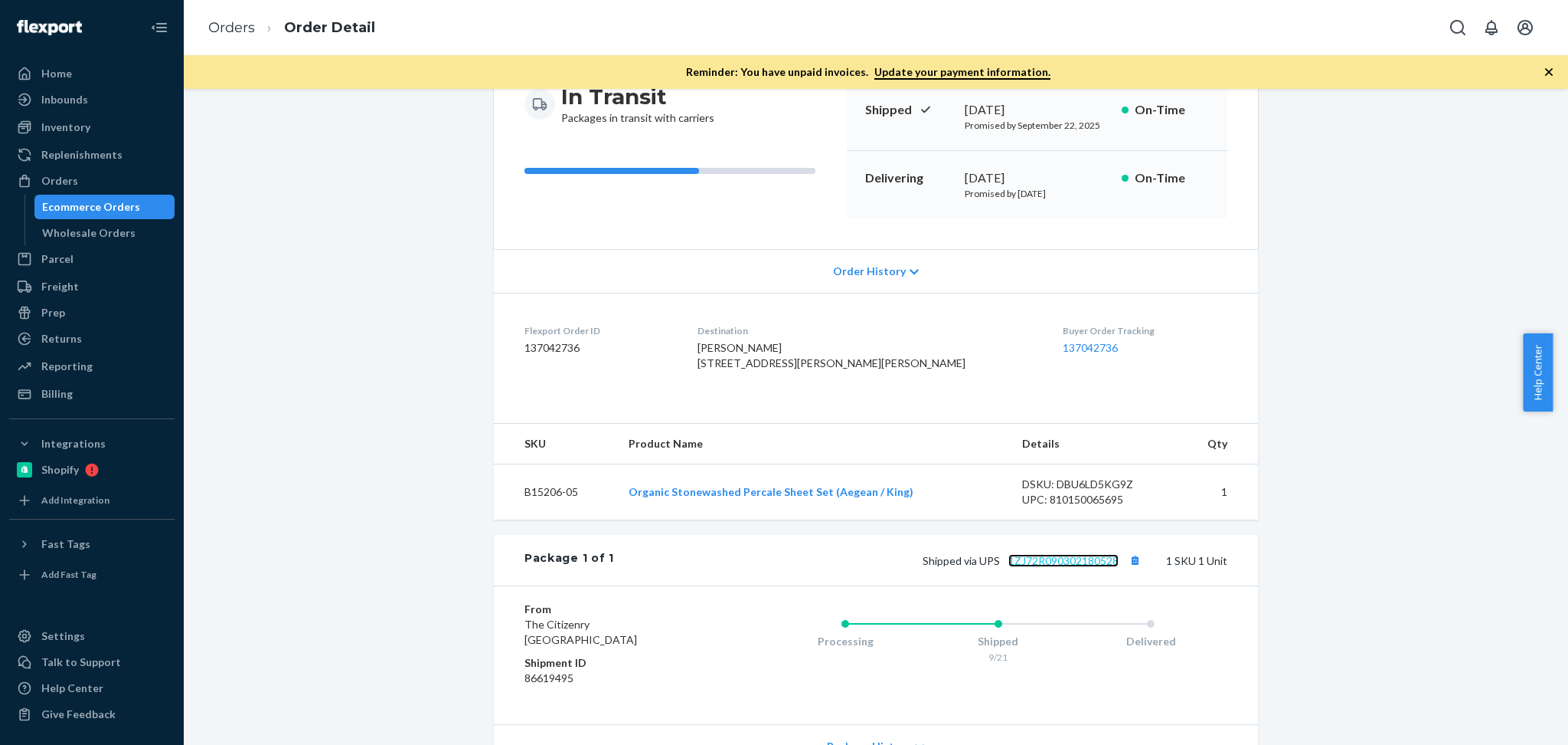
click at [1089, 567] on link "1ZJ72R090302180528" at bounding box center [1064, 560] width 111 height 13
click at [1117, 567] on span "Shipped via UPS 1ZJ72R090302180528" at bounding box center [1034, 560] width 222 height 13
click at [1125, 570] on button "Copy tracking number" at bounding box center [1135, 560] width 20 height 20
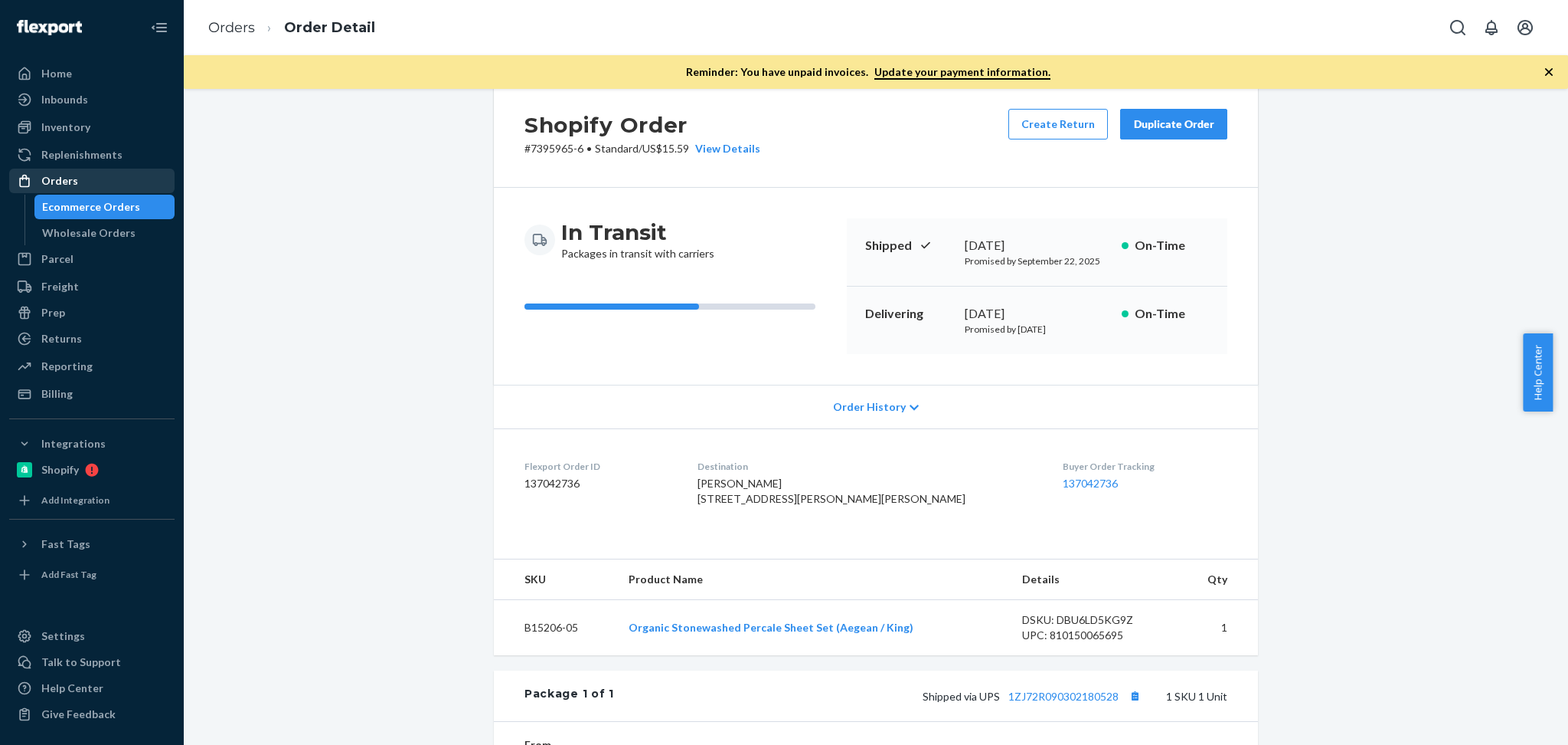
click at [82, 174] on div "Orders" at bounding box center [91, 180] width 162 height 21
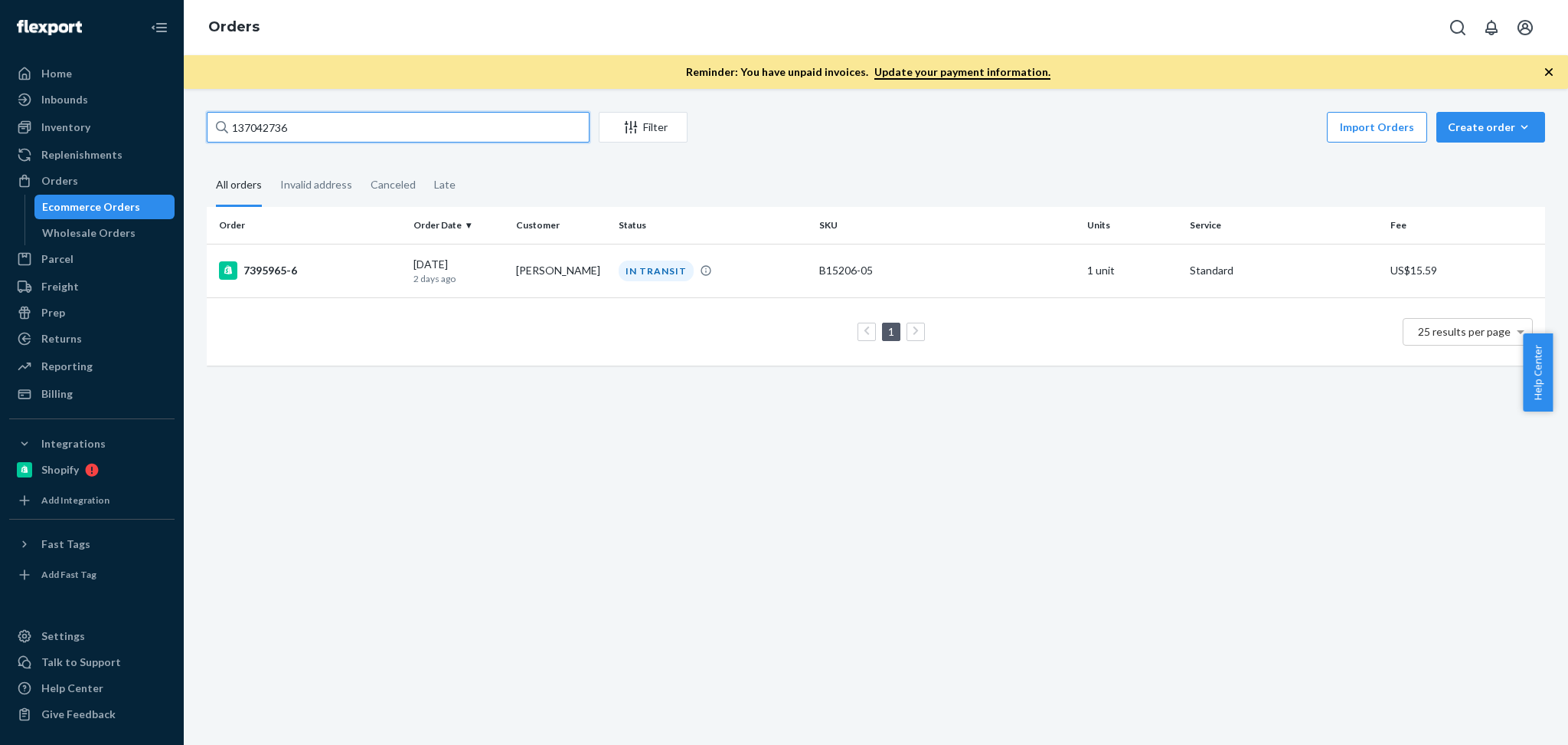
click at [335, 137] on input "137042736" at bounding box center [398, 126] width 383 height 30
paste input "14808"
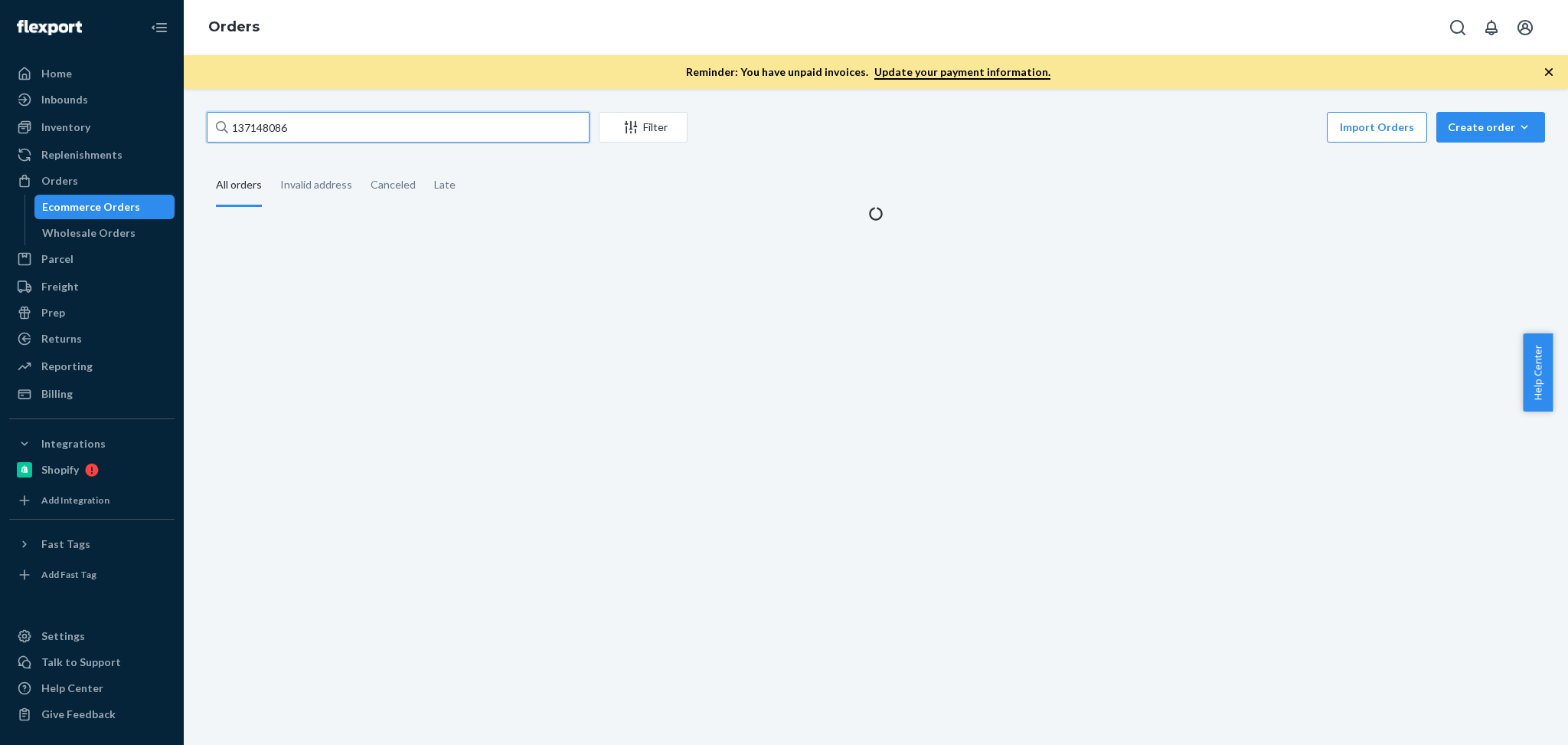
type input "137148086"
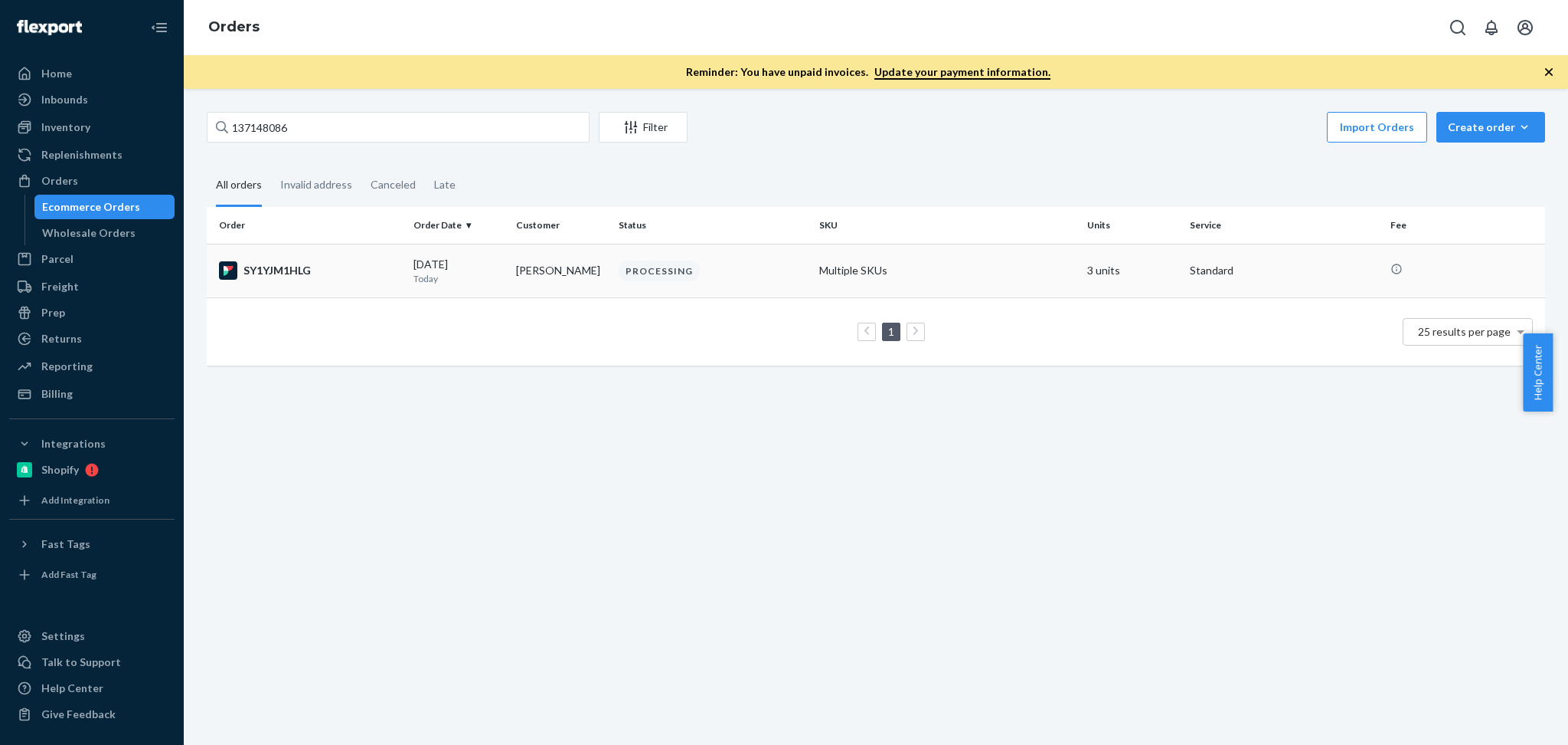
click at [496, 280] on p "Today" at bounding box center [458, 278] width 91 height 13
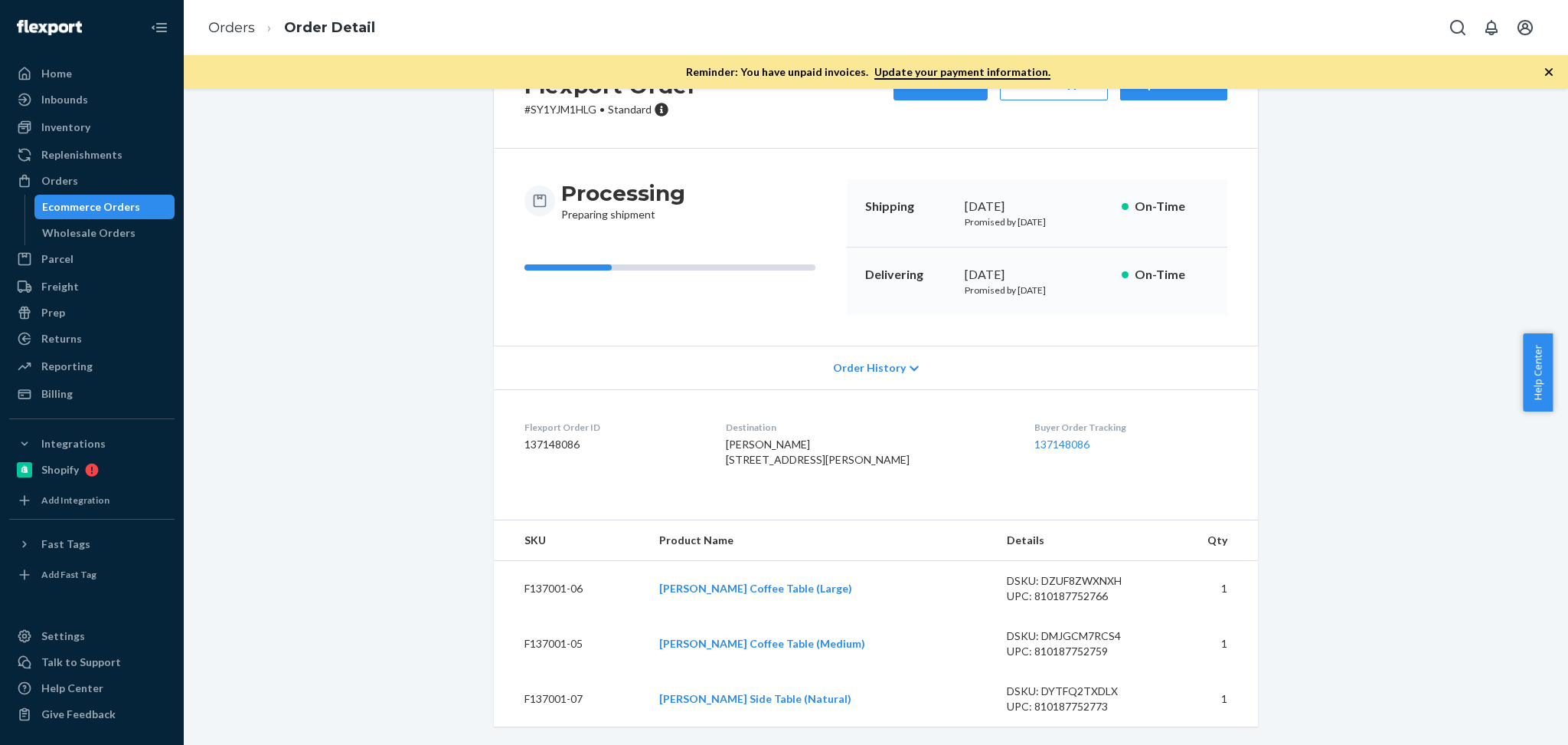
scroll to position [103, 0]
click at [884, 360] on span "Order History" at bounding box center [870, 367] width 73 height 16
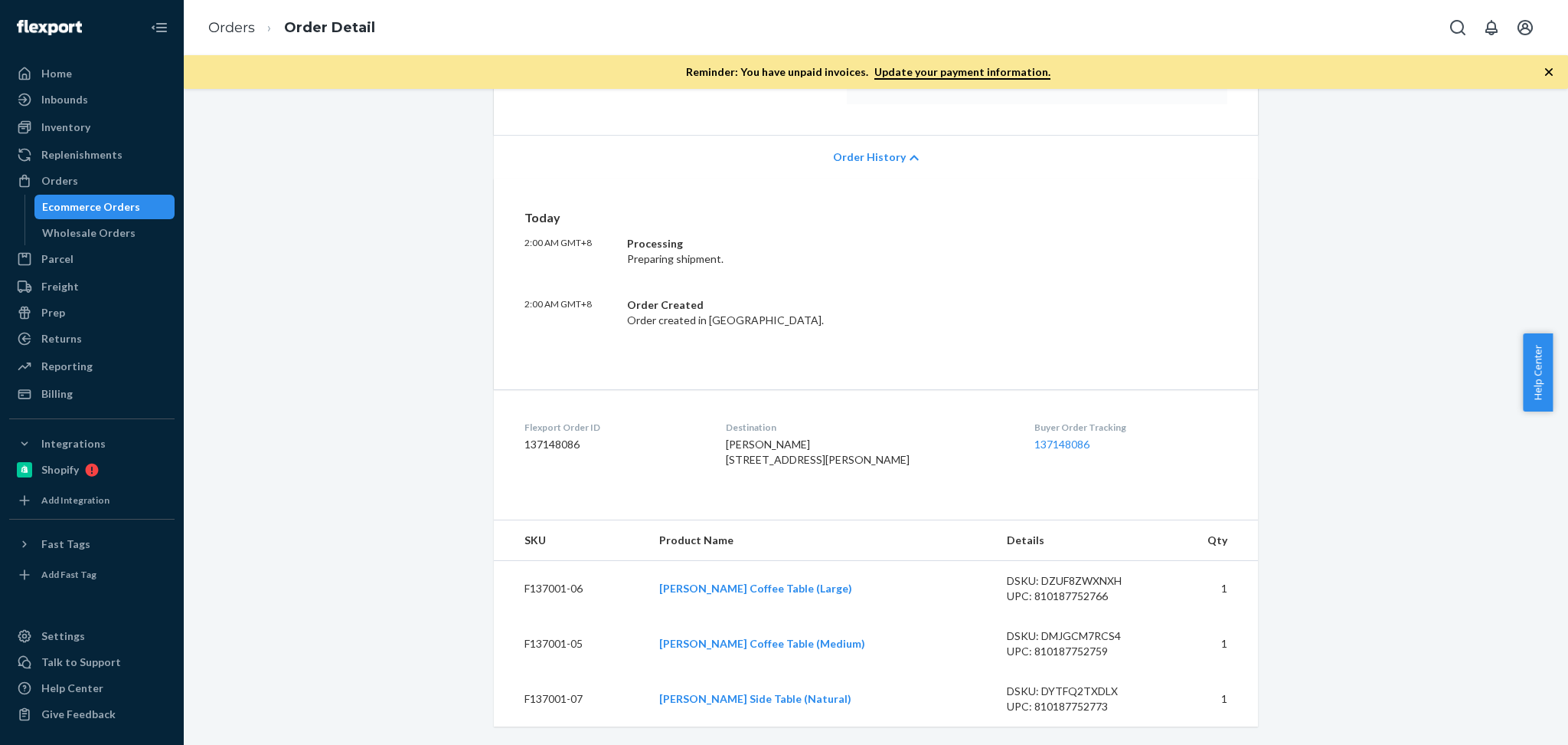
scroll to position [279, 0]
drag, startPoint x: 577, startPoint y: 463, endPoint x: 487, endPoint y: 435, distance: 94.3
click at [494, 435] on dl "Flexport Order ID 137148086 Destination Nathalie Fraise 661 S Fitch Mountain Rd…" at bounding box center [875, 451] width 764 height 115
copy div "Flexport Order ID 137148086"
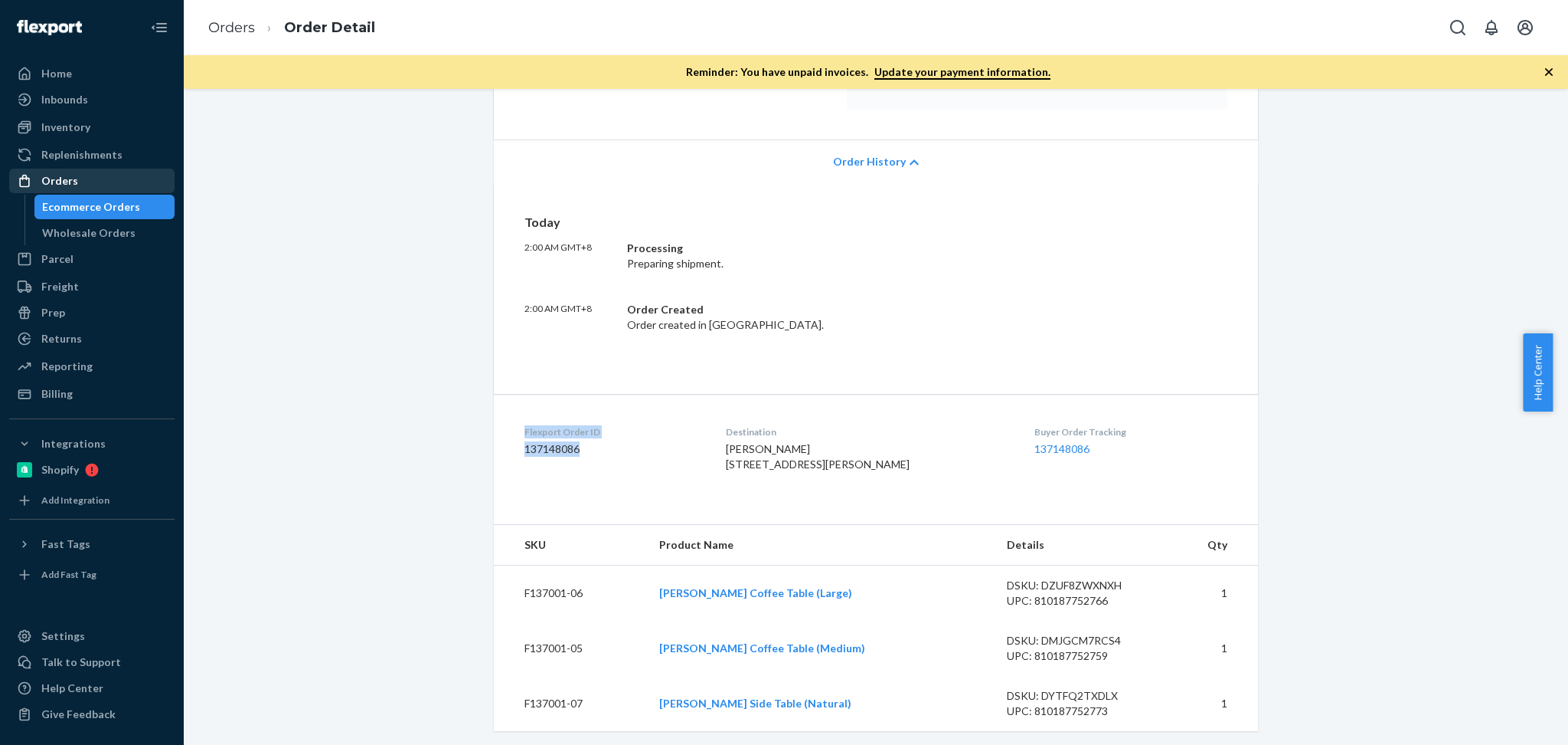
click at [114, 171] on div "Orders" at bounding box center [91, 180] width 162 height 21
click at [96, 185] on div "Orders" at bounding box center [91, 180] width 162 height 21
click at [69, 188] on div "Orders" at bounding box center [59, 180] width 37 height 16
click at [70, 187] on div "Orders" at bounding box center [59, 180] width 37 height 16
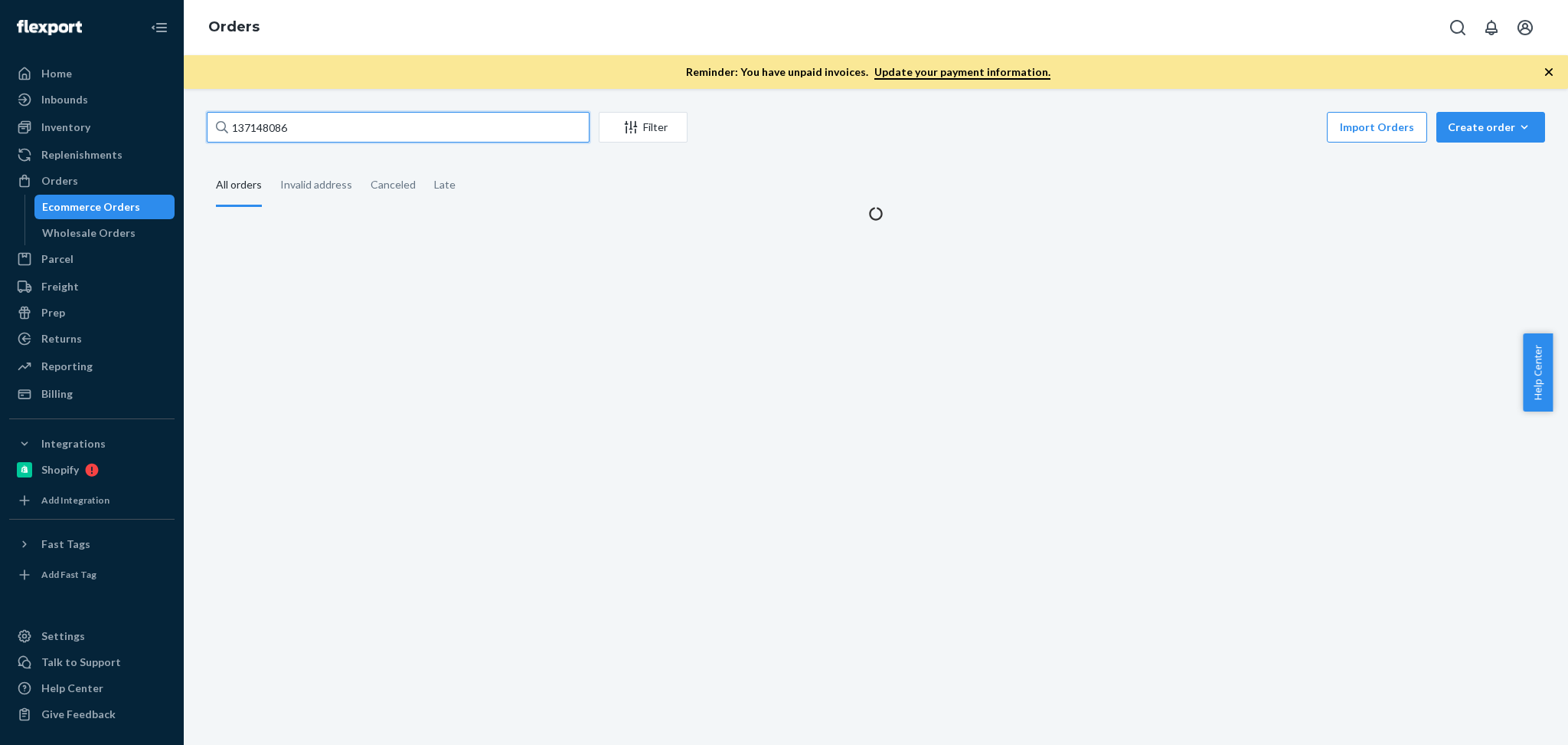
click at [337, 127] on input "137148086" at bounding box center [398, 126] width 383 height 30
paste input "Krista Raymond"
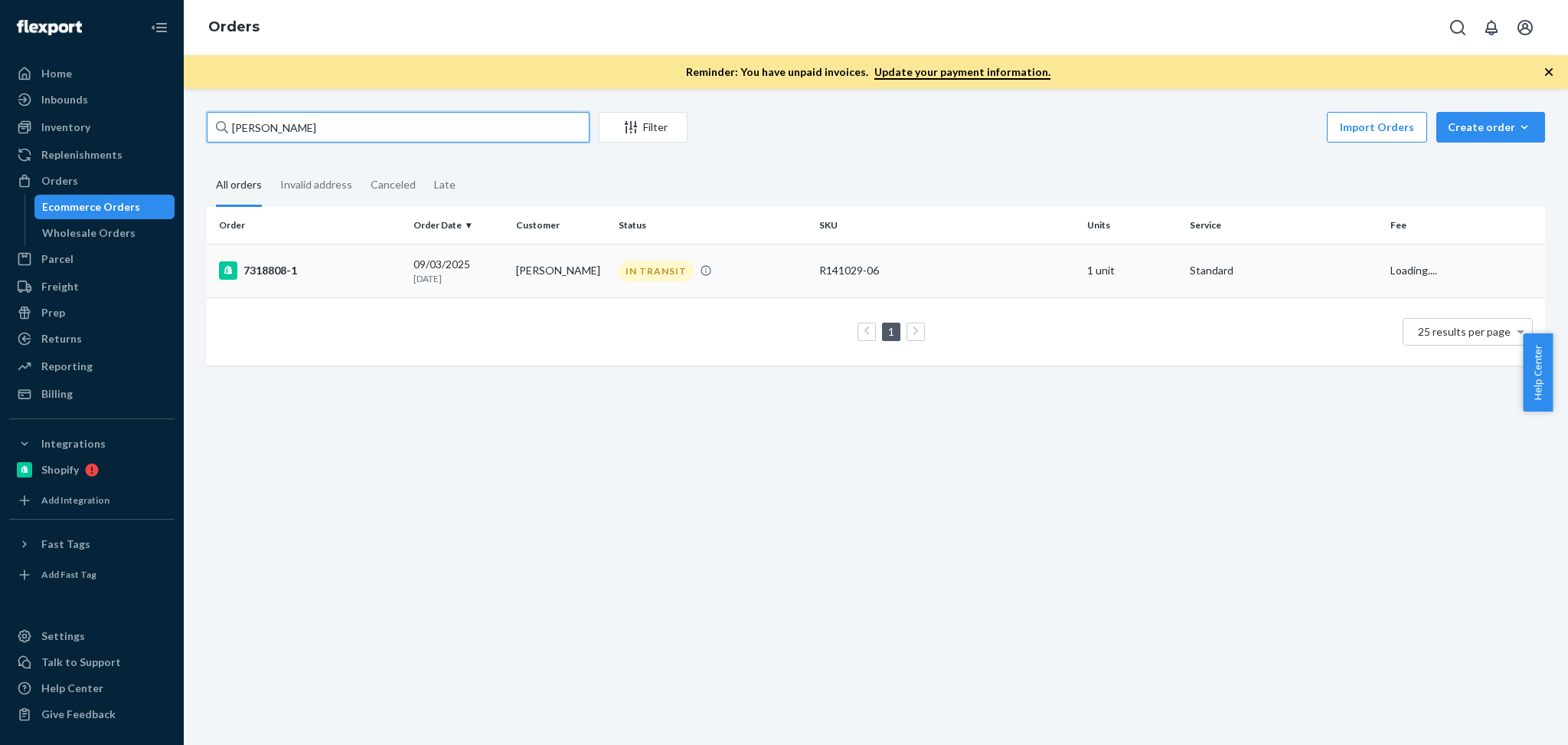
type input "Krista Raymond"
click at [504, 265] on td "09/03/2025 20 days ago" at bounding box center [458, 270] width 102 height 54
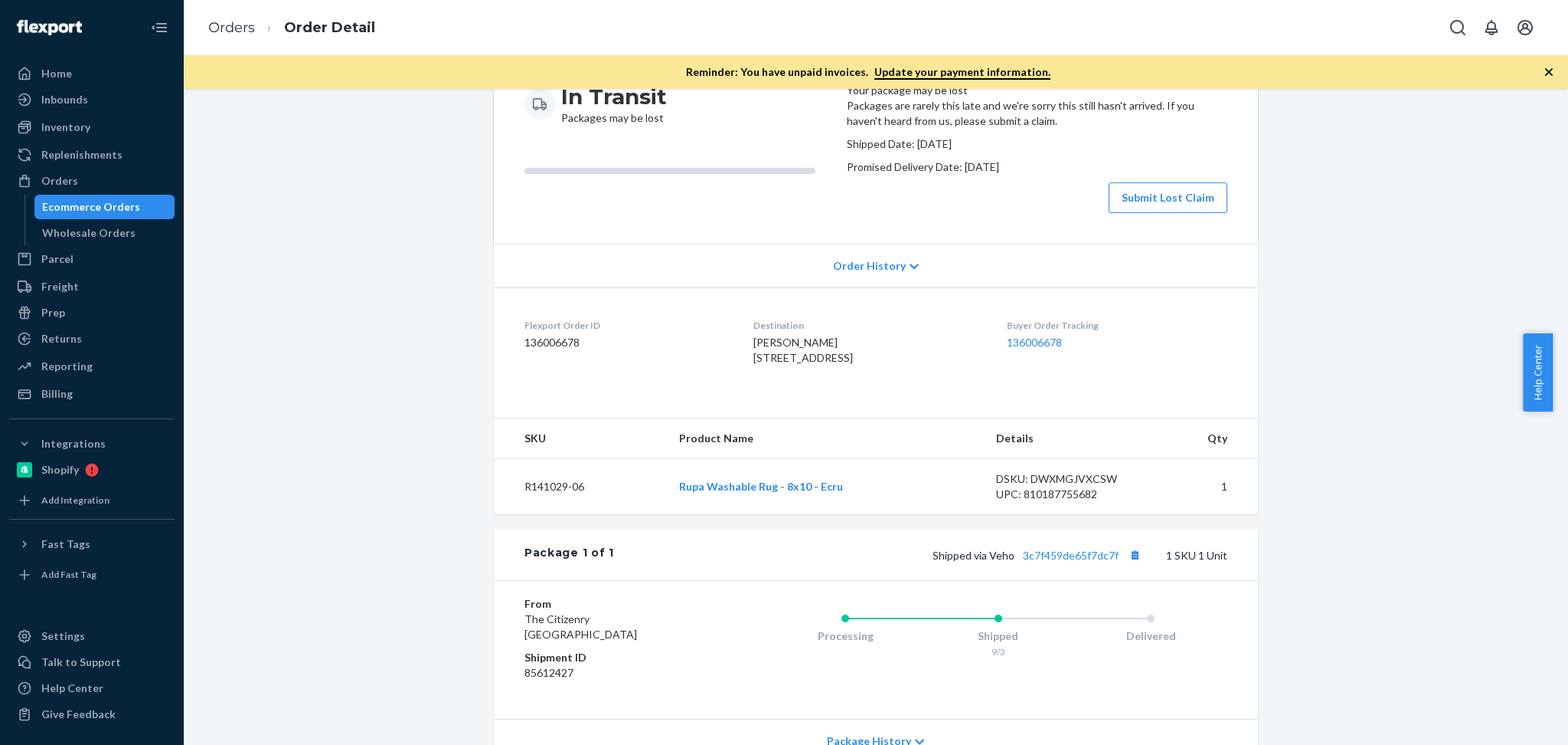
scroll to position [272, 0]
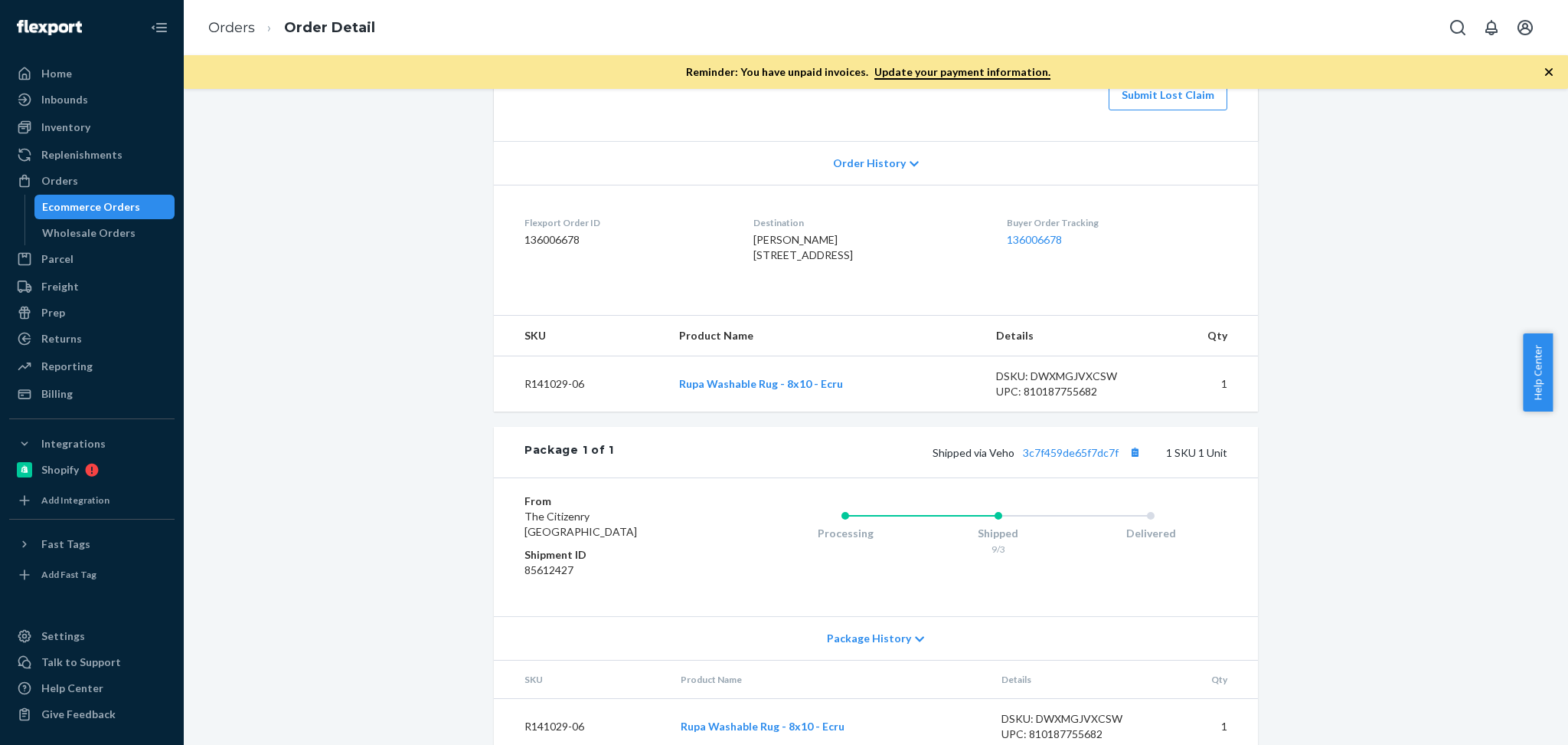
click at [1095, 462] on div "Shipped via Veho 3c7f459de65f7dc7f 1 SKU 1 Unit" at bounding box center [920, 452] width 614 height 20
click at [1094, 459] on link "3c7f459de65f7dc7f" at bounding box center [1070, 452] width 96 height 13
click at [78, 181] on div "Orders" at bounding box center [91, 180] width 162 height 21
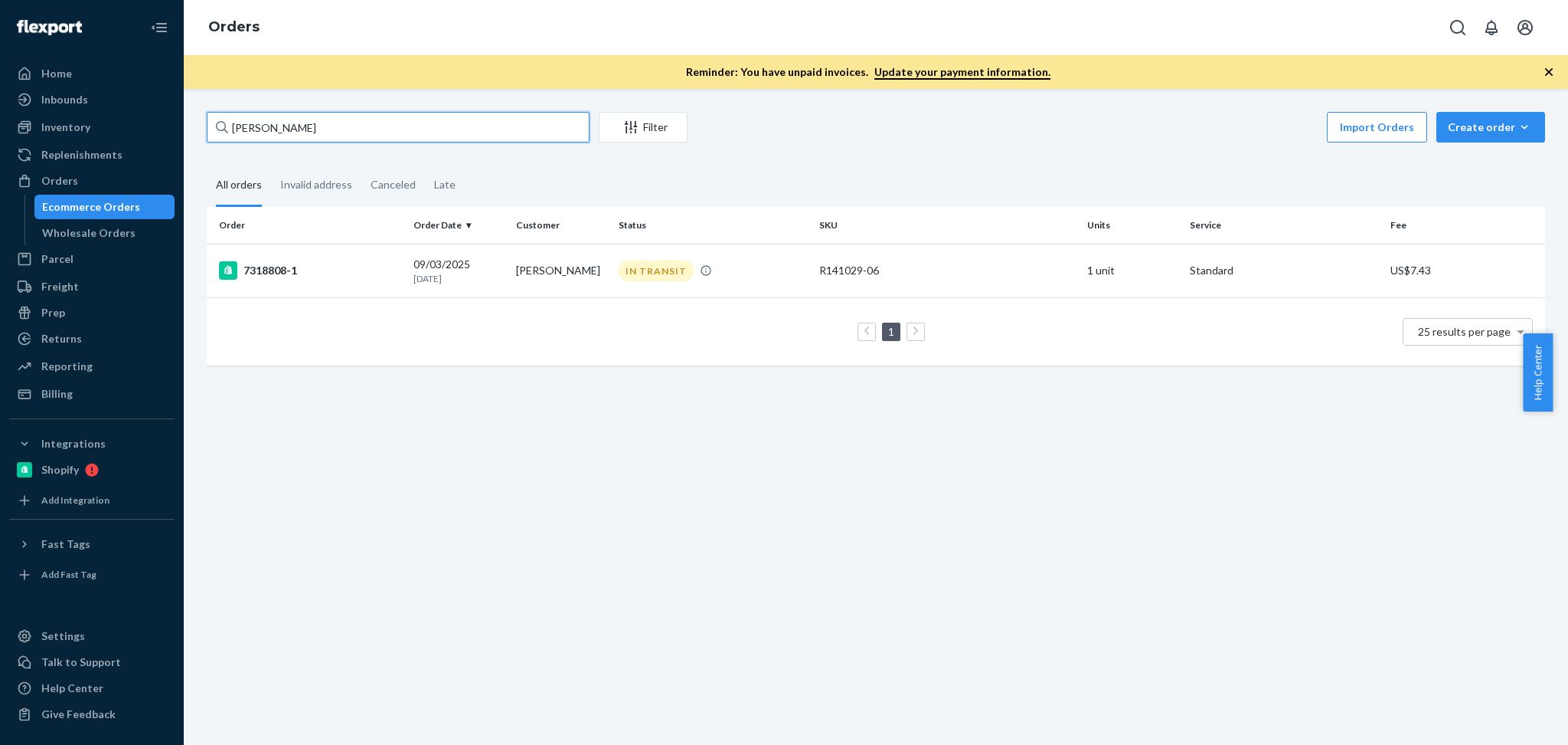
click at [458, 117] on input "Krista Raymond" at bounding box center [398, 126] width 383 height 30
paste input "137148086"
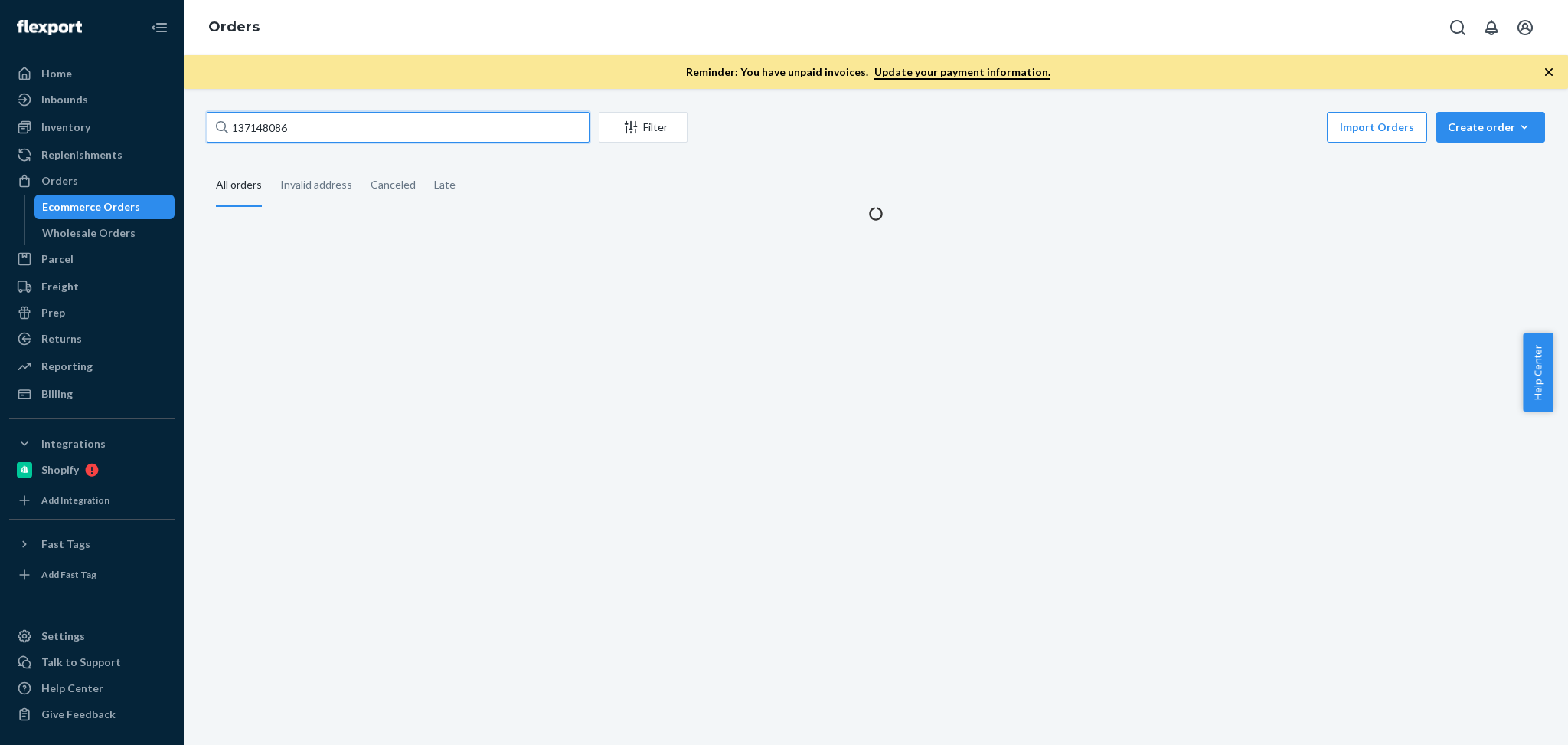
type input "137148086"
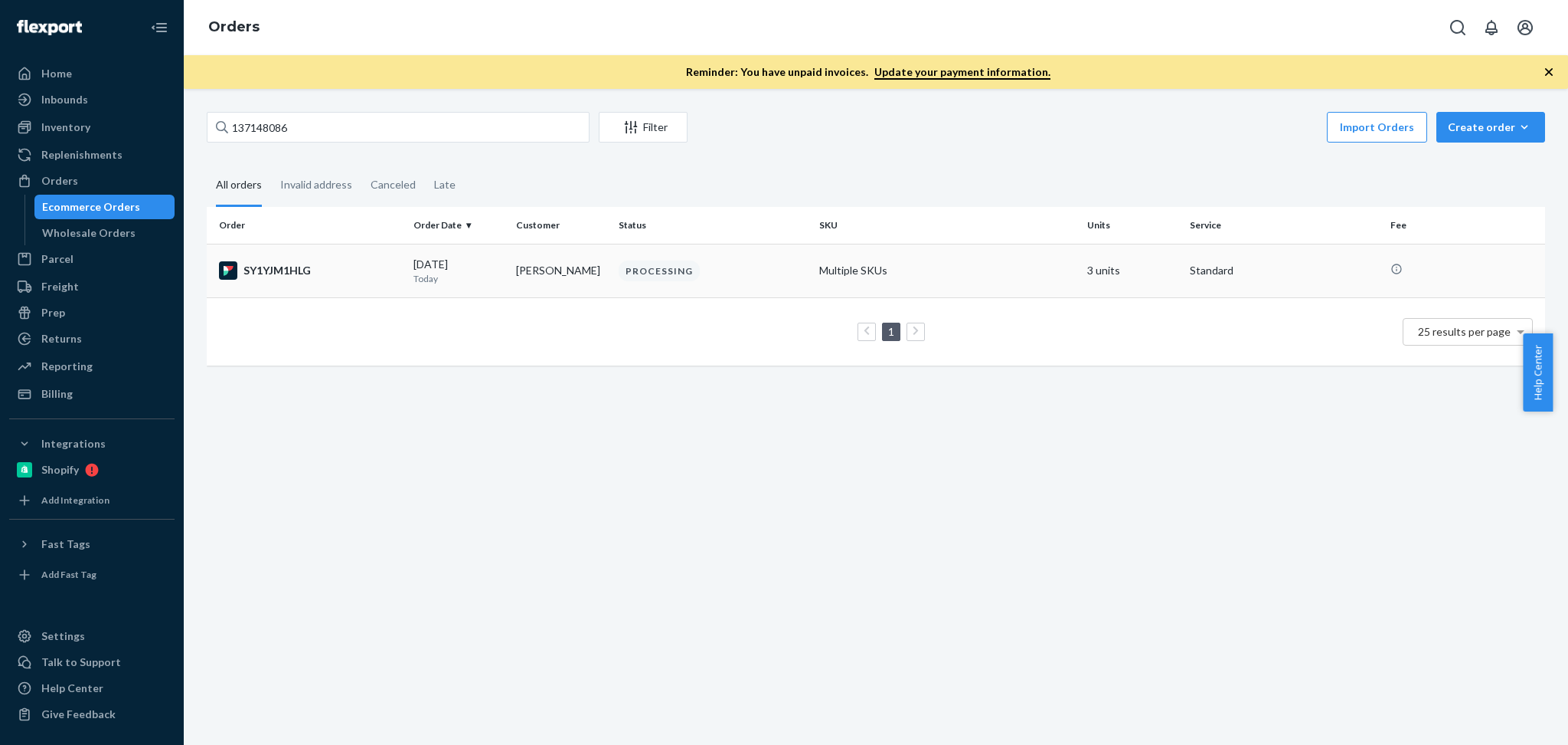
click at [625, 273] on div "PROCESSING" at bounding box center [659, 271] width 81 height 21
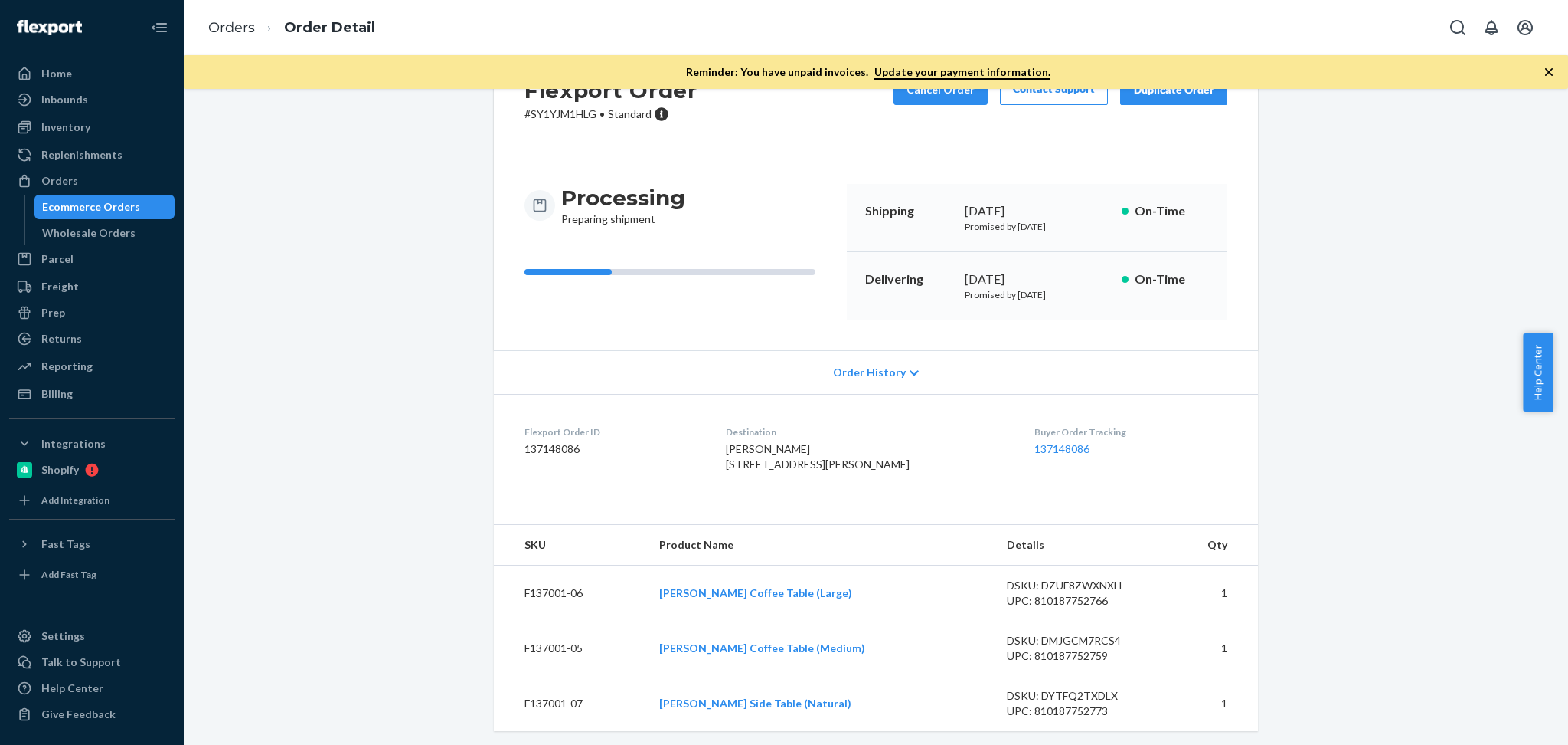
scroll to position [103, 0]
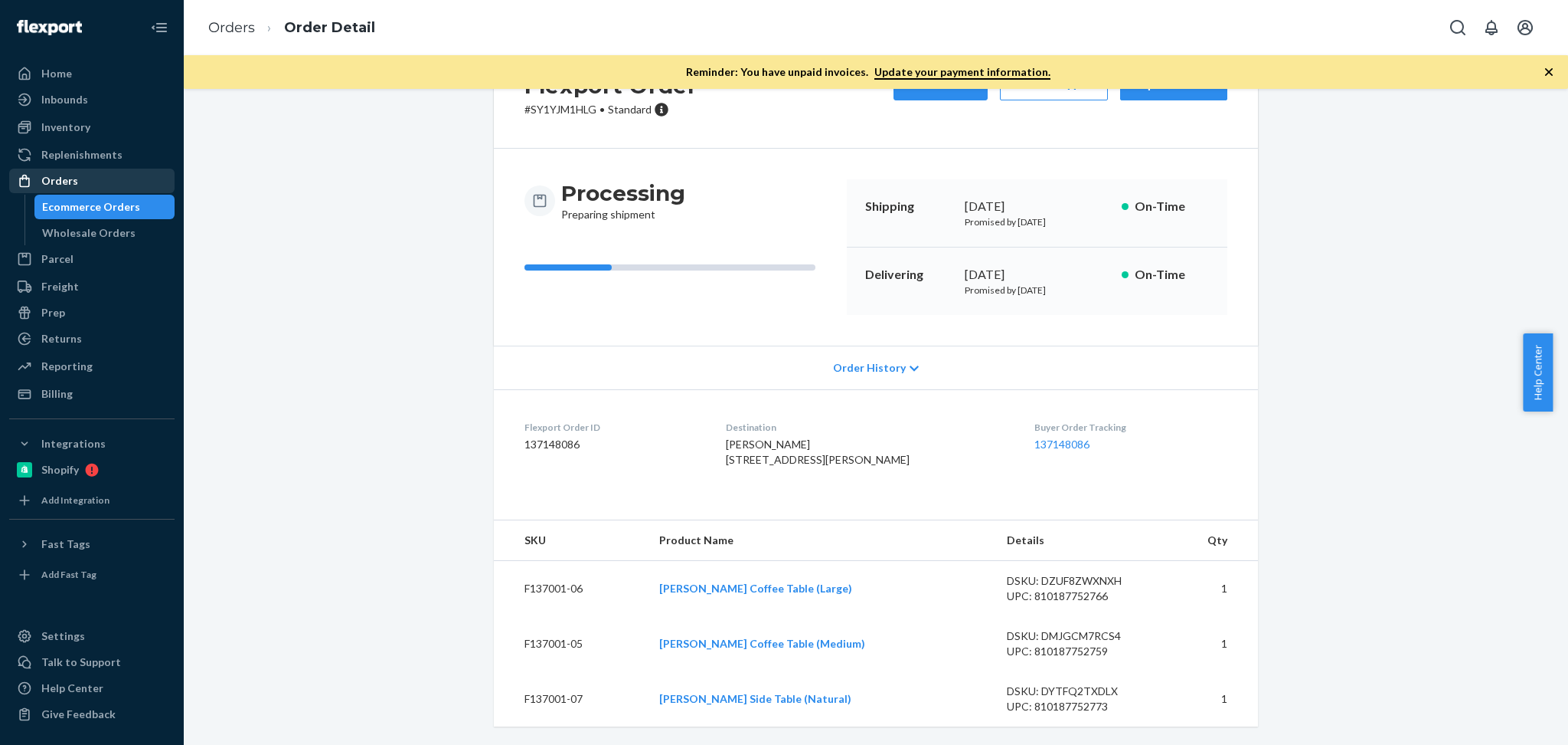
click at [91, 176] on div "Orders" at bounding box center [91, 180] width 162 height 21
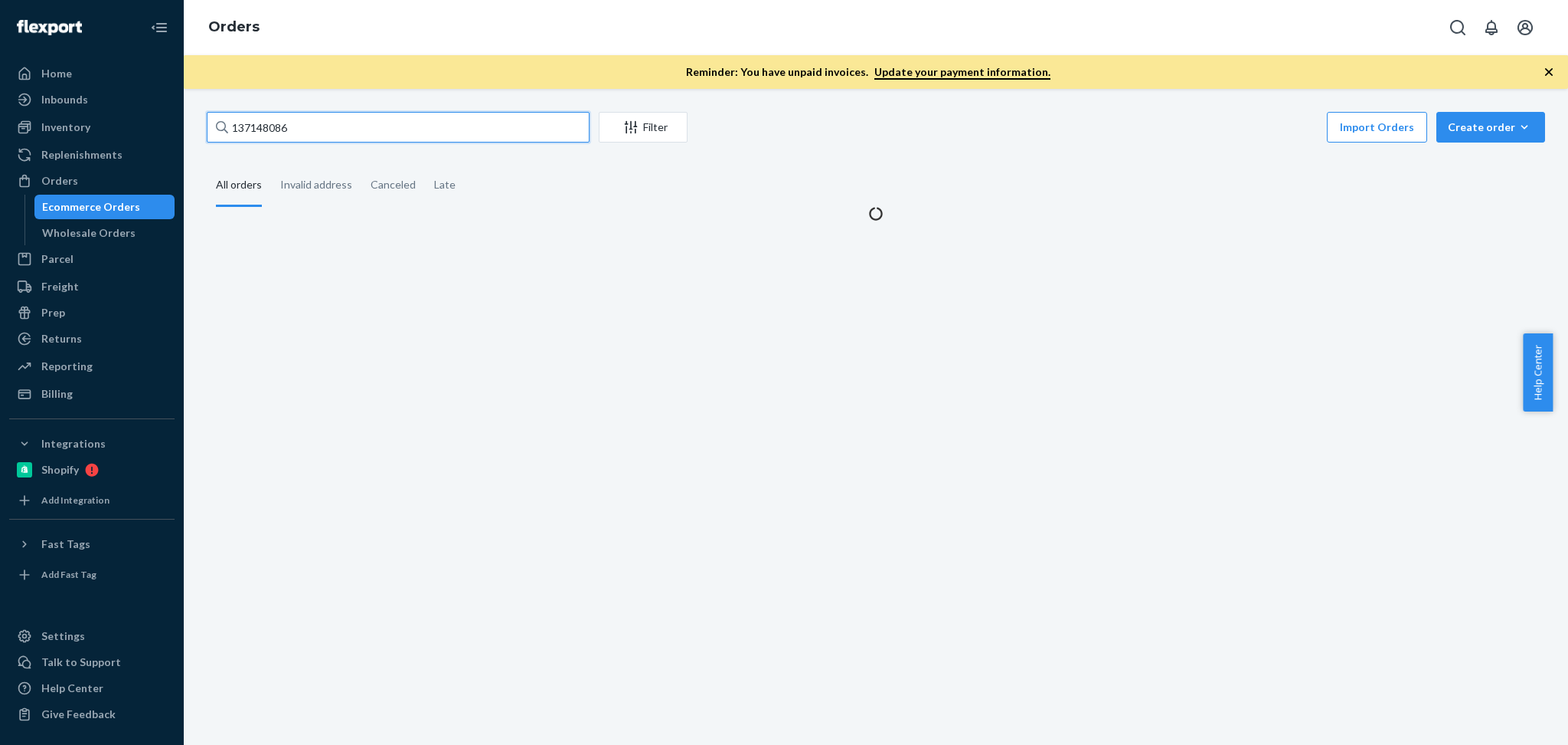
click at [356, 134] on input "137148086" at bounding box center [398, 126] width 383 height 30
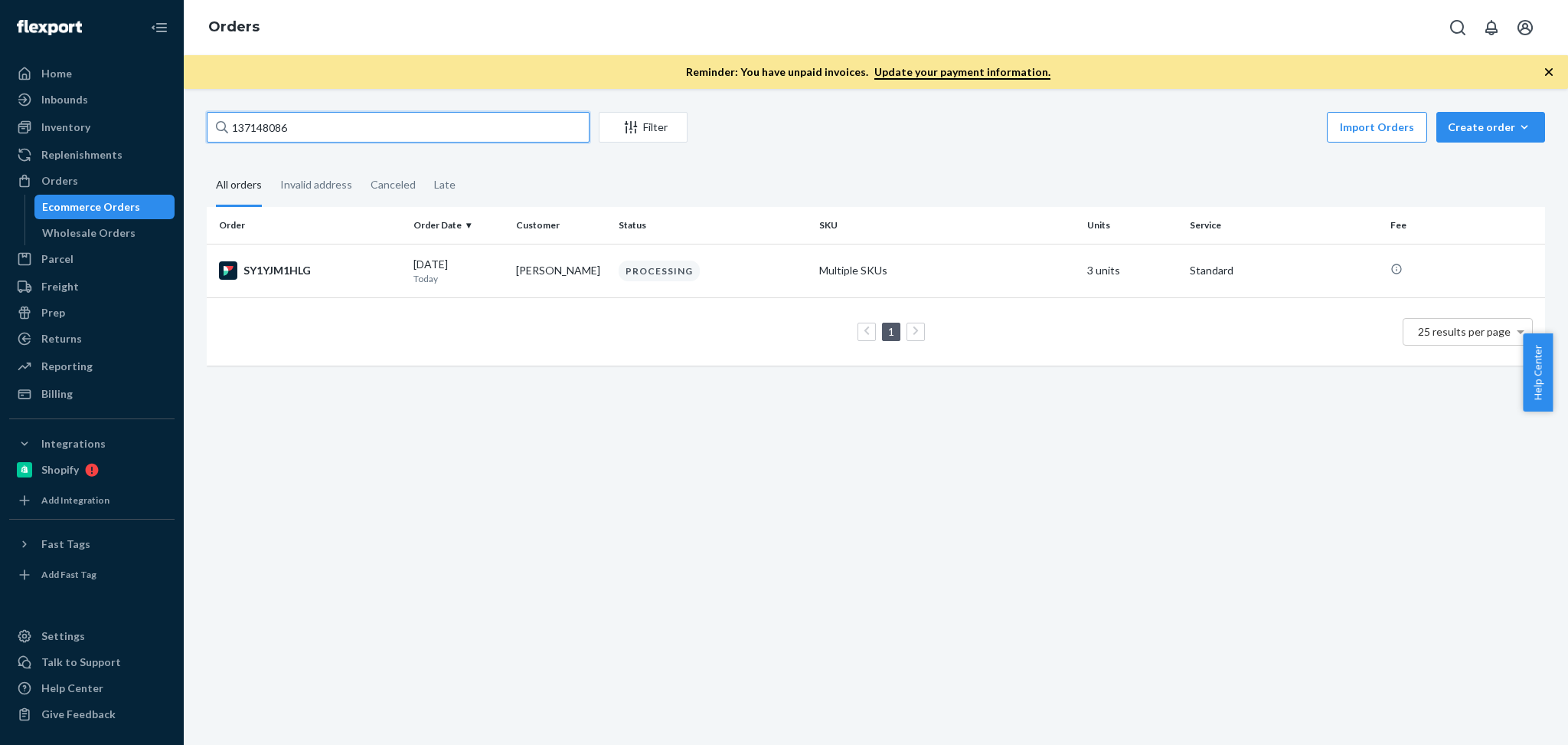
paste input "Nana Boffa"
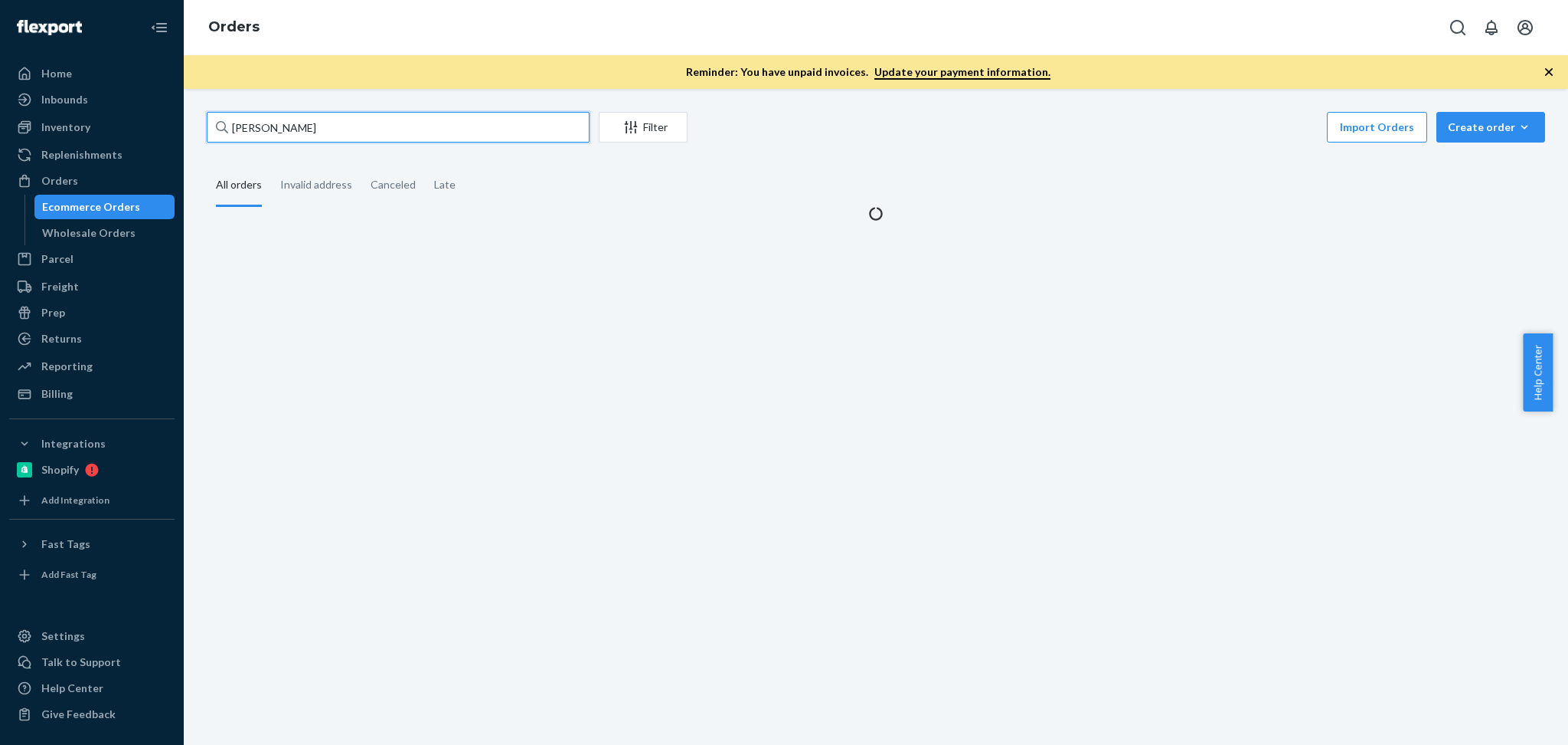
type input "Nana Boffa"
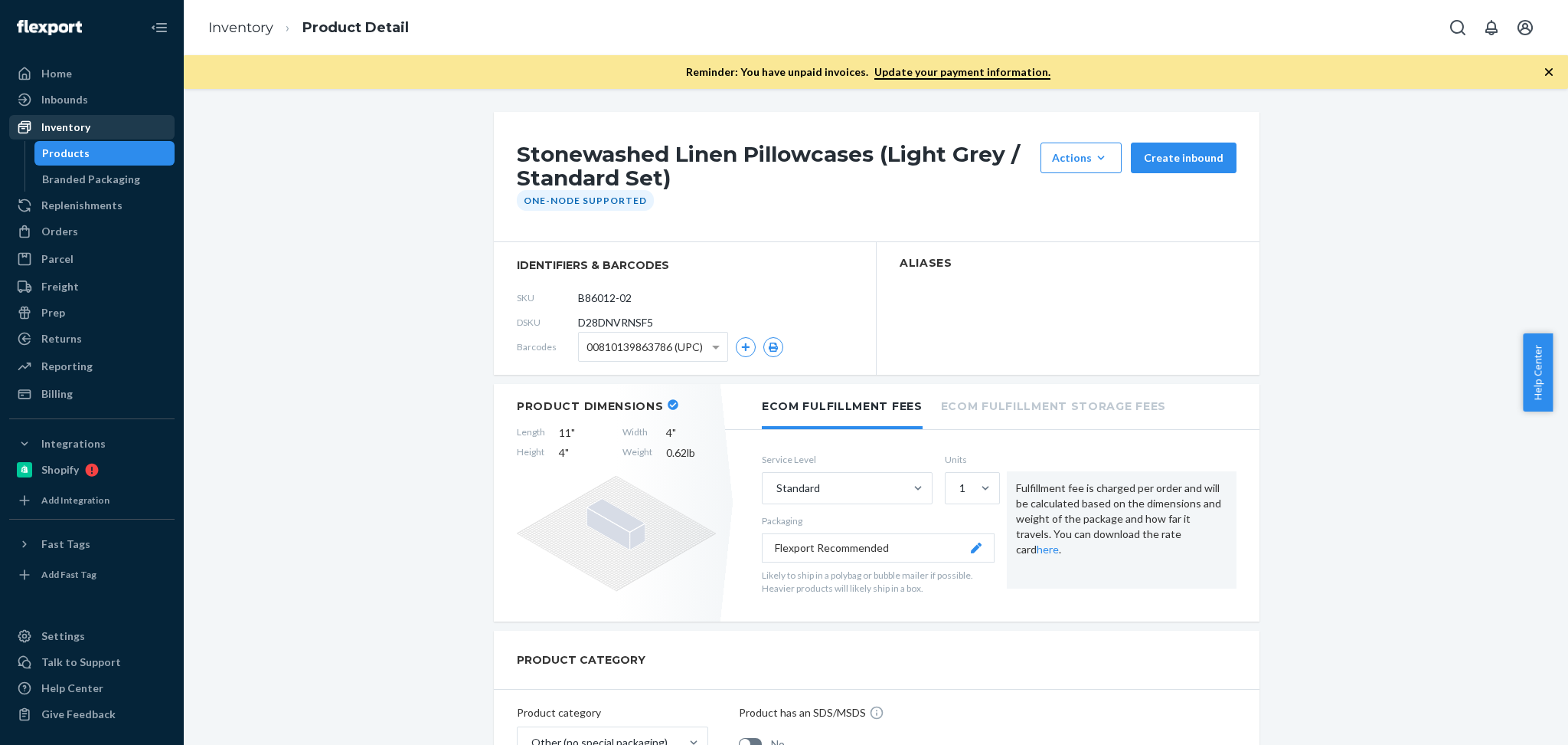
drag, startPoint x: 0, startPoint y: 0, endPoint x: 91, endPoint y: 118, distance: 149.0
click at [91, 118] on div "Inventory" at bounding box center [91, 126] width 162 height 21
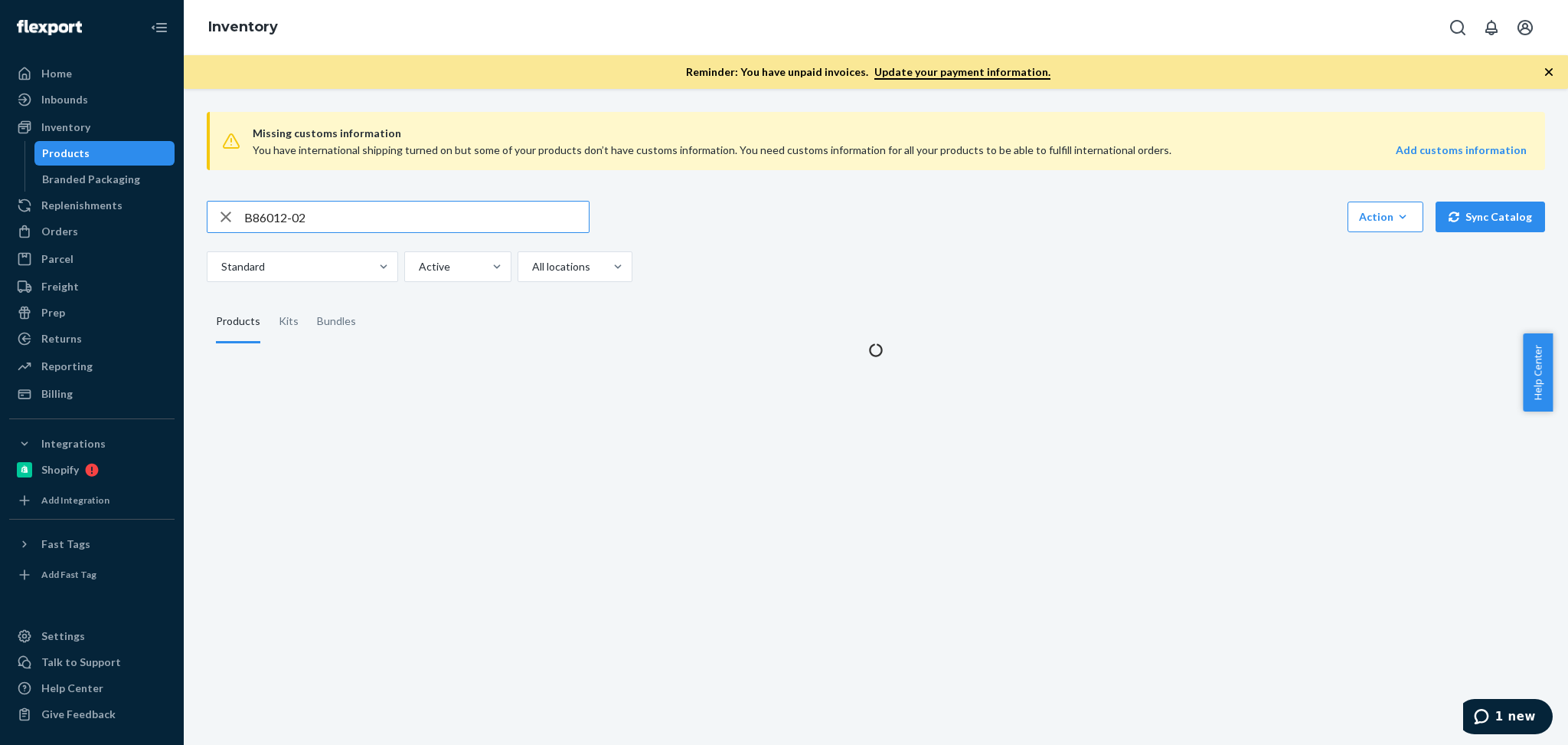
click at [381, 214] on input "B86012-02" at bounding box center [416, 216] width 345 height 30
type input "R141029-06"
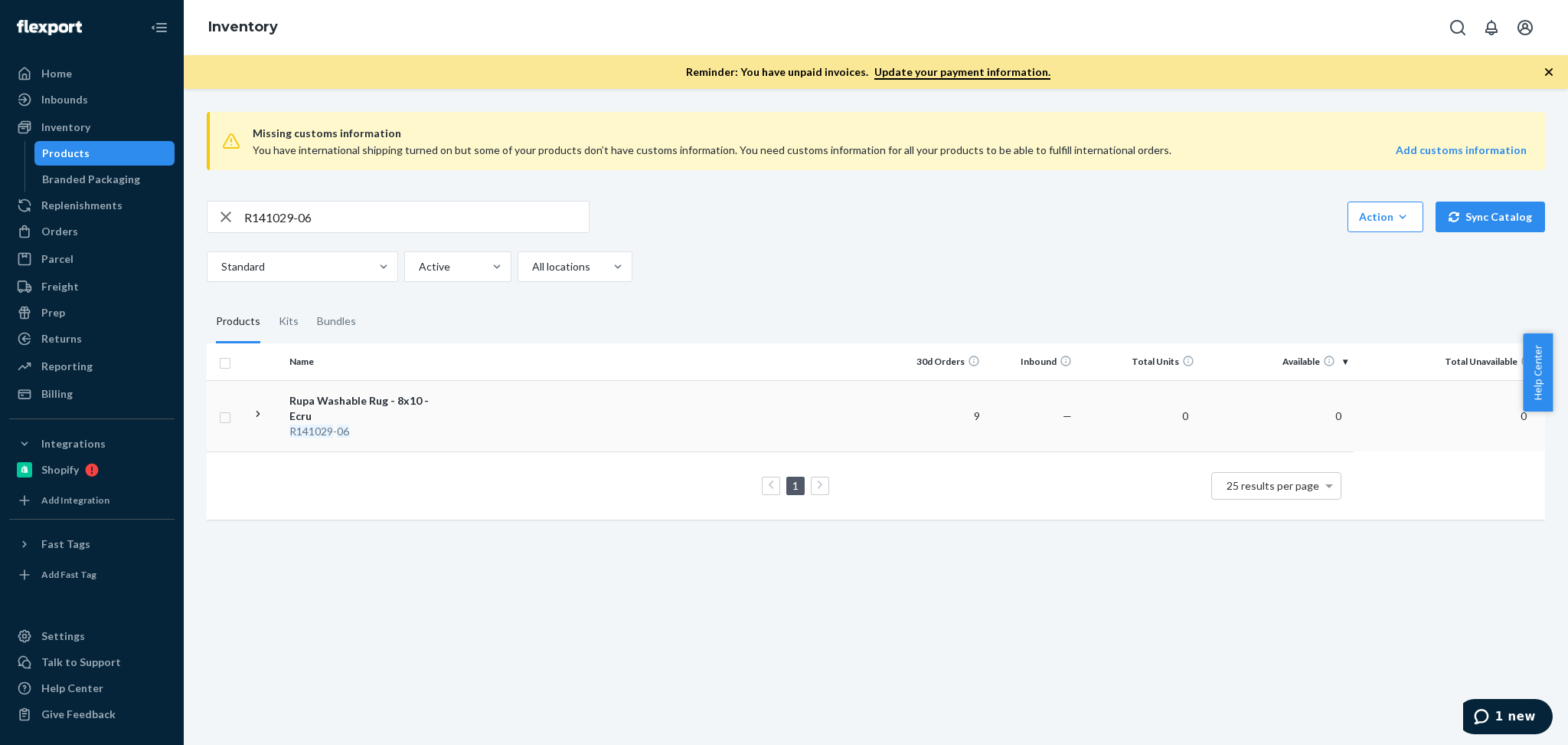
click at [348, 402] on div "Rupa Washable Rug - 8x10 - Ecru" at bounding box center [369, 407] width 160 height 30
